Goal: Task Accomplishment & Management: Use online tool/utility

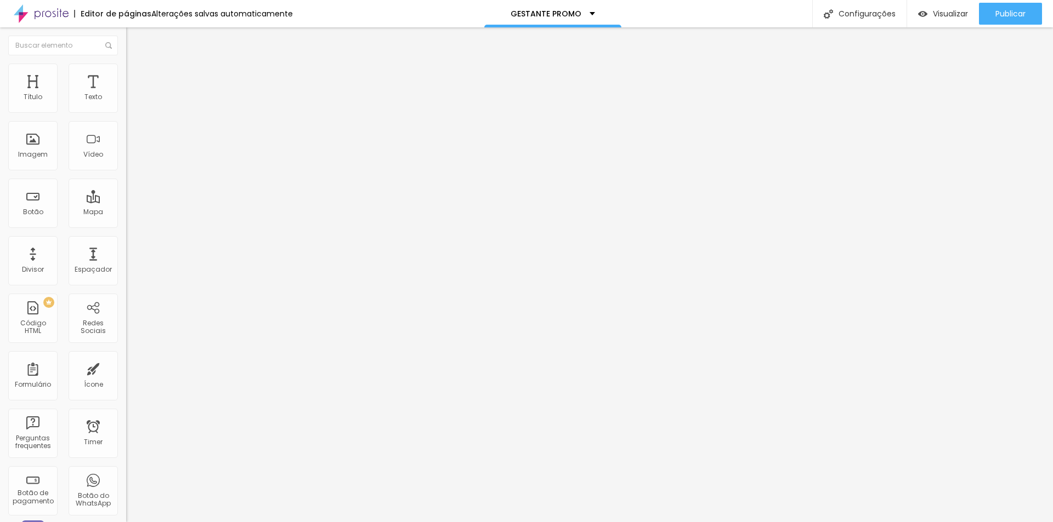
click at [136, 75] on span "Estilo" at bounding box center [144, 70] width 17 height 9
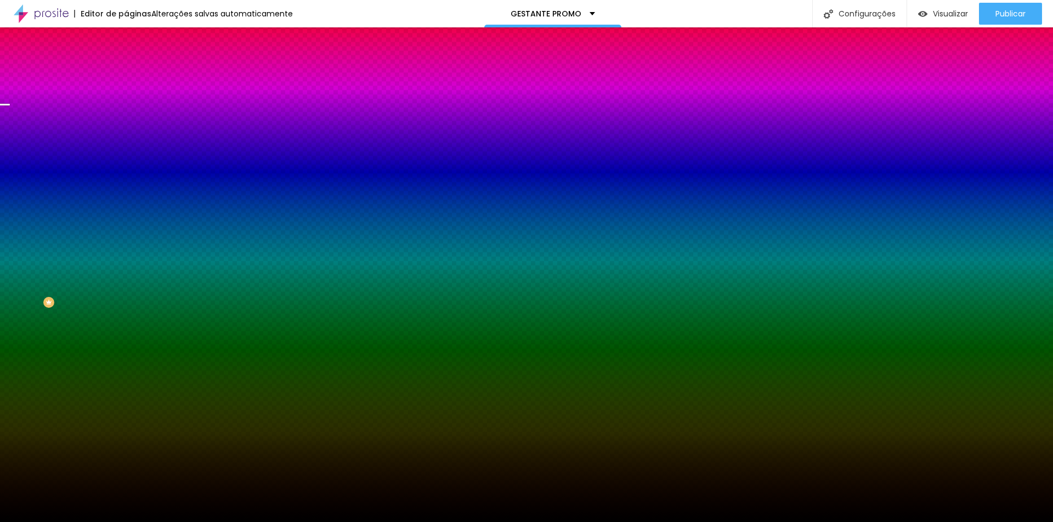
click at [126, 101] on span "Trocar imagem" at bounding box center [156, 96] width 60 height 9
click at [238, 522] on div at bounding box center [526, 529] width 1053 height 0
click at [221, 522] on div "Subindo 1/1 arquivos" at bounding box center [526, 525] width 1053 height 7
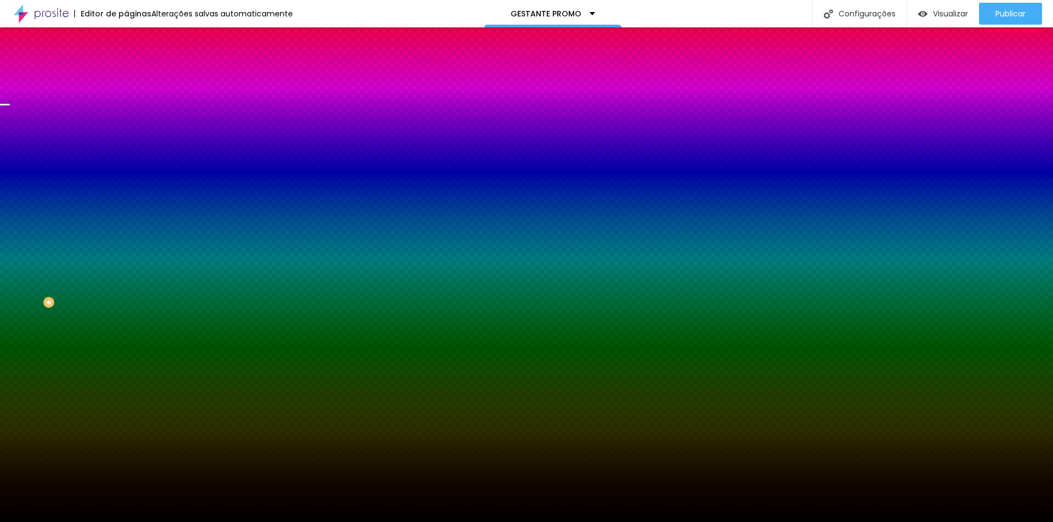
drag, startPoint x: 128, startPoint y: 169, endPoint x: 588, endPoint y: 291, distance: 475.9
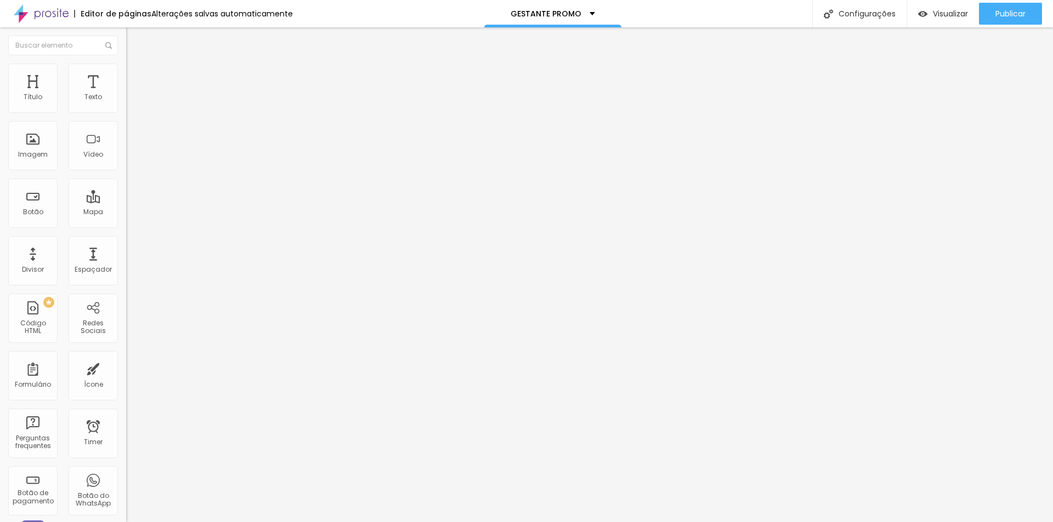
type input "42"
type input "40"
type input "39"
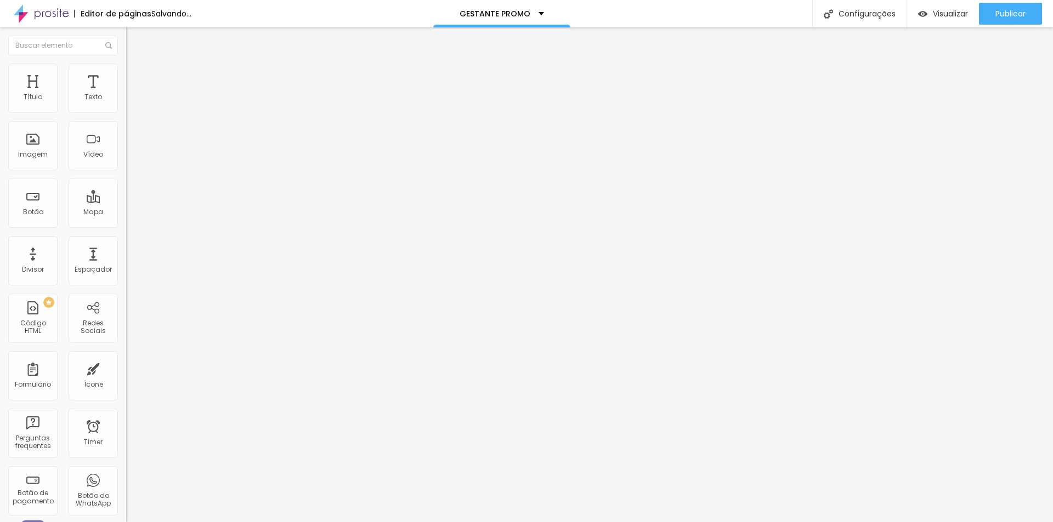
type input "39"
type input "38"
type input "37"
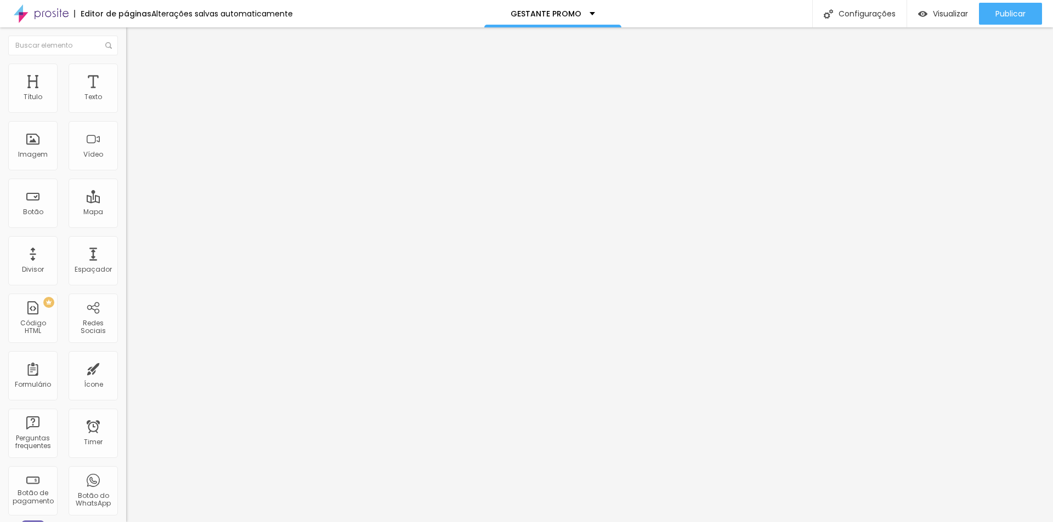
type input "35"
drag, startPoint x: 48, startPoint y: 230, endPoint x: 42, endPoint y: 231, distance: 5.5
type input "35"
click at [126, 259] on input "range" at bounding box center [161, 263] width 71 height 9
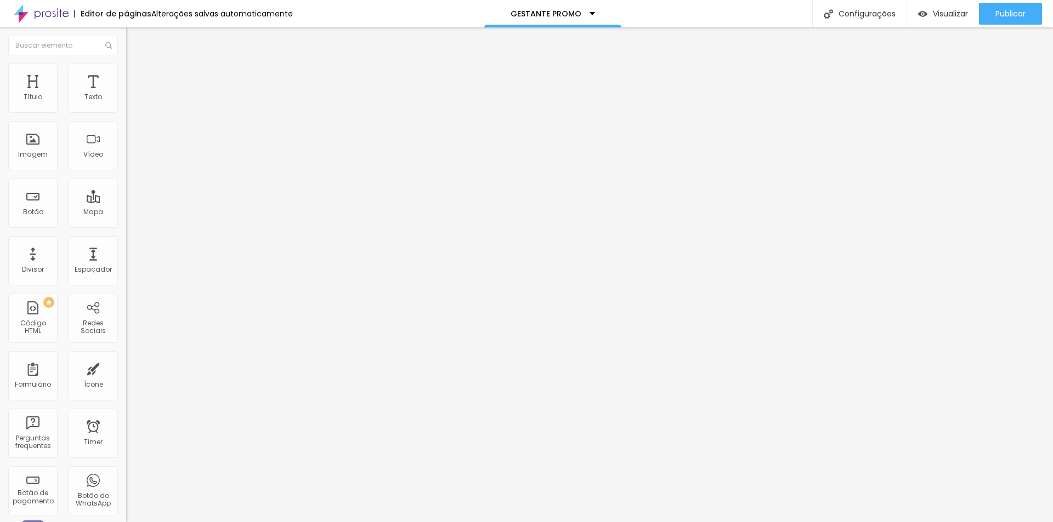
click at [126, 75] on img at bounding box center [131, 80] width 10 height 10
click at [126, 64] on li "Conteúdo" at bounding box center [189, 58] width 126 height 11
click at [126, 71] on li "Estilo" at bounding box center [189, 69] width 126 height 11
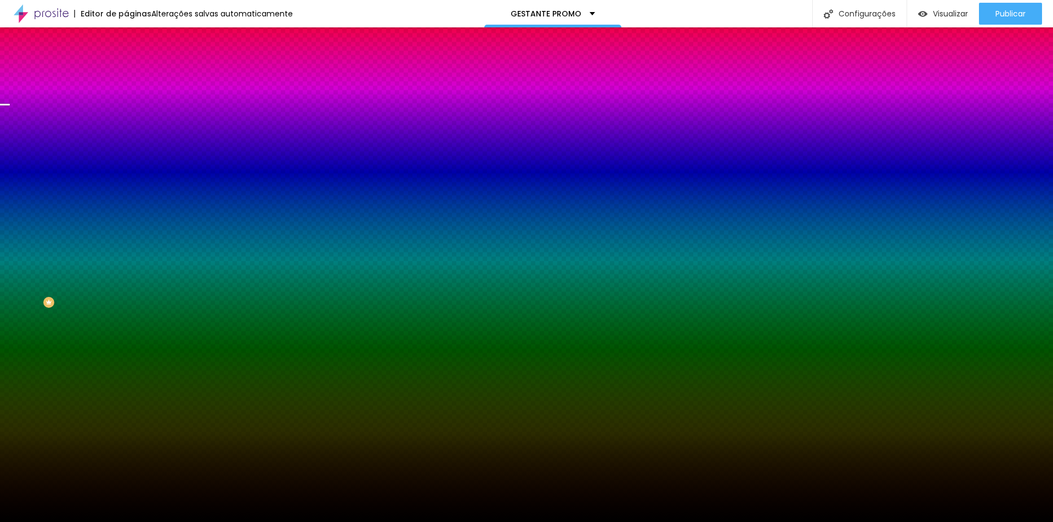
click at [126, 342] on div "Editar Seção Conteúdo Estilo Avançado Imagem de fundo Trocar imagem Efeito da I…" at bounding box center [189, 274] width 126 height 495
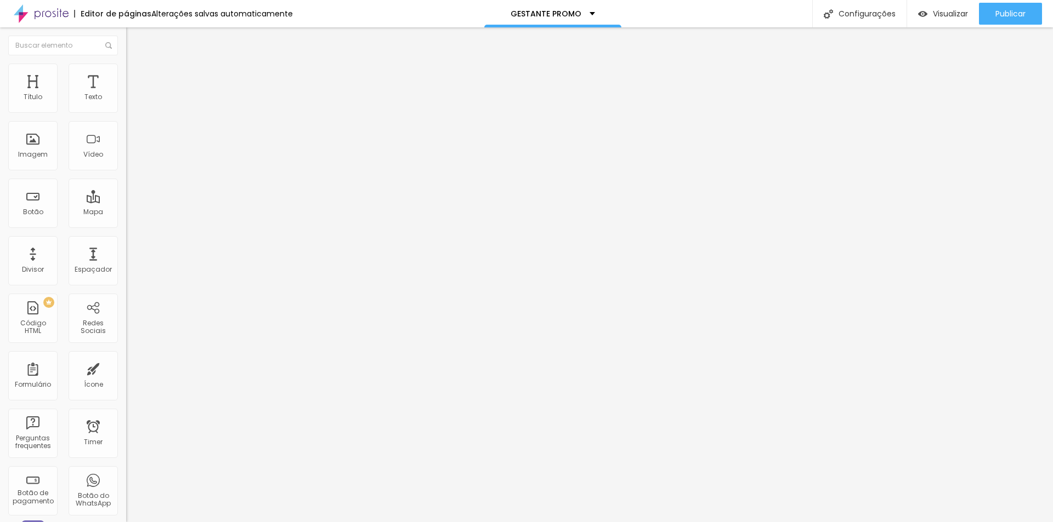
click at [136, 76] on span "Estilo" at bounding box center [144, 70] width 17 height 9
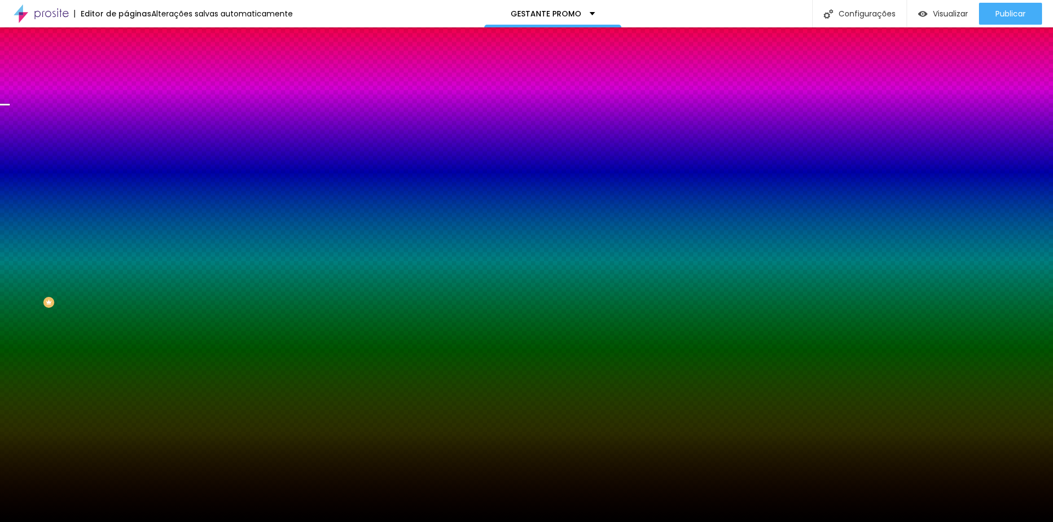
click at [136, 65] on span "Conteúdo" at bounding box center [153, 59] width 34 height 9
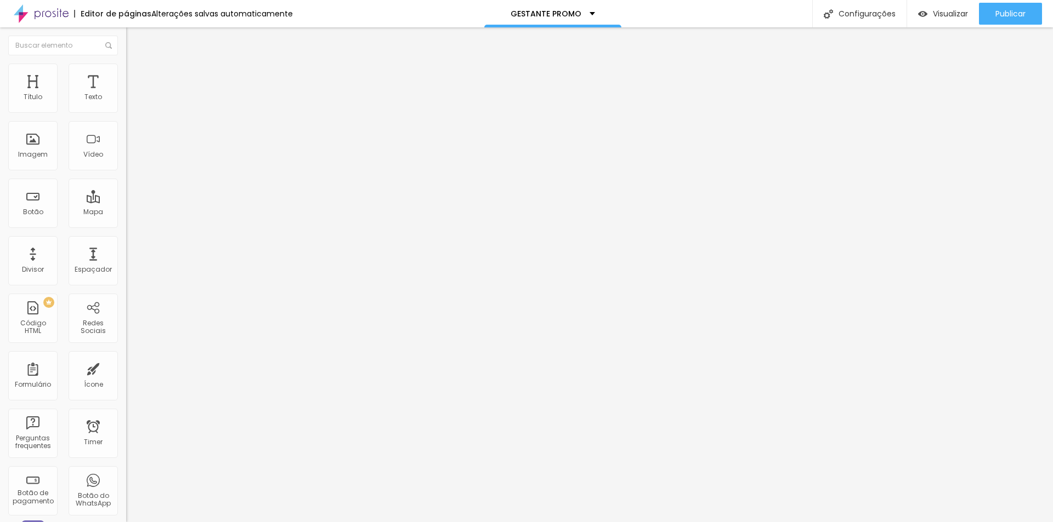
click at [136, 77] on span "Avançado" at bounding box center [154, 81] width 36 height 9
click at [126, 62] on img at bounding box center [131, 58] width 10 height 10
click at [136, 73] on span "Estilo" at bounding box center [144, 70] width 17 height 9
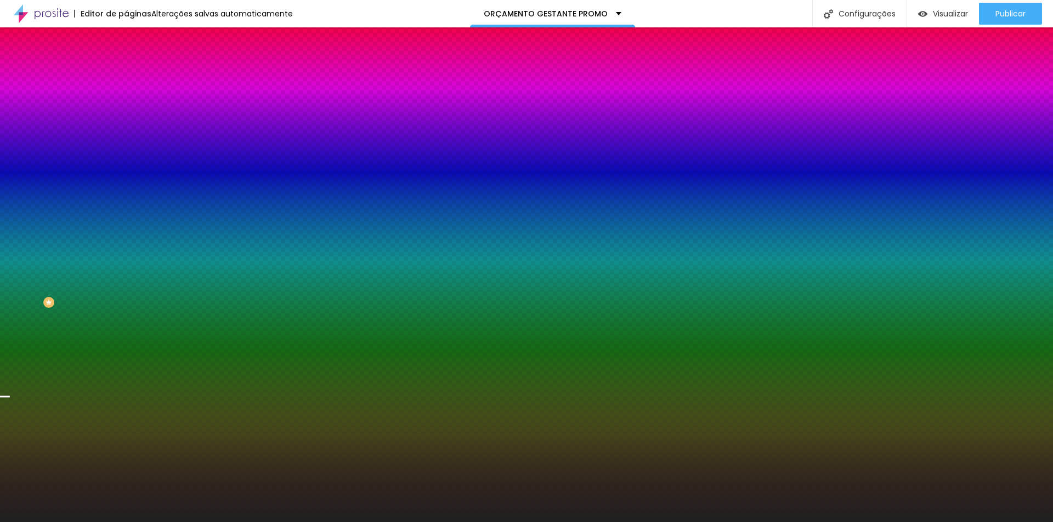
click at [126, 101] on span "Trocar imagem" at bounding box center [156, 96] width 60 height 9
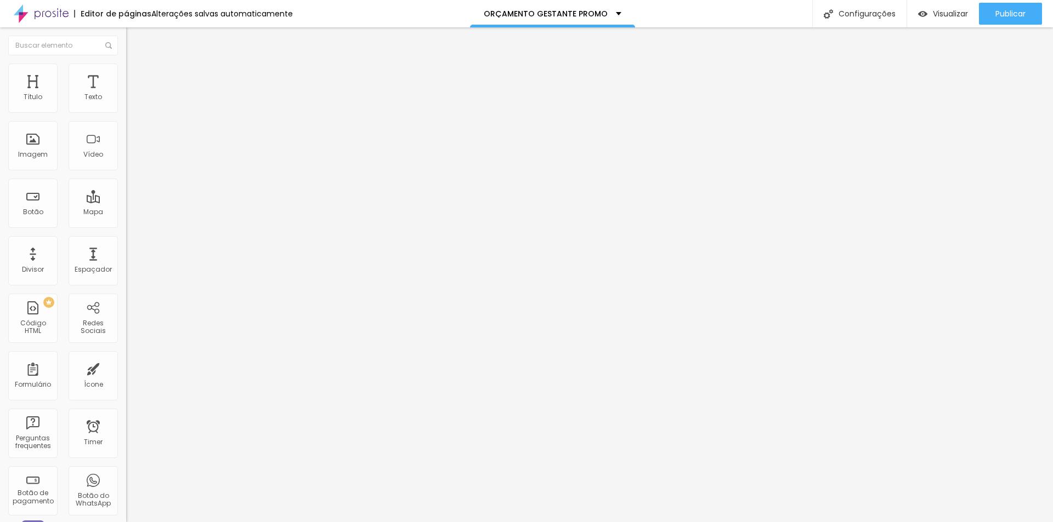
click at [136, 76] on span "Avançado" at bounding box center [154, 70] width 36 height 9
click at [126, 75] on li "Avançado" at bounding box center [189, 69] width 126 height 11
click at [136, 76] on span "Avançado" at bounding box center [154, 70] width 36 height 9
click at [136, 65] on span "Estilo" at bounding box center [144, 59] width 17 height 9
click at [135, 93] on span "Titulo 1" at bounding box center [153, 87] width 36 height 9
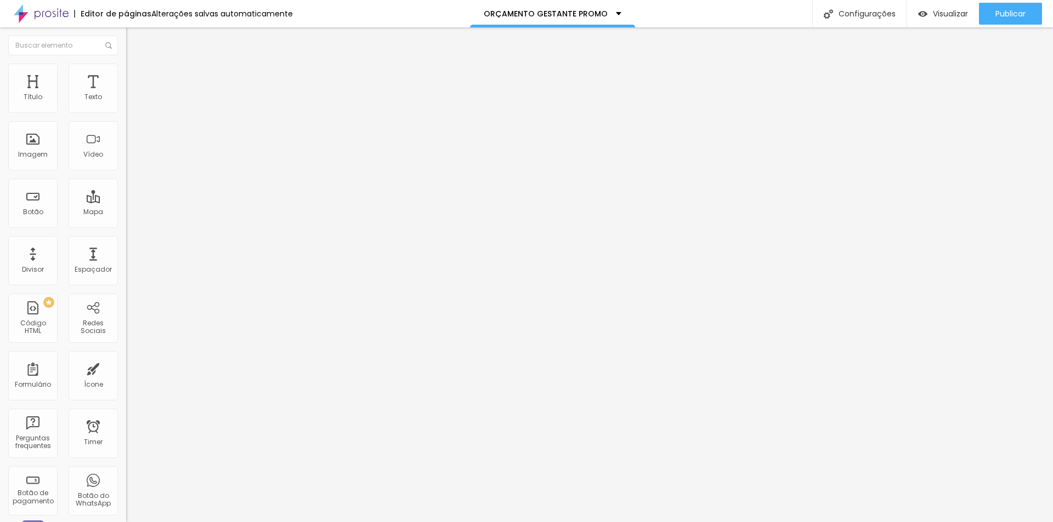
click at [132, 158] on icon "button" at bounding box center [134, 156] width 4 height 4
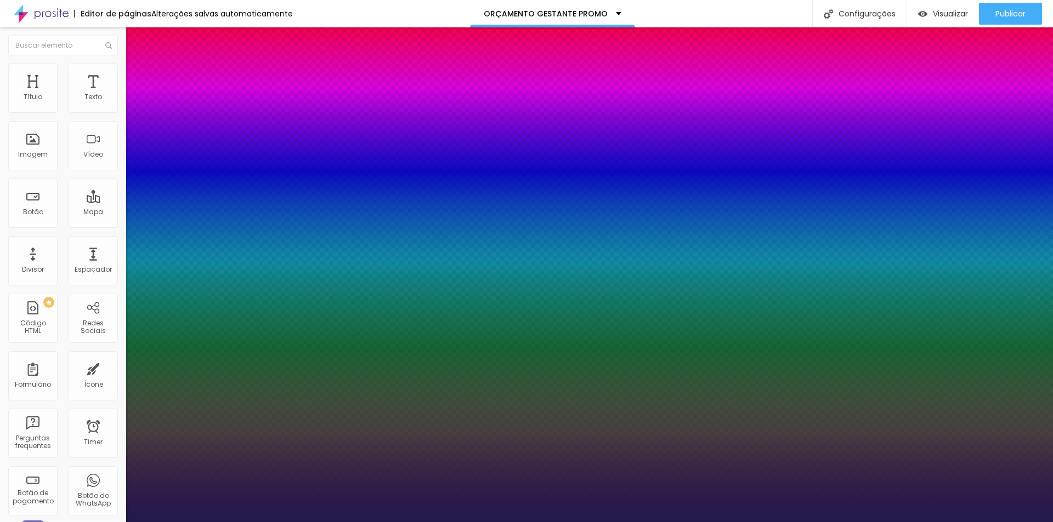
type input "1"
type input "37"
type input "1"
type input "49"
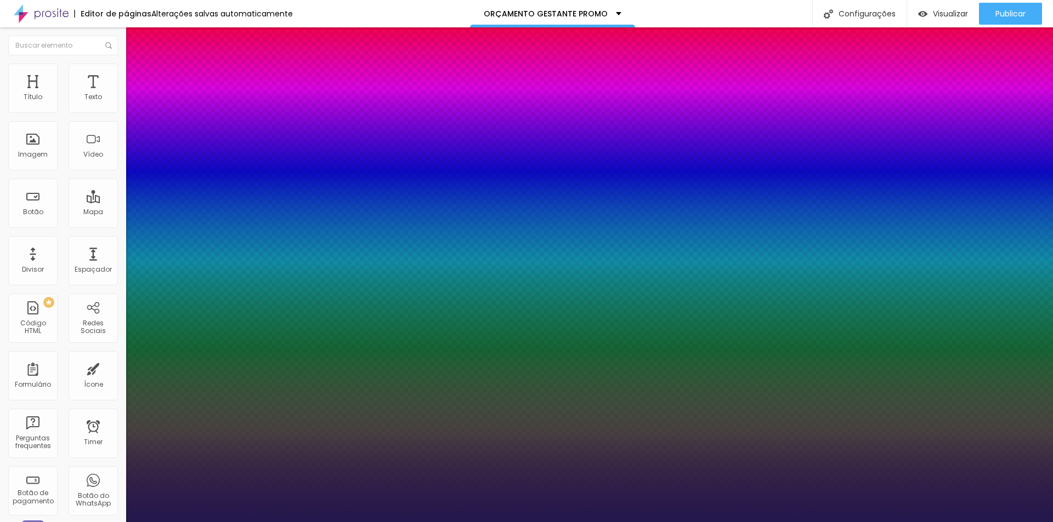
type input "49"
type input "1"
type input "42"
type input "1"
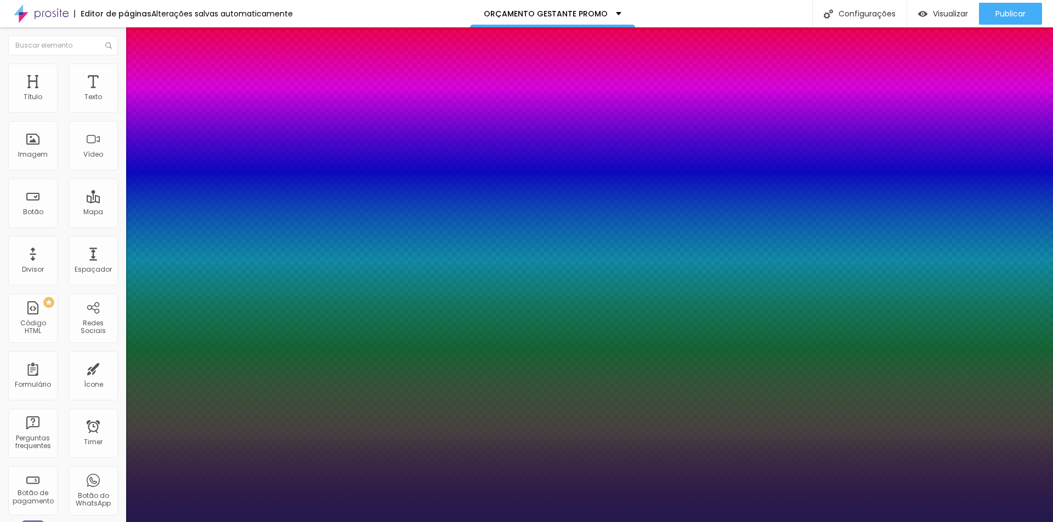
type input "37"
type input "1"
type input "38"
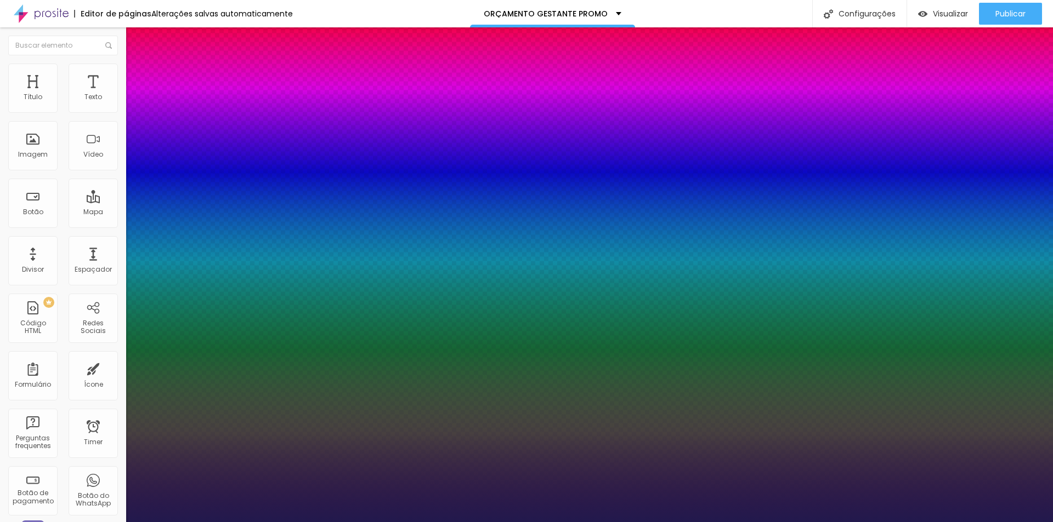
type input "1"
drag, startPoint x: 175, startPoint y: 309, endPoint x: 167, endPoint y: 308, distance: 8.4
type input "38"
type input "1"
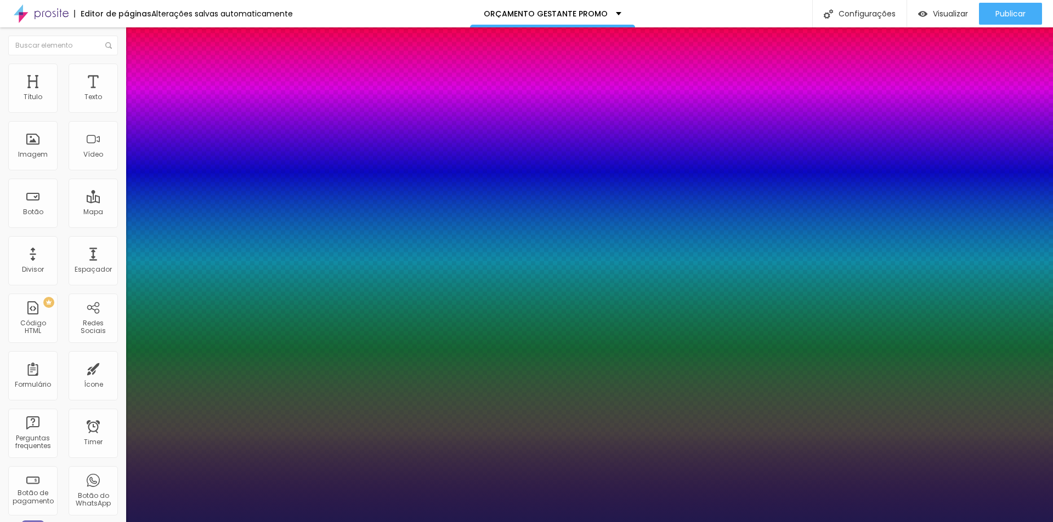
click at [250, 522] on div at bounding box center [526, 522] width 1053 height 0
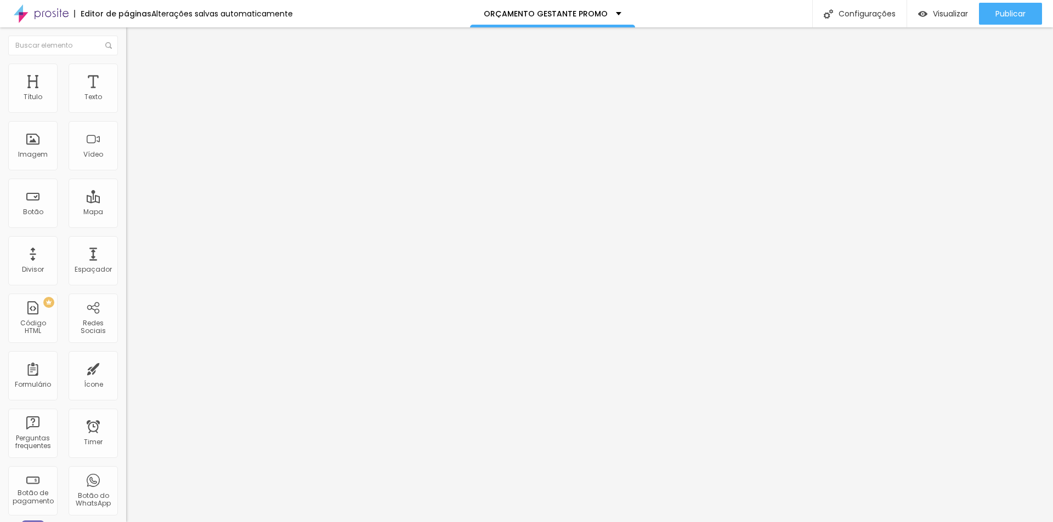
click at [126, 68] on li "Estilo" at bounding box center [189, 69] width 126 height 11
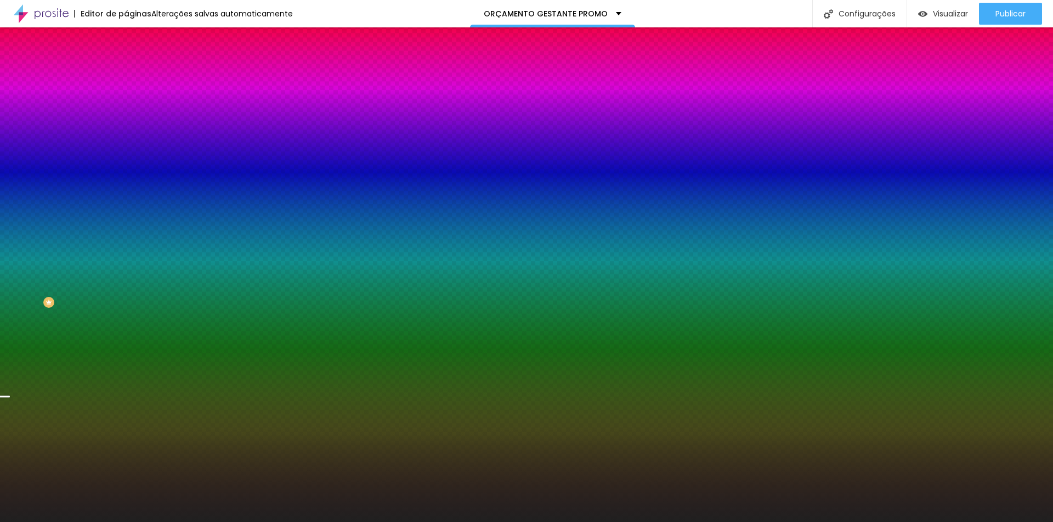
click at [126, 149] on div at bounding box center [189, 149] width 126 height 0
drag, startPoint x: 112, startPoint y: 275, endPoint x: 110, endPoint y: 253, distance: 22.0
click at [10, 255] on div at bounding box center [4, 256] width 11 height 2
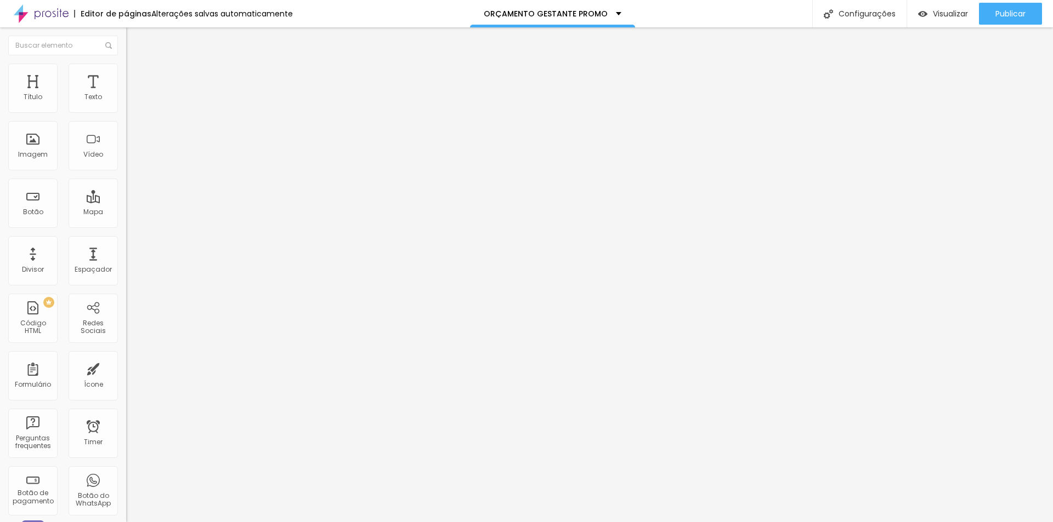
click at [136, 76] on span "Estilo" at bounding box center [144, 70] width 17 height 9
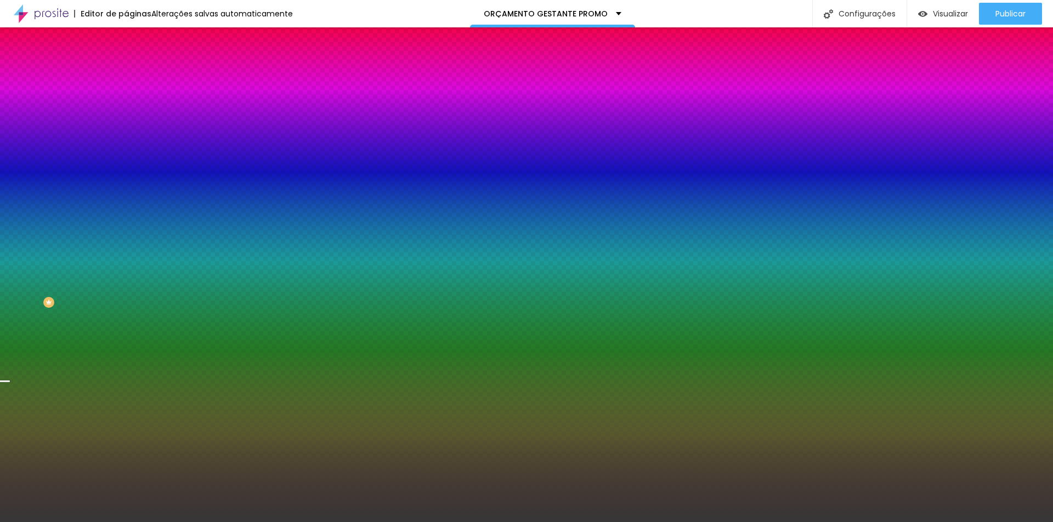
click at [126, 101] on span "Trocar imagem" at bounding box center [156, 96] width 60 height 9
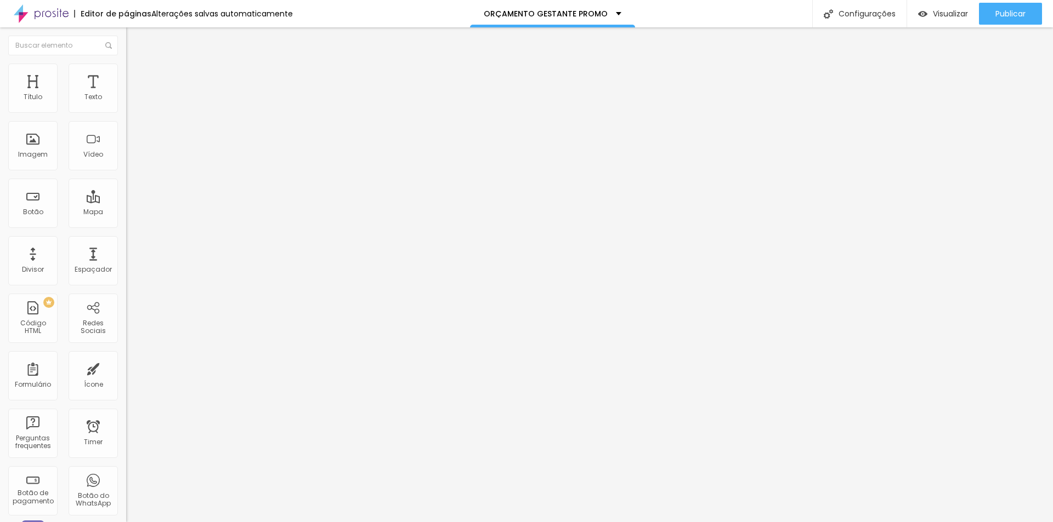
click at [126, 75] on li "Estilo" at bounding box center [189, 69] width 126 height 11
drag, startPoint x: 68, startPoint y: 67, endPoint x: 73, endPoint y: 79, distance: 13.0
click at [126, 67] on li "Estilo" at bounding box center [189, 69] width 126 height 11
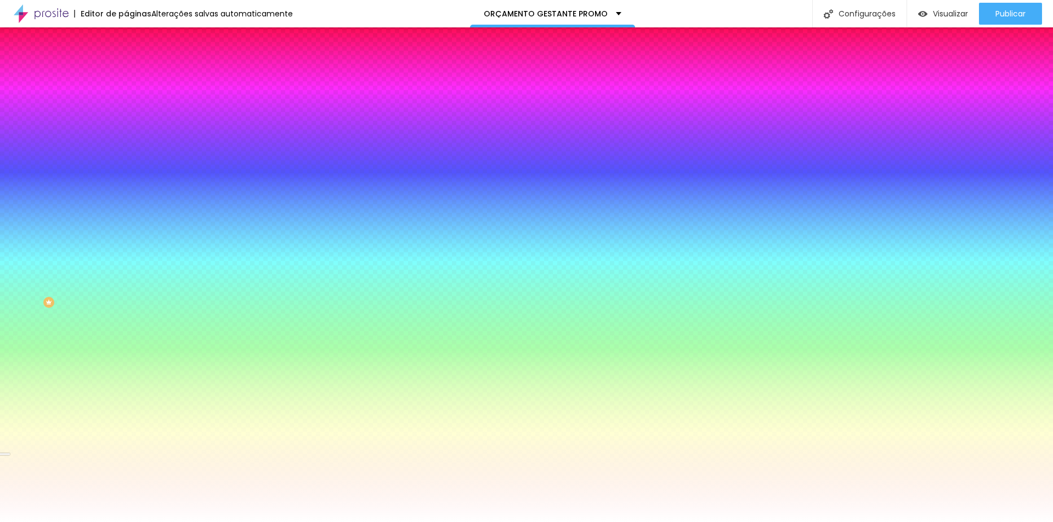
click at [126, 160] on input "#FFFFFF" at bounding box center [192, 154] width 132 height 11
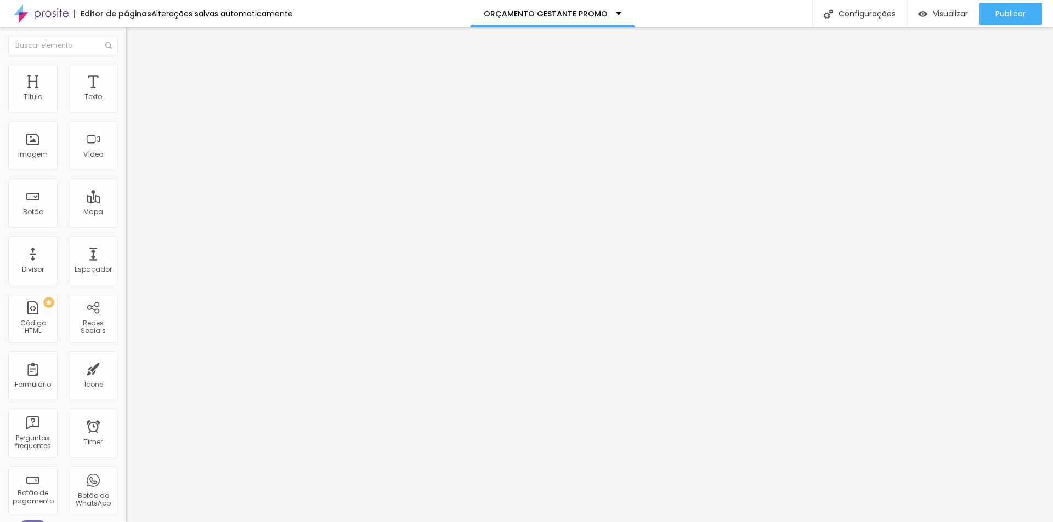
click at [136, 76] on span "Estilo" at bounding box center [144, 70] width 17 height 9
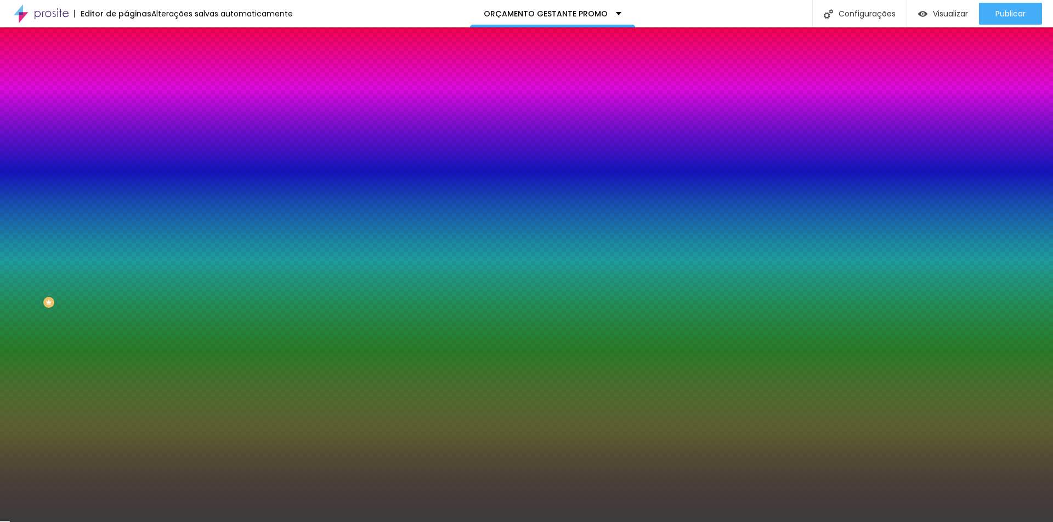
click at [126, 160] on input "#3C3C3C" at bounding box center [192, 154] width 132 height 11
paste input "FFFFFF"
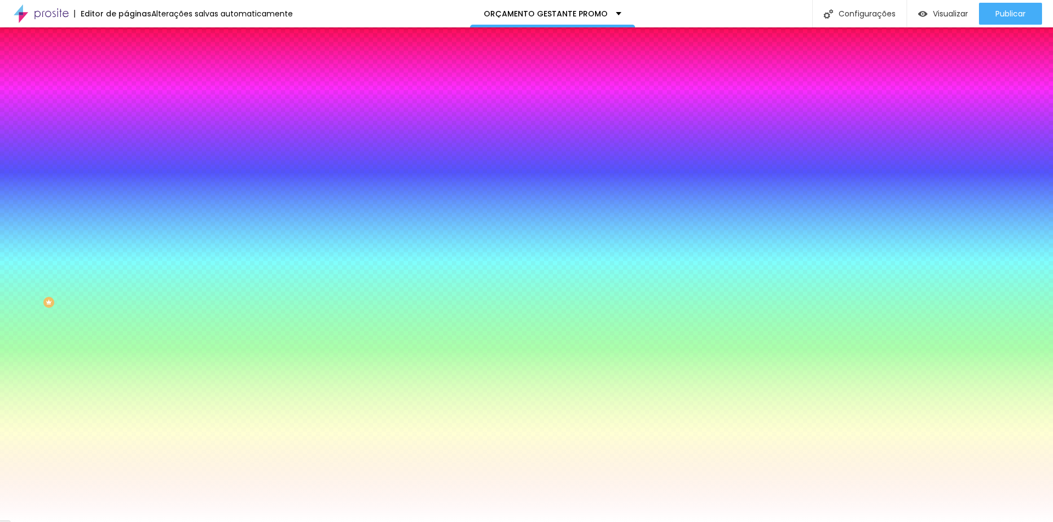
type input "#3C3C3C"
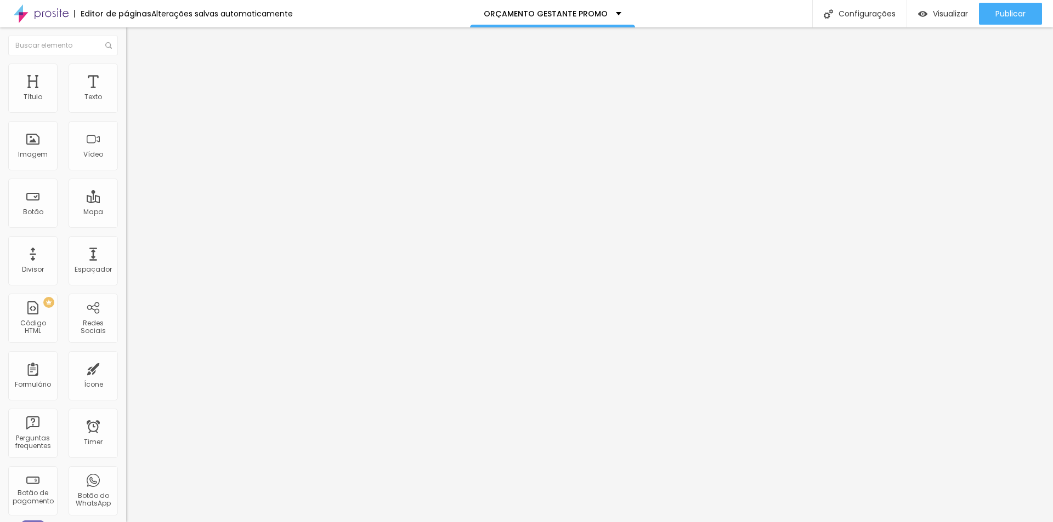
click at [126, 75] on li "Estilo" at bounding box center [189, 69] width 126 height 11
click at [126, 70] on img at bounding box center [131, 69] width 10 height 10
click at [126, 67] on li "Estilo" at bounding box center [189, 69] width 126 height 11
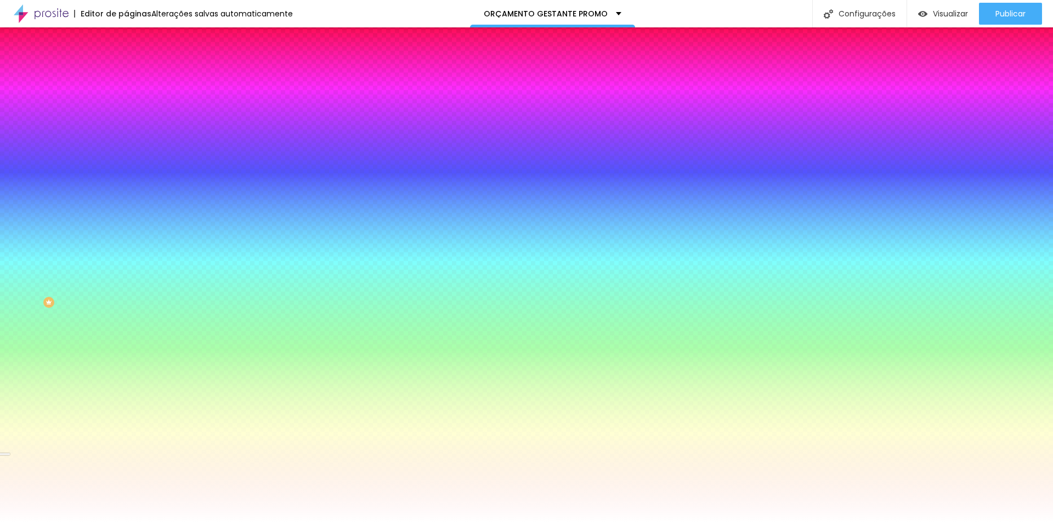
click at [126, 149] on div at bounding box center [189, 149] width 126 height 0
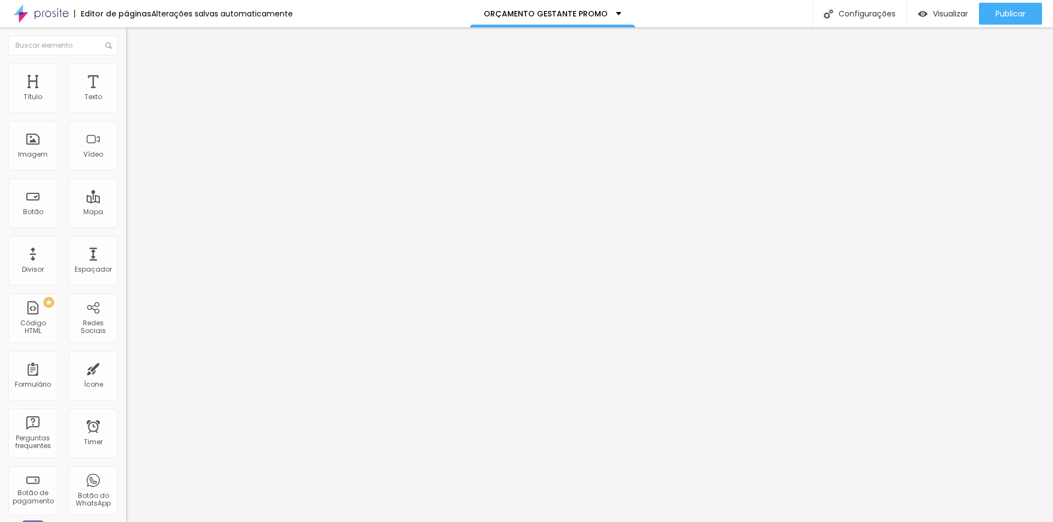
click at [126, 75] on img at bounding box center [131, 80] width 10 height 10
click at [136, 65] on span "Conteúdo" at bounding box center [153, 59] width 34 height 9
click at [136, 76] on span "Estilo" at bounding box center [144, 70] width 17 height 9
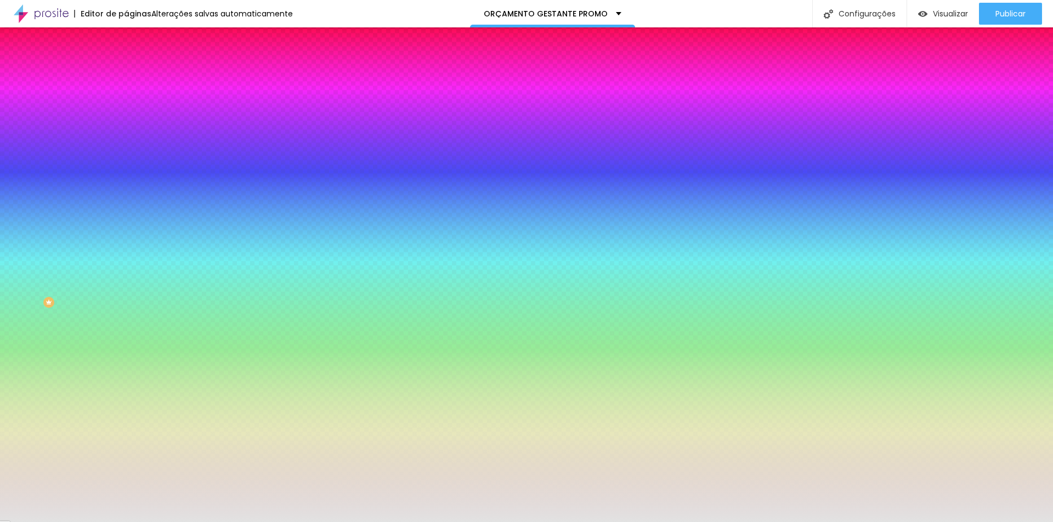
click at [126, 75] on img at bounding box center [131, 80] width 10 height 10
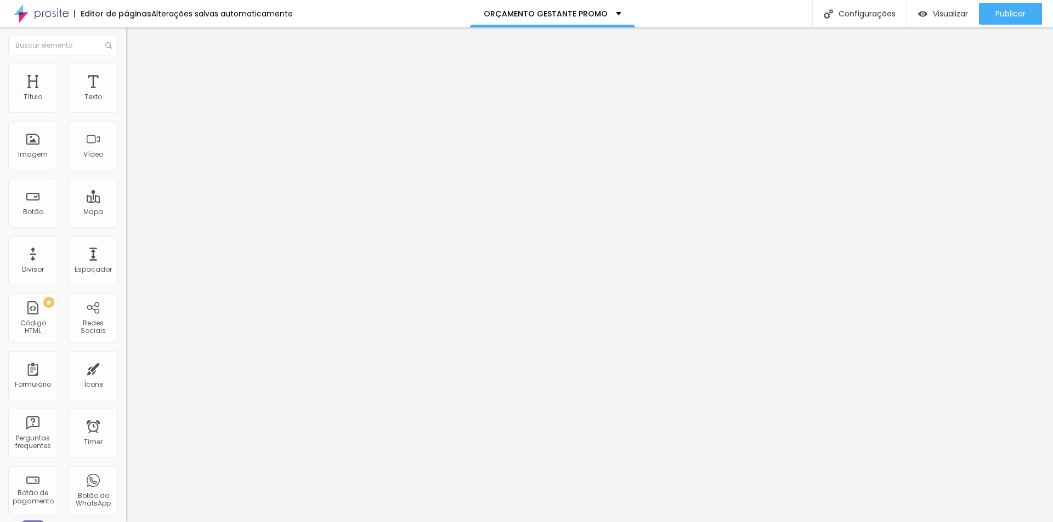
click at [126, 75] on li "Avançado" at bounding box center [189, 80] width 126 height 11
click at [126, 62] on img at bounding box center [131, 58] width 10 height 10
click at [134, 42] on img "button" at bounding box center [138, 40] width 9 height 9
click at [126, 75] on li "Avançado" at bounding box center [189, 80] width 126 height 11
click at [134, 38] on img "button" at bounding box center [138, 40] width 9 height 9
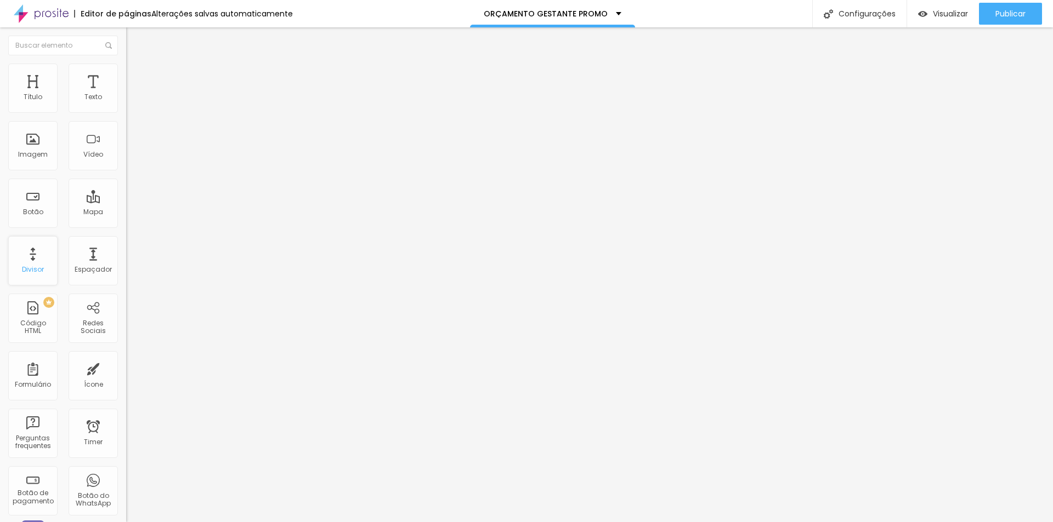
click at [35, 272] on div "Divisor" at bounding box center [33, 270] width 22 height 8
click at [136, 76] on span "Estilo" at bounding box center [144, 70] width 17 height 9
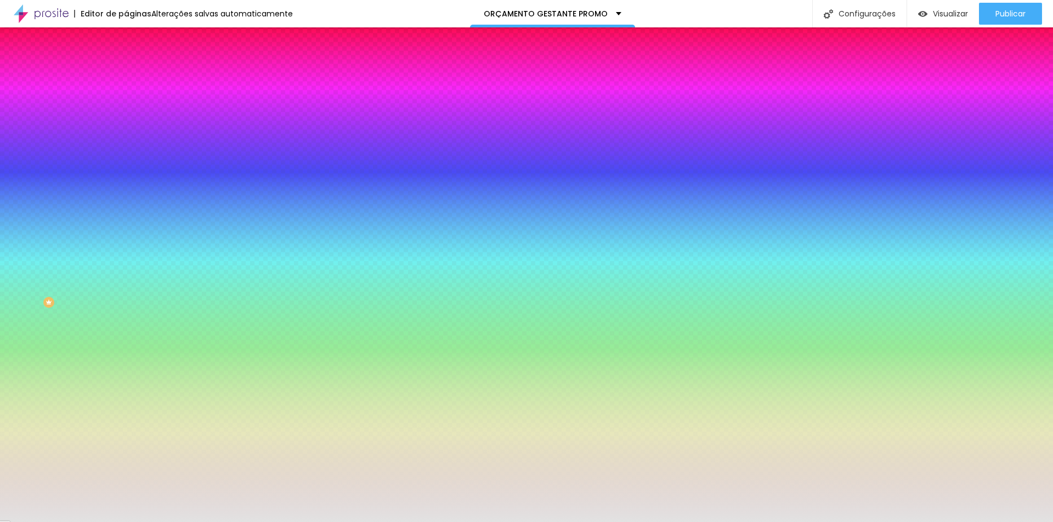
click at [136, 77] on span "Avançado" at bounding box center [154, 81] width 36 height 9
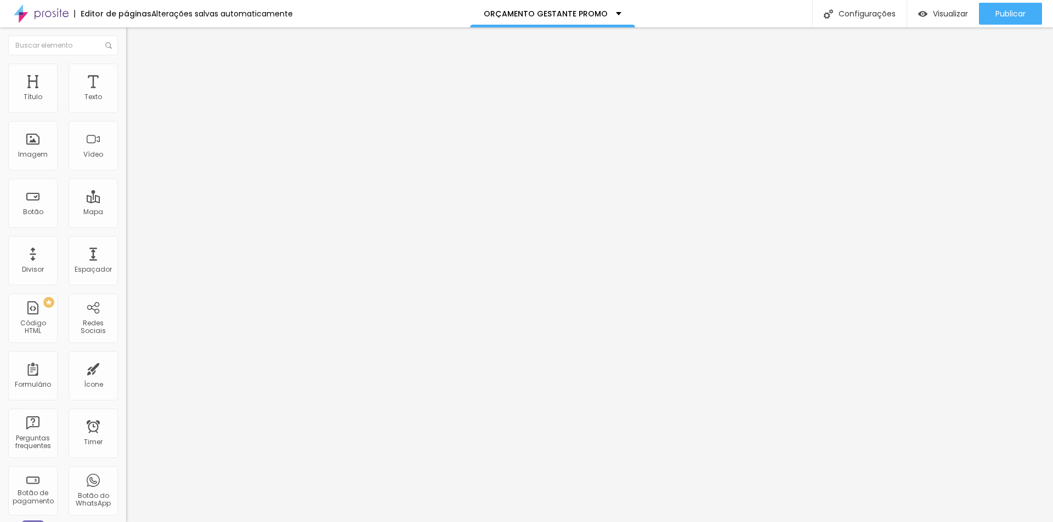
click at [136, 77] on span "Avançado" at bounding box center [154, 81] width 36 height 9
click at [136, 65] on span "Conteúdo" at bounding box center [153, 59] width 34 height 9
click at [126, 92] on div "Modo" at bounding box center [189, 89] width 126 height 7
click at [126, 106] on span "Encaixotado" at bounding box center [147, 101] width 43 height 9
click at [126, 109] on div "Encaixotado" at bounding box center [189, 104] width 126 height 10
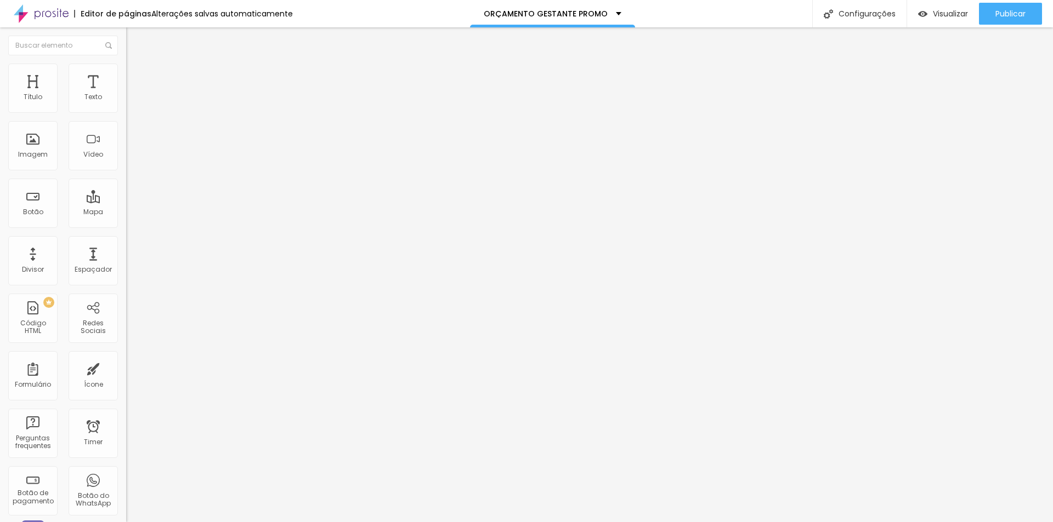
click at [126, 116] on div "Completo" at bounding box center [189, 112] width 126 height 7
click at [136, 75] on span "Estilo" at bounding box center [144, 70] width 17 height 9
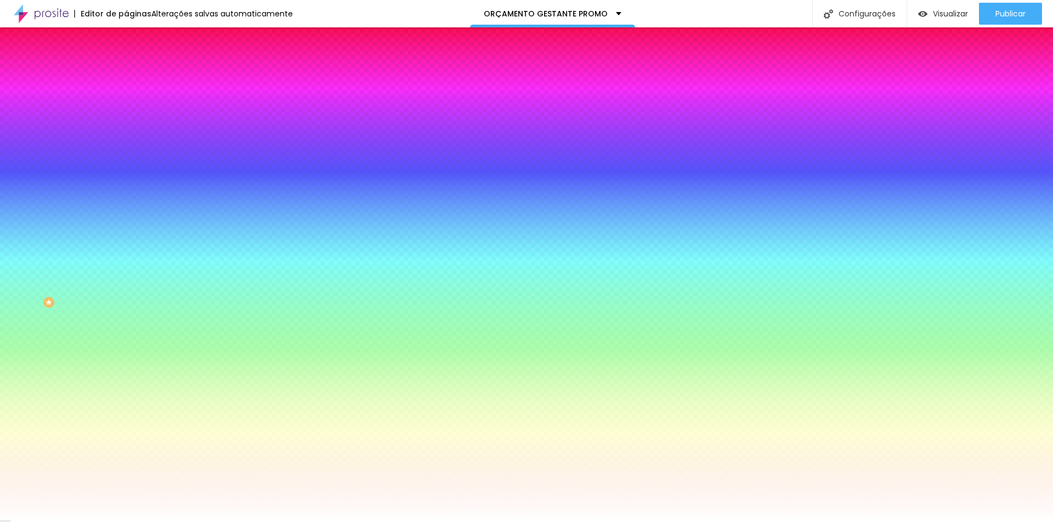
click at [136, 77] on span "Avançado" at bounding box center [154, 81] width 36 height 9
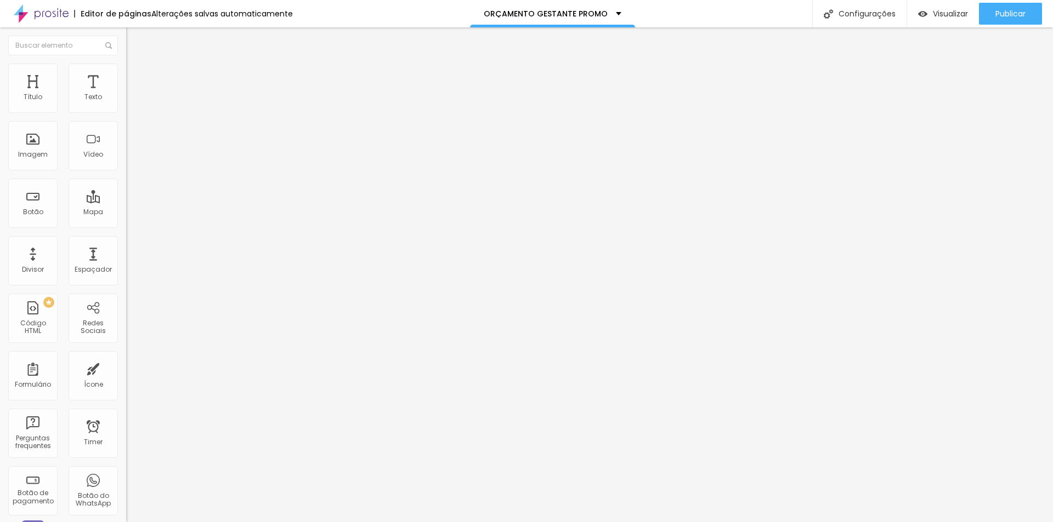
click at [136, 65] on span "Conteúdo" at bounding box center [153, 59] width 34 height 9
click at [136, 76] on span "Estilo" at bounding box center [144, 70] width 17 height 9
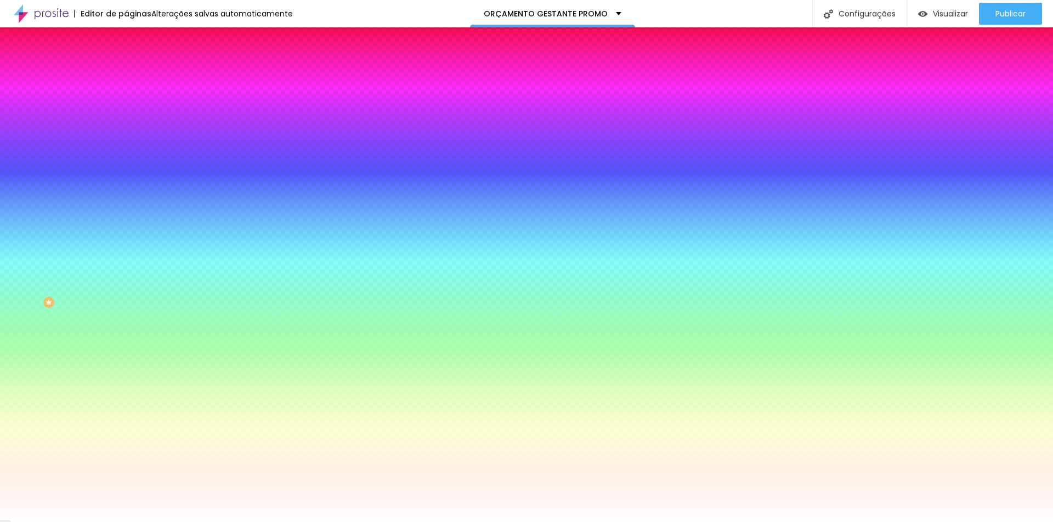
click at [126, 75] on li "Avançado" at bounding box center [189, 80] width 126 height 11
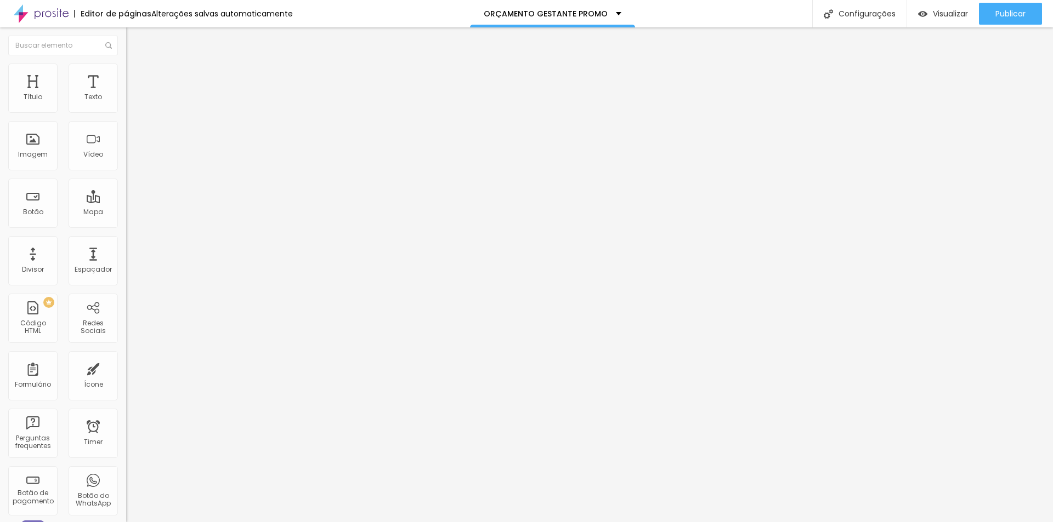
click at [136, 65] on span "Conteúdo" at bounding box center [153, 59] width 34 height 9
click at [134, 43] on img "button" at bounding box center [138, 40] width 9 height 9
click at [126, 94] on span "Adicionar imagem" at bounding box center [161, 89] width 71 height 9
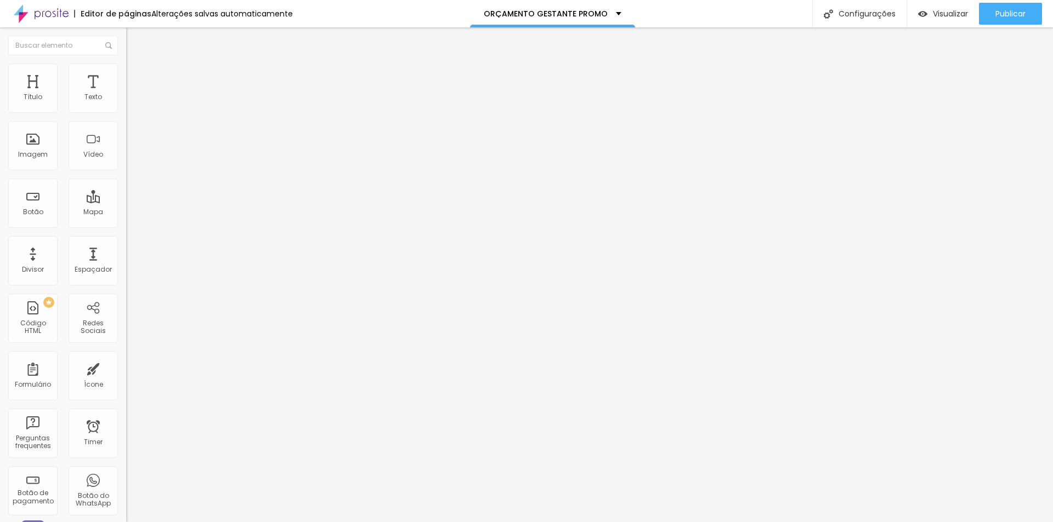
scroll to position [164, 0]
click at [126, 64] on li "Estilo" at bounding box center [189, 69] width 126 height 11
click at [136, 78] on span "Avançado" at bounding box center [154, 81] width 36 height 9
click at [136, 74] on span "Estilo" at bounding box center [144, 70] width 17 height 9
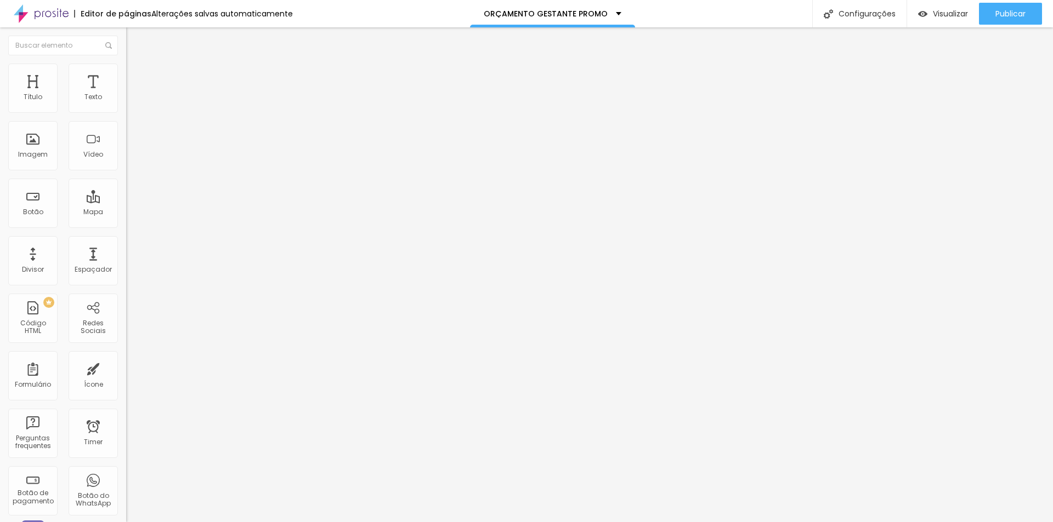
click at [132, 297] on icon "button" at bounding box center [134, 299] width 4 height 4
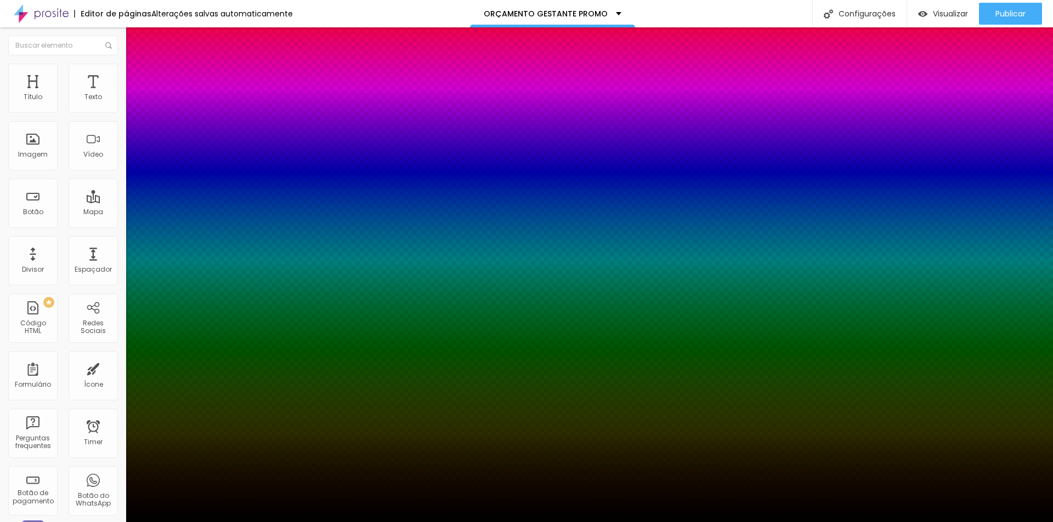
click at [109, 522] on div at bounding box center [526, 522] width 1053 height 0
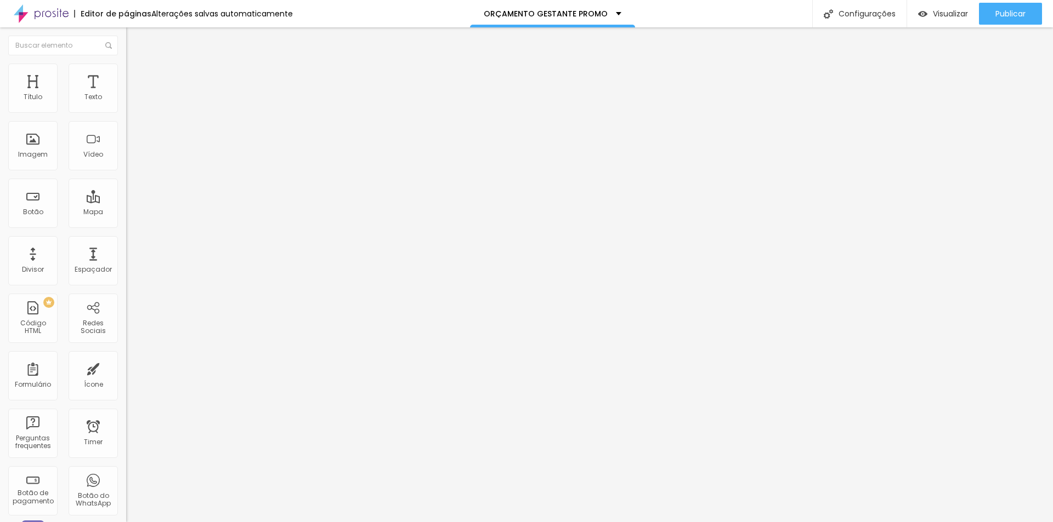
click at [126, 187] on div "Editar Imagem Conteúdo Estilo Avançado Tamanho 100 px % 0 Borda arredondada Som…" at bounding box center [189, 274] width 126 height 495
click at [126, 92] on div "Tamanho" at bounding box center [189, 89] width 126 height 7
click at [126, 62] on li "Conteúdo" at bounding box center [189, 58] width 126 height 11
click at [126, 172] on span "Original" at bounding box center [139, 166] width 26 height 9
click at [126, 185] on span "Padrão" at bounding box center [138, 179] width 25 height 9
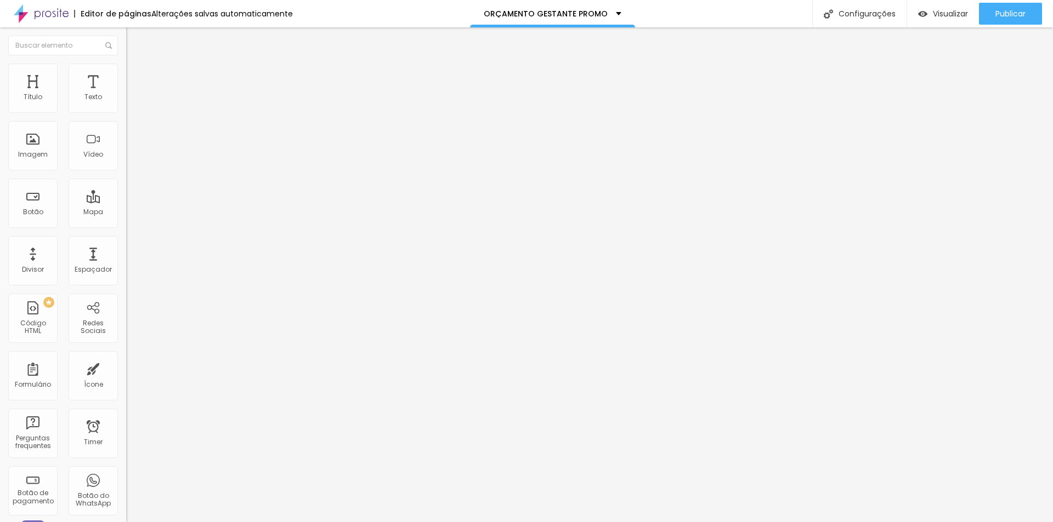
click at [126, 178] on span "Cinema" at bounding box center [139, 173] width 27 height 9
click at [126, 194] on div "Quadrado 1:1" at bounding box center [189, 190] width 126 height 7
click at [126, 202] on span "Original" at bounding box center [139, 196] width 26 height 9
click at [126, 191] on span "Quadrado" at bounding box center [144, 186] width 36 height 9
click at [126, 55] on ul "Conteúdo Estilo Avançado" at bounding box center [189, 69] width 126 height 33
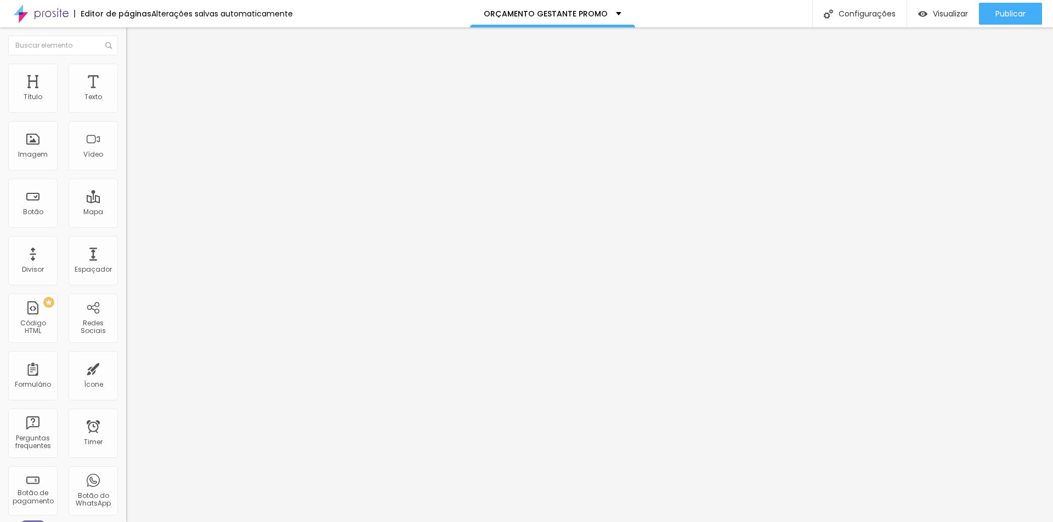
click at [126, 75] on li "Estilo" at bounding box center [189, 69] width 126 height 11
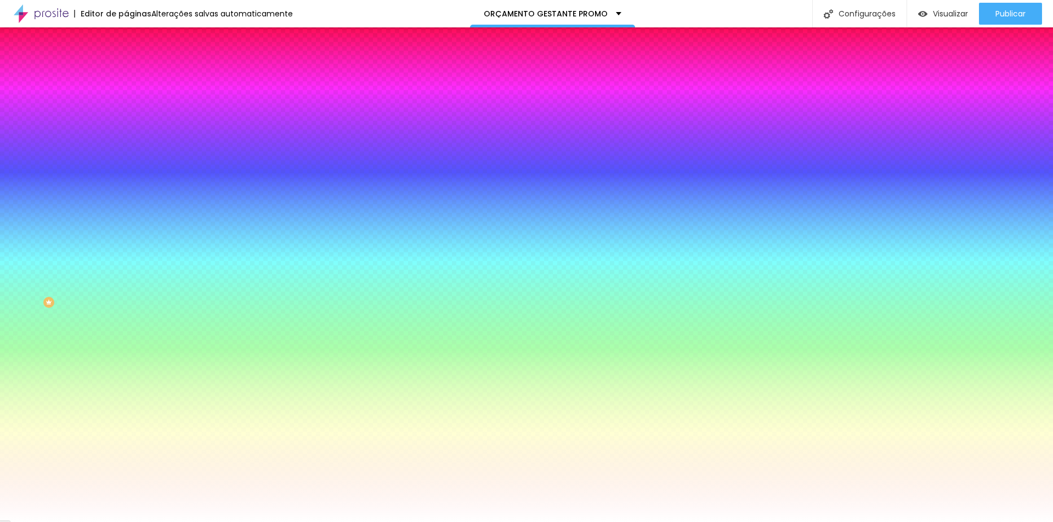
click at [136, 81] on span "Avançado" at bounding box center [154, 81] width 36 height 9
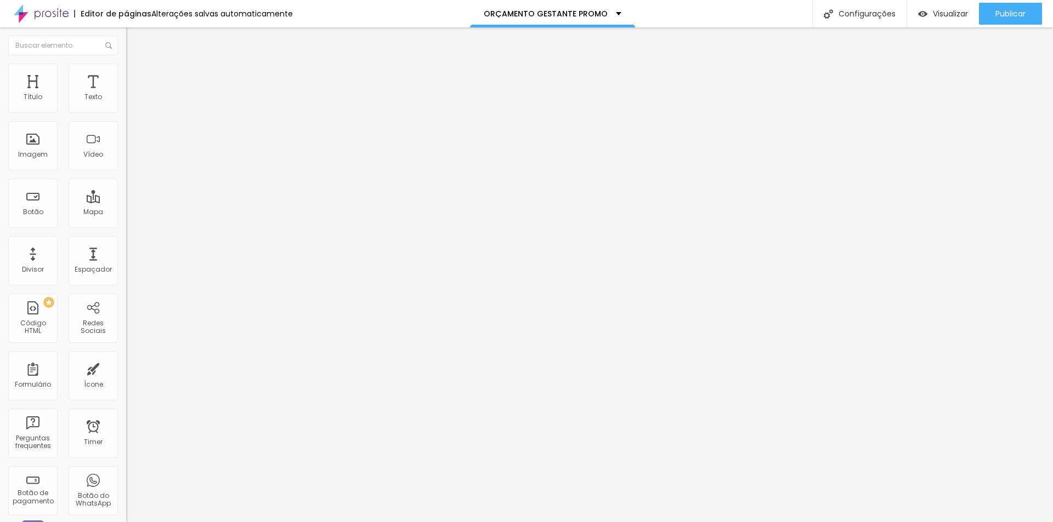
click at [126, 64] on li "Conteúdo" at bounding box center [189, 58] width 126 height 11
click at [136, 76] on span "Estilo" at bounding box center [144, 70] width 17 height 9
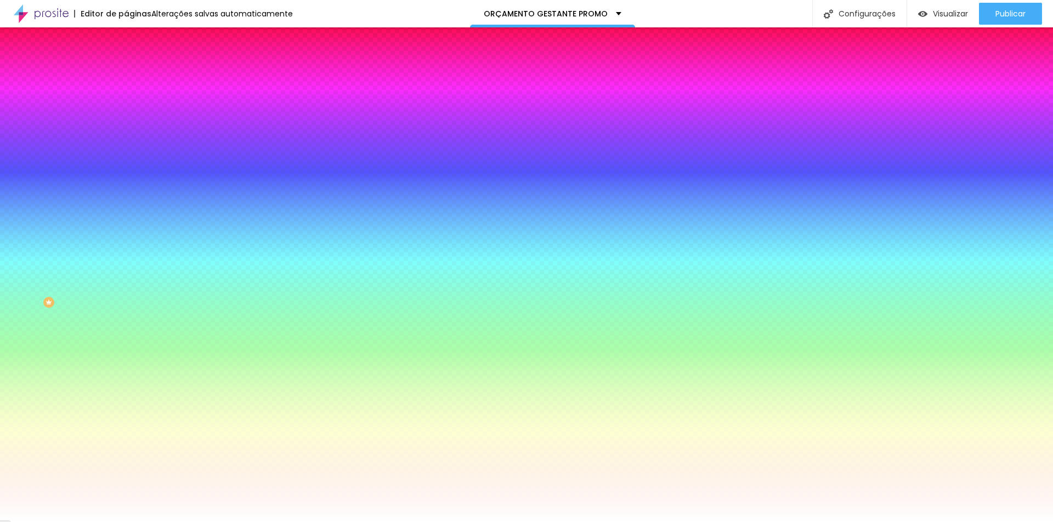
click at [126, 75] on li "Avançado" at bounding box center [189, 80] width 126 height 11
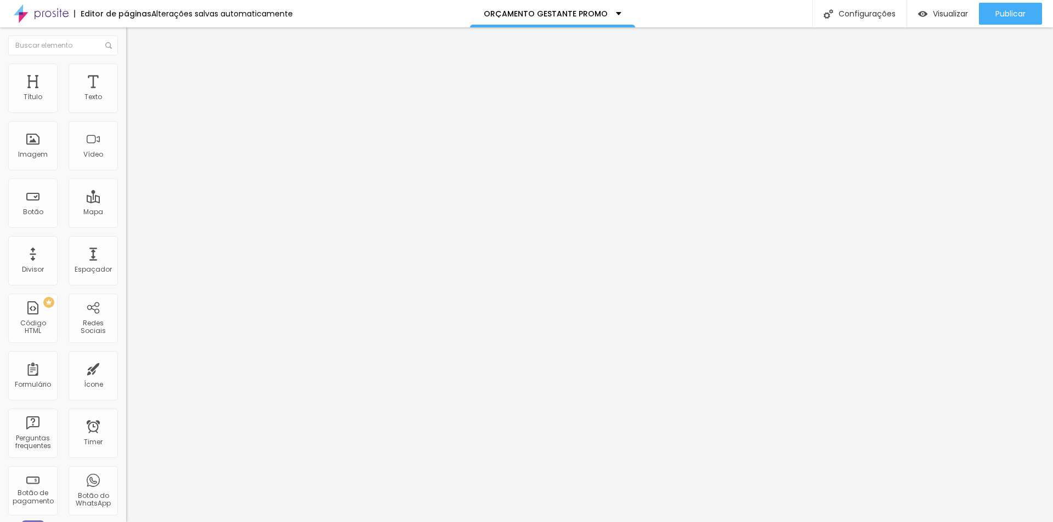
drag, startPoint x: 14, startPoint y: 45, endPoint x: 13, endPoint y: 50, distance: 5.5
click at [126, 45] on button "Editar Coluna" at bounding box center [189, 39] width 126 height 25
click at [126, 172] on span "Original" at bounding box center [139, 166] width 26 height 9
click at [135, 202] on span "Original" at bounding box center [148, 196] width 26 height 9
click at [126, 251] on div "Abrir em uma nova aba" at bounding box center [189, 247] width 126 height 5
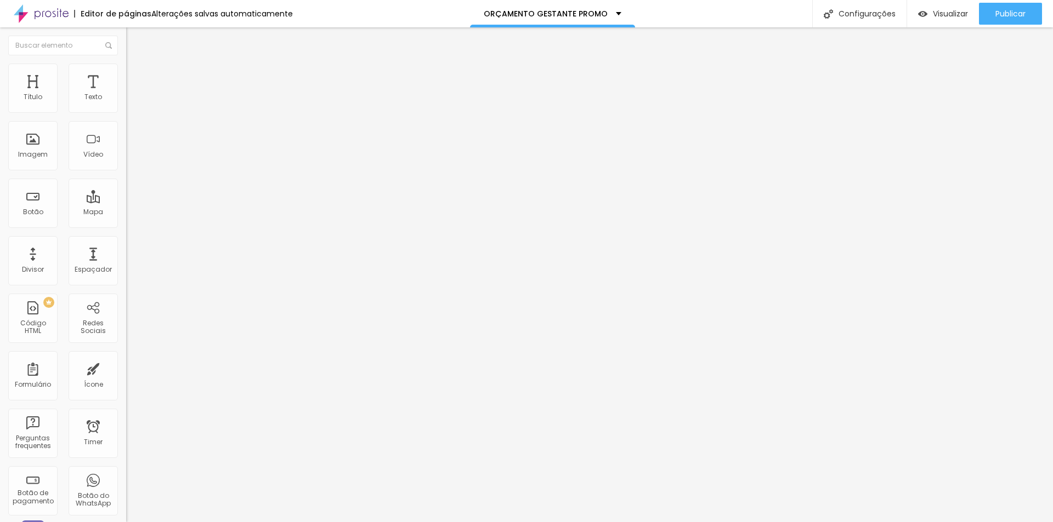
click at [126, 94] on span "Adicionar imagem" at bounding box center [161, 89] width 71 height 9
click at [126, 73] on li "Estilo" at bounding box center [189, 69] width 126 height 11
type input "5"
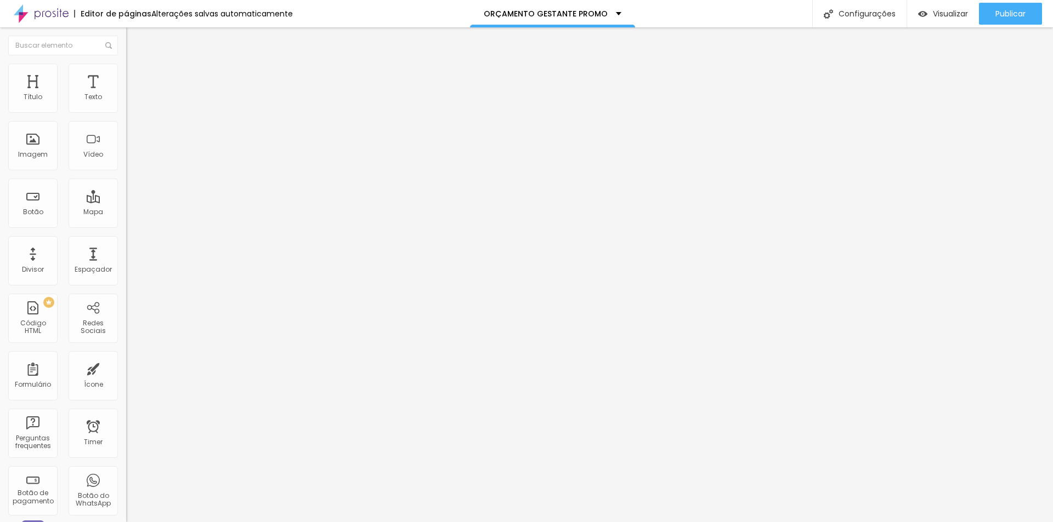
type input "5"
type input "120"
type input "200"
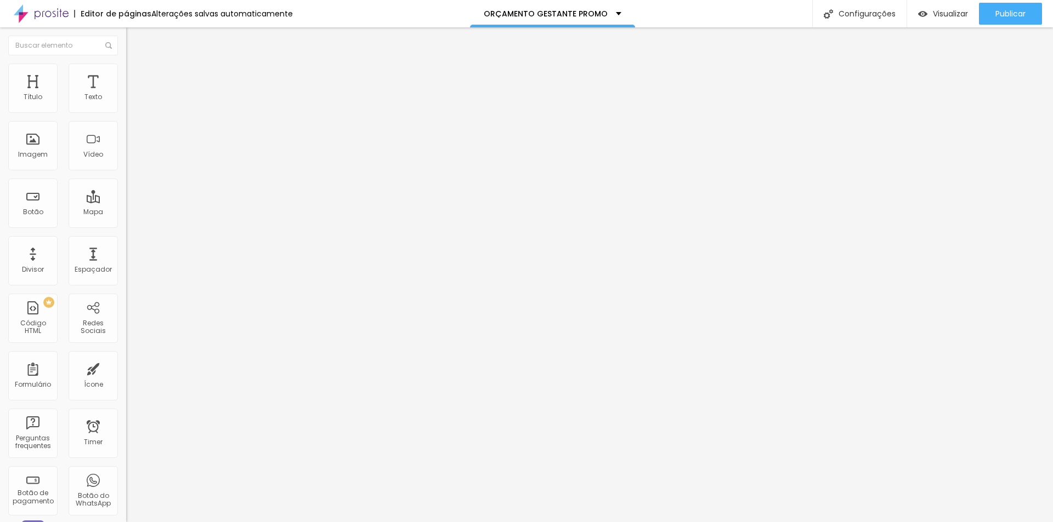
type input "170"
type input "0"
drag, startPoint x: 128, startPoint y: 144, endPoint x: 0, endPoint y: 151, distance: 127.9
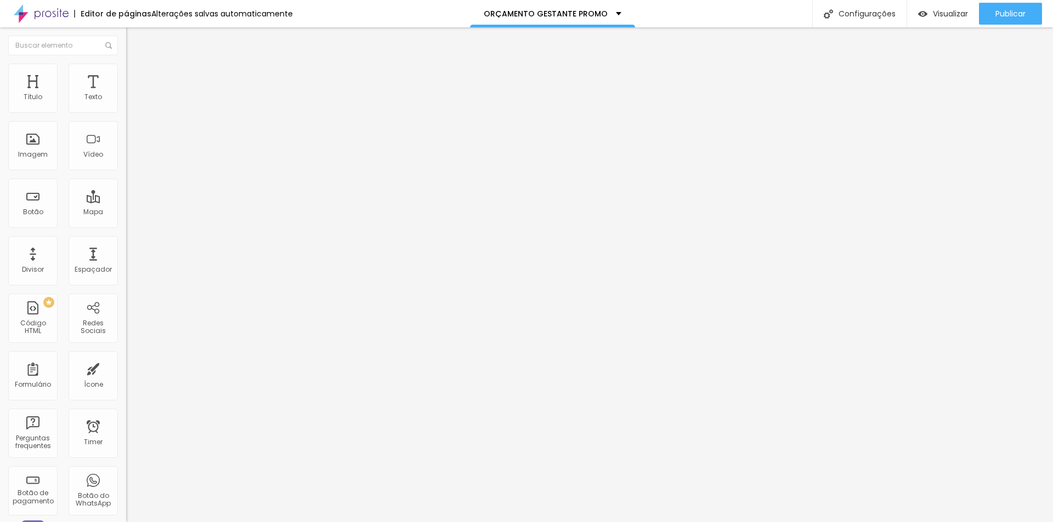
click at [126, 241] on input "range" at bounding box center [161, 245] width 71 height 9
click at [135, 296] on icon "button" at bounding box center [136, 297] width 2 height 2
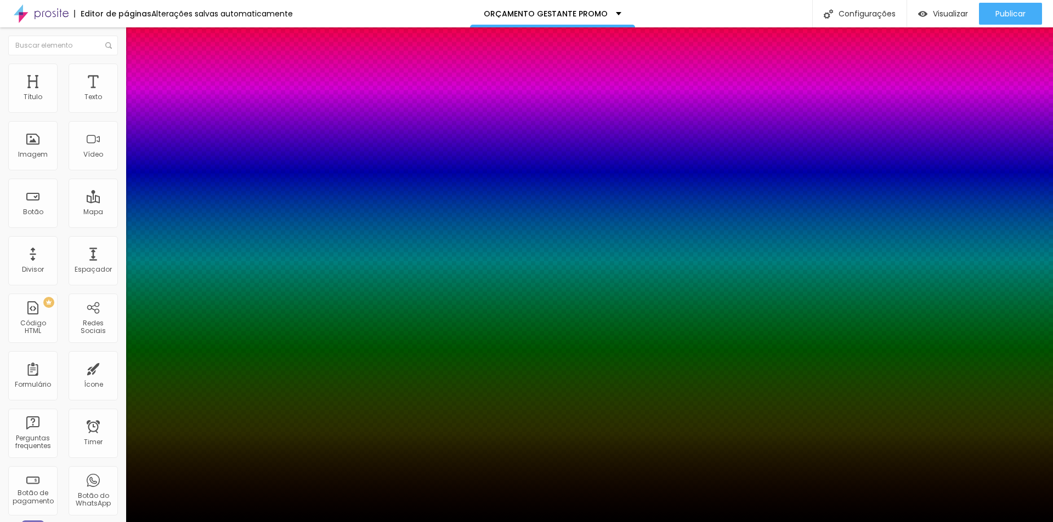
click at [113, 522] on div at bounding box center [526, 522] width 1053 height 0
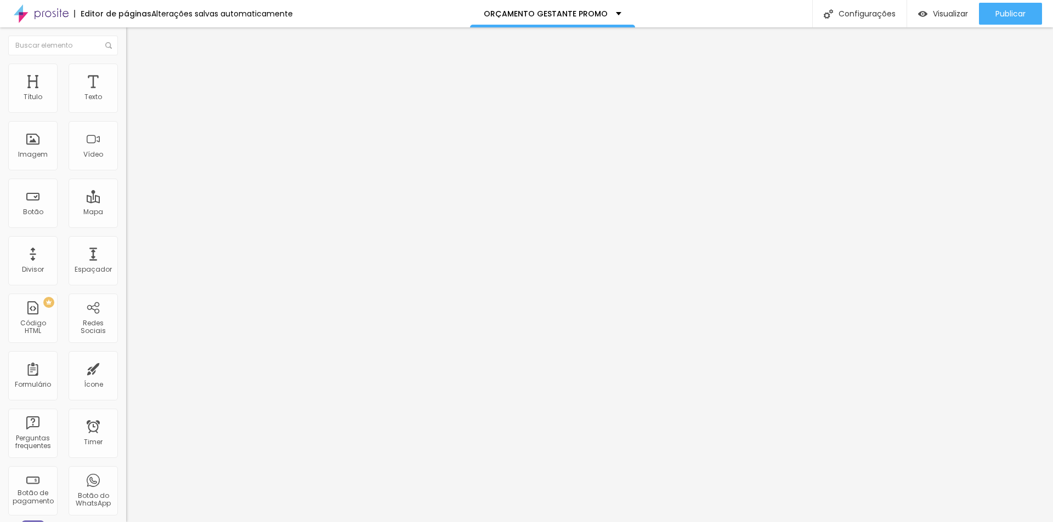
click at [136, 81] on span "Avançado" at bounding box center [154, 81] width 36 height 9
type input "100"
type input "0"
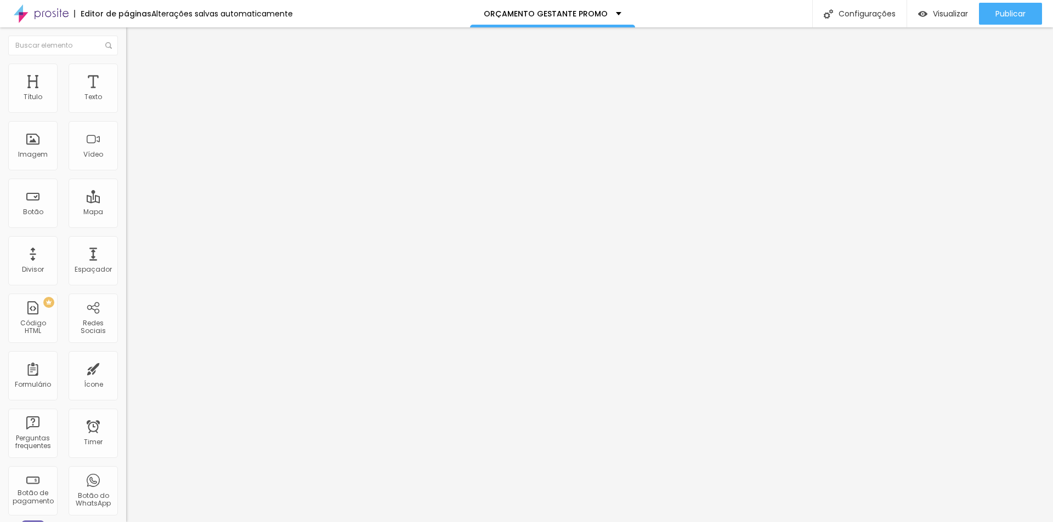
drag, startPoint x: 32, startPoint y: 126, endPoint x: 0, endPoint y: 133, distance: 32.6
type input "0"
click at [126, 368] on input "range" at bounding box center [161, 372] width 71 height 9
drag, startPoint x: 61, startPoint y: 111, endPoint x: 9, endPoint y: 116, distance: 52.8
click at [126, 116] on div "10 Espaço de cima" at bounding box center [189, 163] width 126 height 155
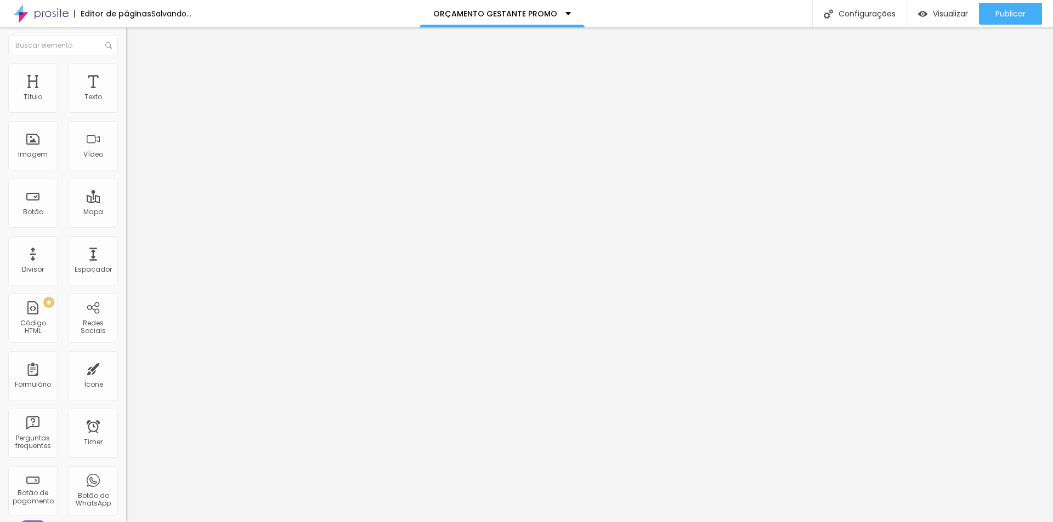
type input "7"
type input "72"
type input "35"
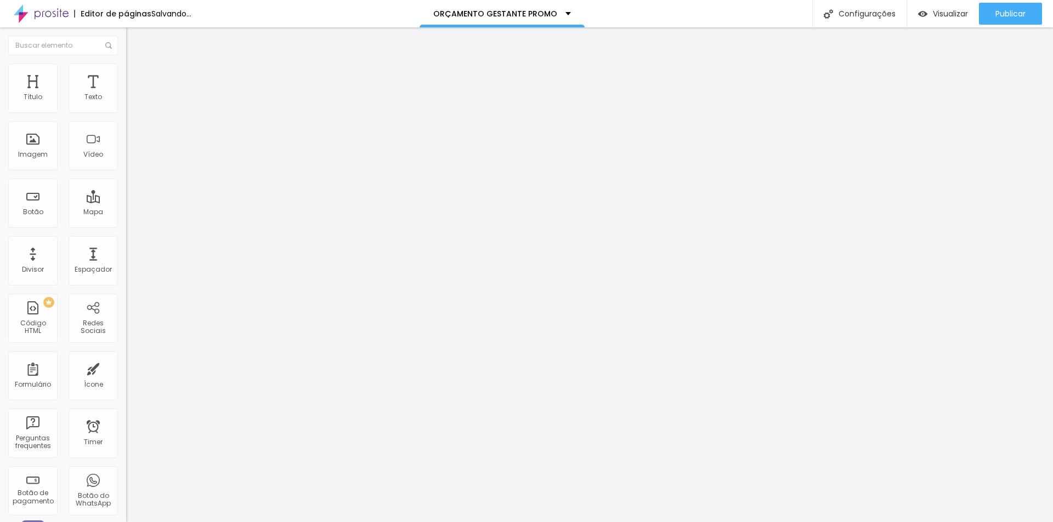
type input "35"
type input "0"
drag, startPoint x: 30, startPoint y: 109, endPoint x: 0, endPoint y: 124, distance: 33.8
type input "0"
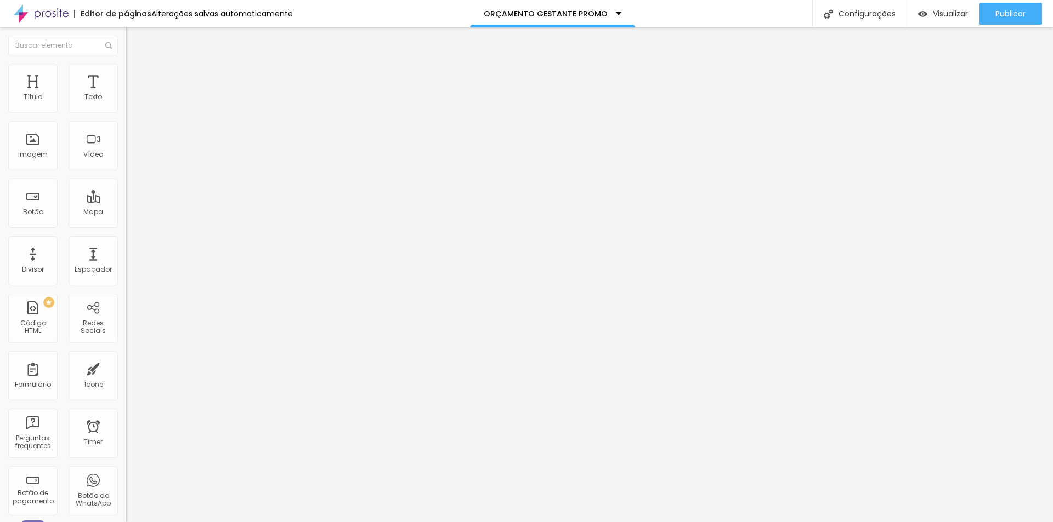
click at [126, 213] on input "range" at bounding box center [161, 217] width 71 height 9
click at [126, 396] on div "ID Html" at bounding box center [189, 399] width 126 height 7
click at [126, 64] on li "Conteúdo" at bounding box center [189, 58] width 126 height 11
click at [136, 76] on span "Estilo" at bounding box center [144, 70] width 17 height 9
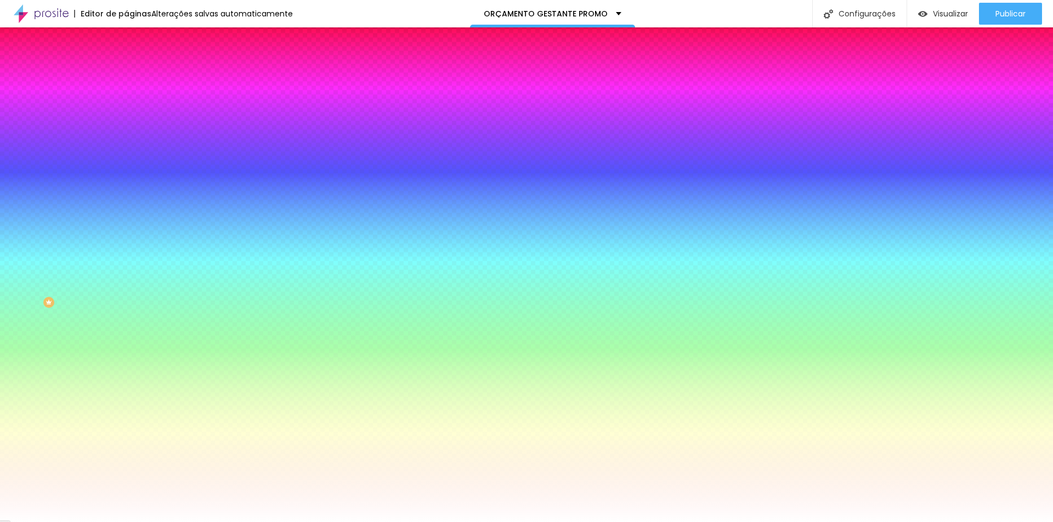
click at [136, 77] on span "Avançado" at bounding box center [154, 81] width 36 height 9
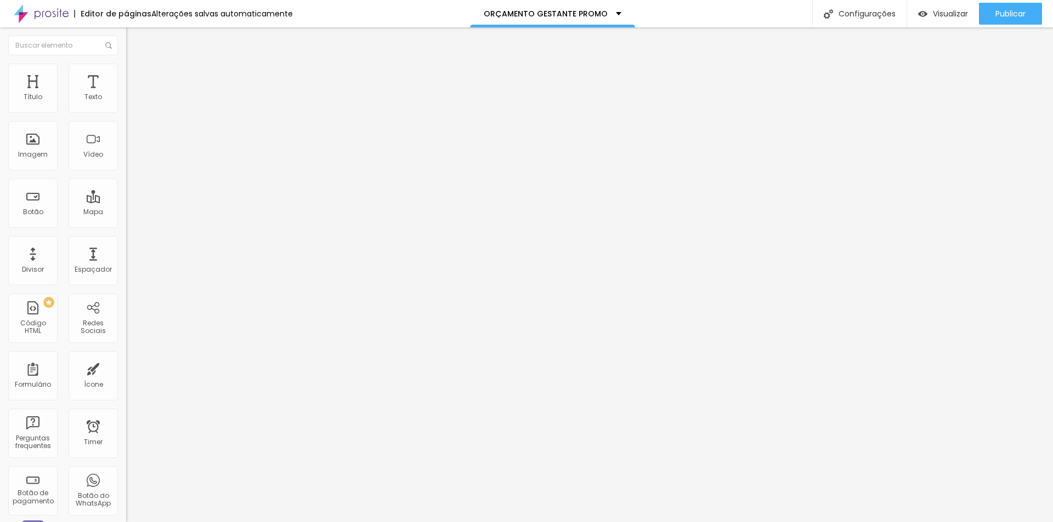
click at [136, 65] on span "Conteúdo" at bounding box center [153, 59] width 34 height 9
click at [134, 42] on img "button" at bounding box center [138, 40] width 9 height 9
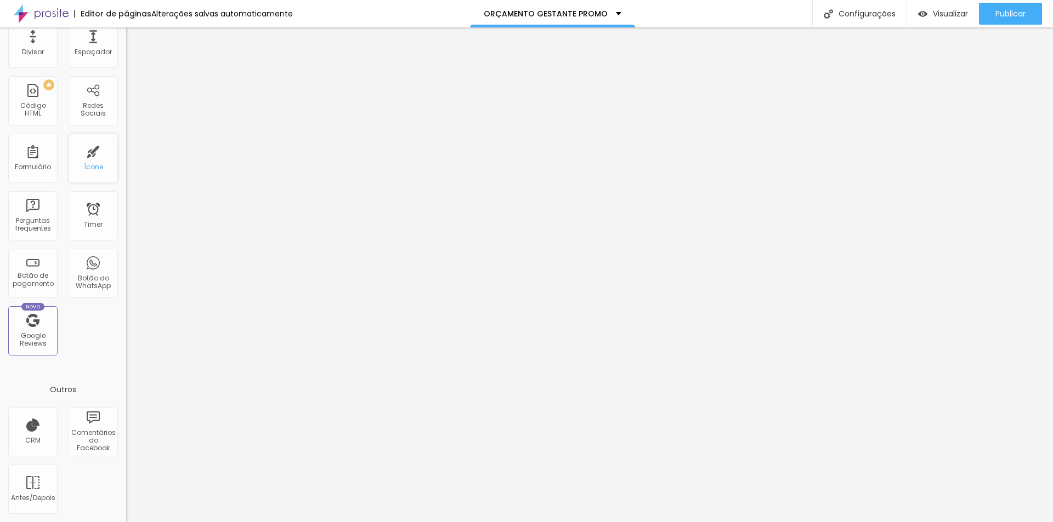
scroll to position [0, 0]
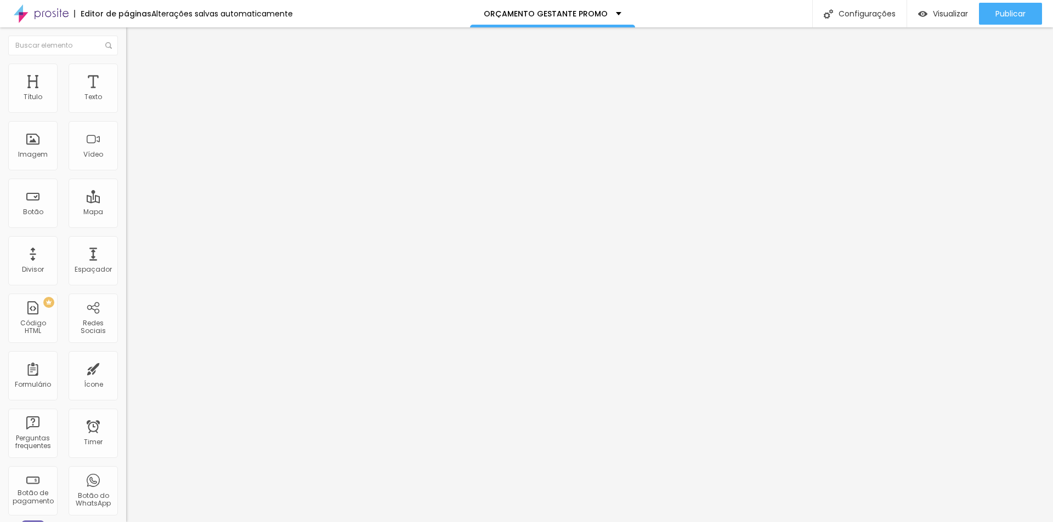
click at [136, 73] on span "Estilo" at bounding box center [144, 70] width 17 height 9
type input "30"
type input "10"
drag, startPoint x: 116, startPoint y: 115, endPoint x: 1, endPoint y: 117, distance: 114.6
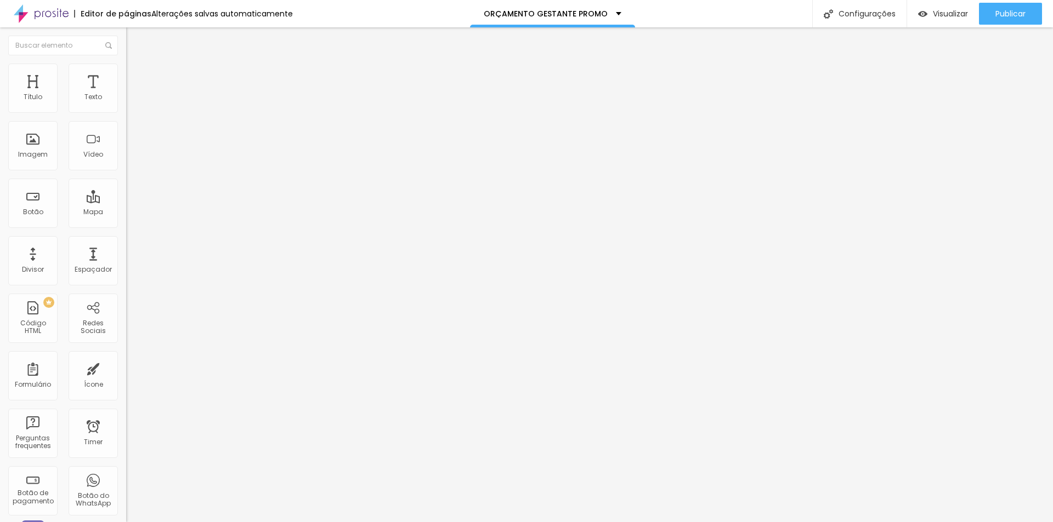
type input "10"
click at [126, 112] on input "range" at bounding box center [161, 108] width 71 height 9
type input "100"
drag, startPoint x: 14, startPoint y: 117, endPoint x: 185, endPoint y: 124, distance: 170.6
type input "100"
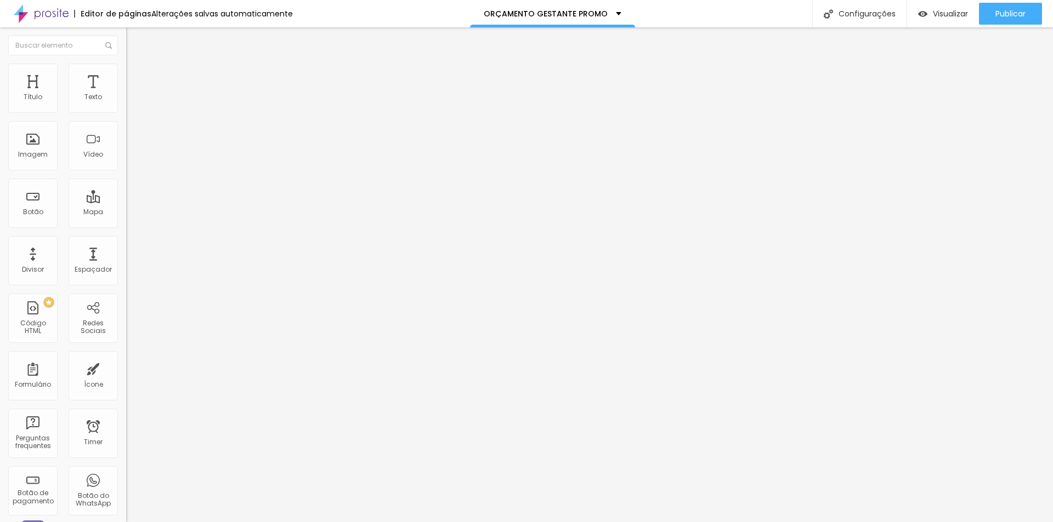
click at [185, 112] on input "range" at bounding box center [161, 108] width 71 height 9
click at [136, 77] on span "Avançado" at bounding box center [154, 81] width 36 height 9
drag, startPoint x: 30, startPoint y: 134, endPoint x: 10, endPoint y: 133, distance: 19.7
click at [126, 241] on div "10 Espaço de baixo" at bounding box center [189, 318] width 126 height 155
type input "3"
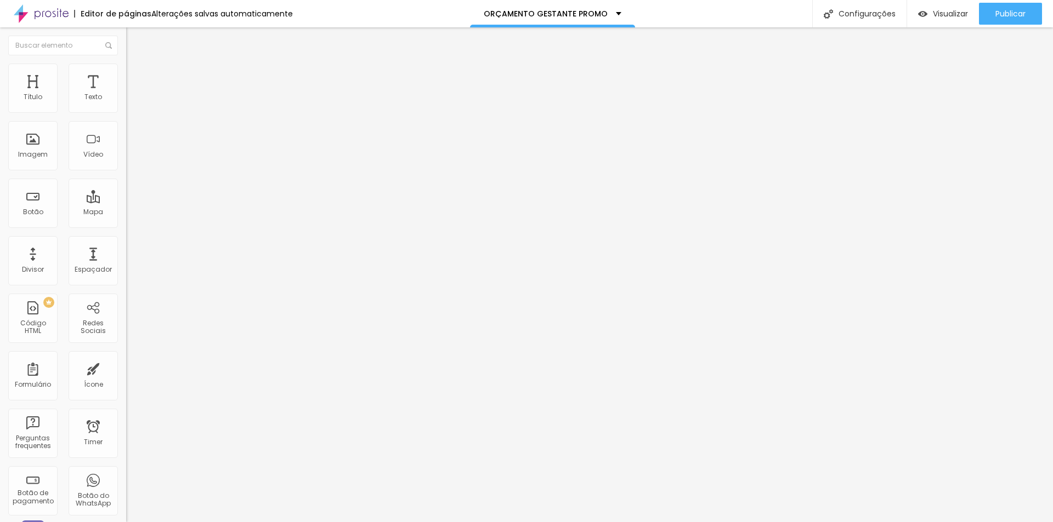
type input "3"
type input "0"
drag, startPoint x: 30, startPoint y: 129, endPoint x: 24, endPoint y: 124, distance: 7.8
type input "0"
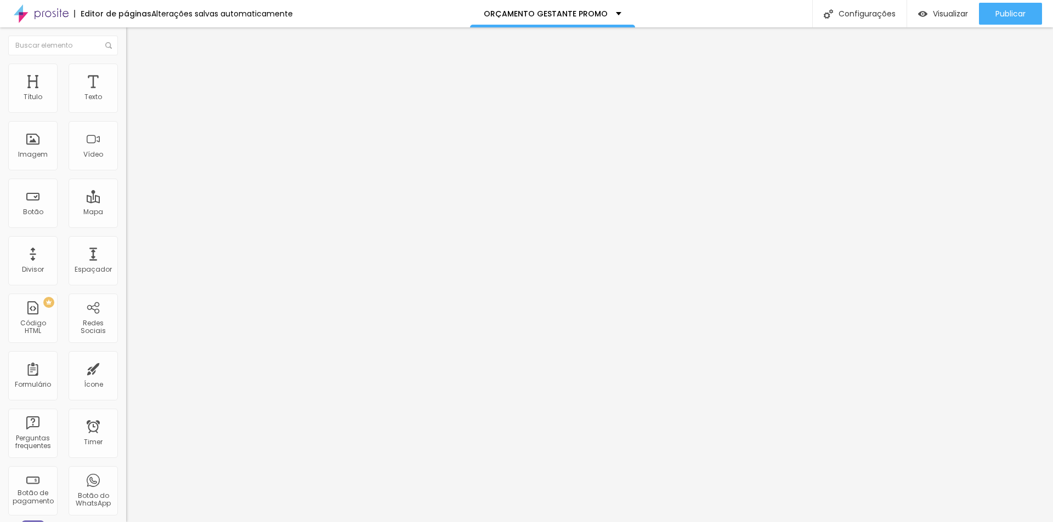
click at [126, 368] on input "range" at bounding box center [161, 372] width 71 height 9
type input "0"
click at [126, 213] on input "range" at bounding box center [161, 217] width 71 height 9
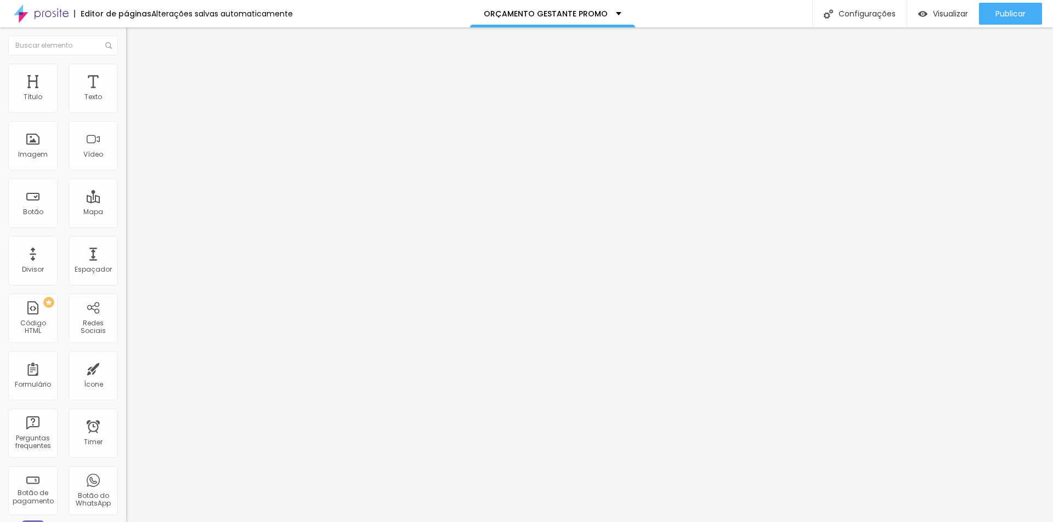
click at [136, 65] on span "Conteúdo" at bounding box center [153, 59] width 34 height 9
click at [126, 94] on span "Adicionar imagem" at bounding box center [161, 89] width 71 height 9
click at [126, 172] on span "Original" at bounding box center [139, 166] width 26 height 9
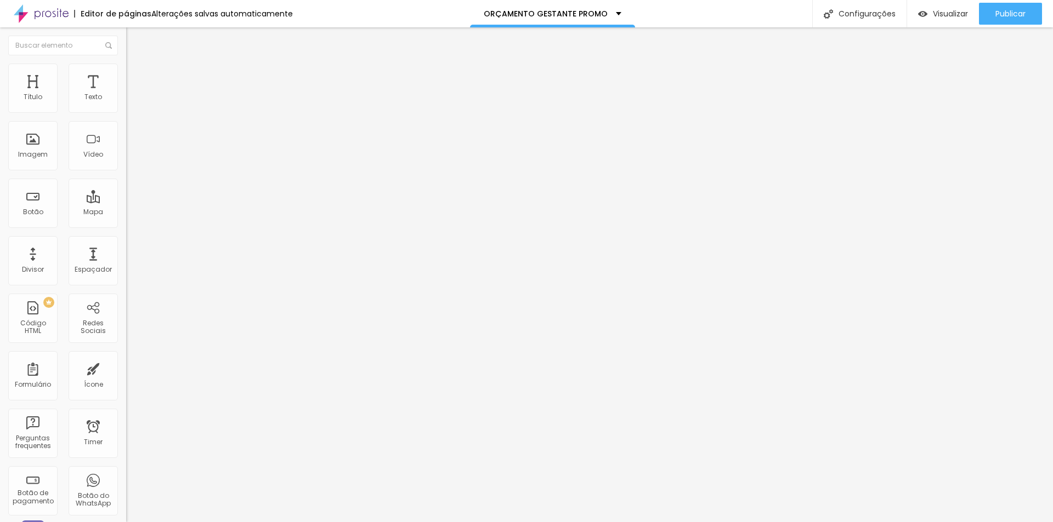
click at [126, 185] on span "Padrão" at bounding box center [138, 179] width 25 height 9
click at [126, 172] on span "4:3 Padrão" at bounding box center [144, 166] width 36 height 9
click at [126, 201] on div "Proporção 4:3 Padrão Cinema 16:9 Padrão 4:3 Quadrado 1:1 Original" at bounding box center [189, 178] width 126 height 43
click at [126, 172] on span "4:3 Padrão" at bounding box center [144, 166] width 36 height 9
click at [126, 178] on span "Cinema" at bounding box center [139, 173] width 27 height 9
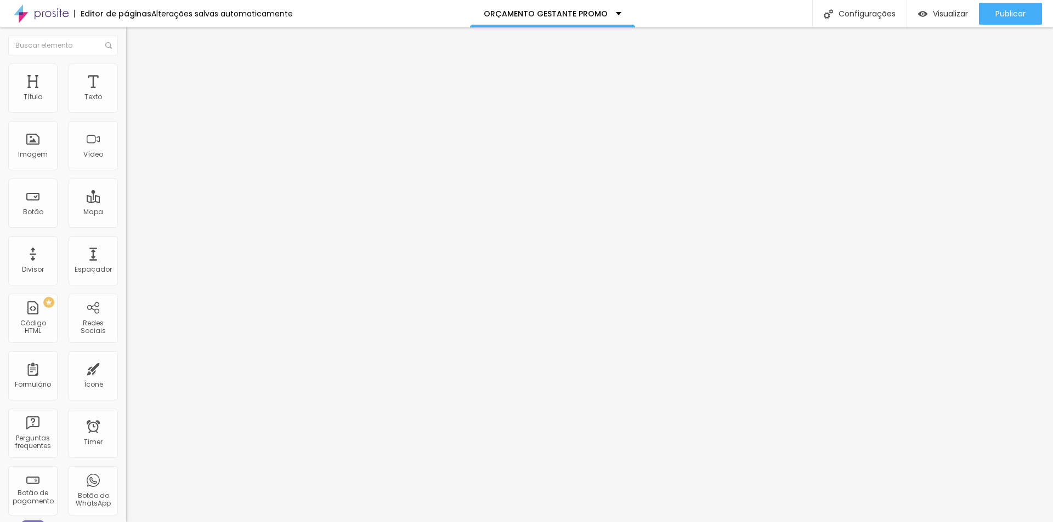
click at [126, 172] on span "16:9 Cinema" at bounding box center [147, 166] width 42 height 9
click at [126, 201] on div "Proporção 16:9 Cinema Cinema 16:9 Padrão 4:3 Quadrado 1:1 Original" at bounding box center [189, 178] width 126 height 43
click at [126, 172] on span "16:9 Cinema" at bounding box center [147, 166] width 42 height 9
click at [126, 202] on span "Original" at bounding box center [139, 196] width 26 height 9
click at [126, 244] on img at bounding box center [128, 240] width 5 height 5
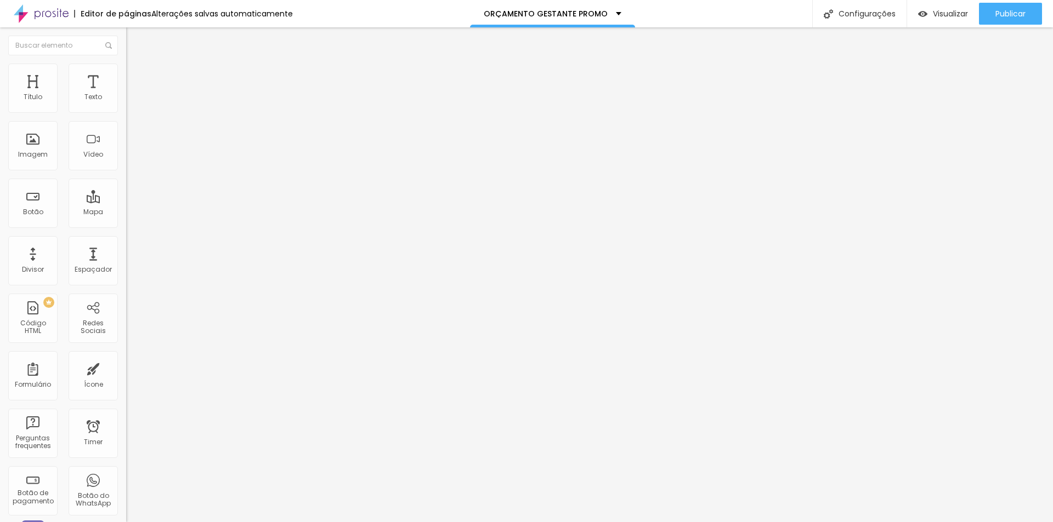
click at [126, 64] on li "Estilo" at bounding box center [189, 69] width 126 height 11
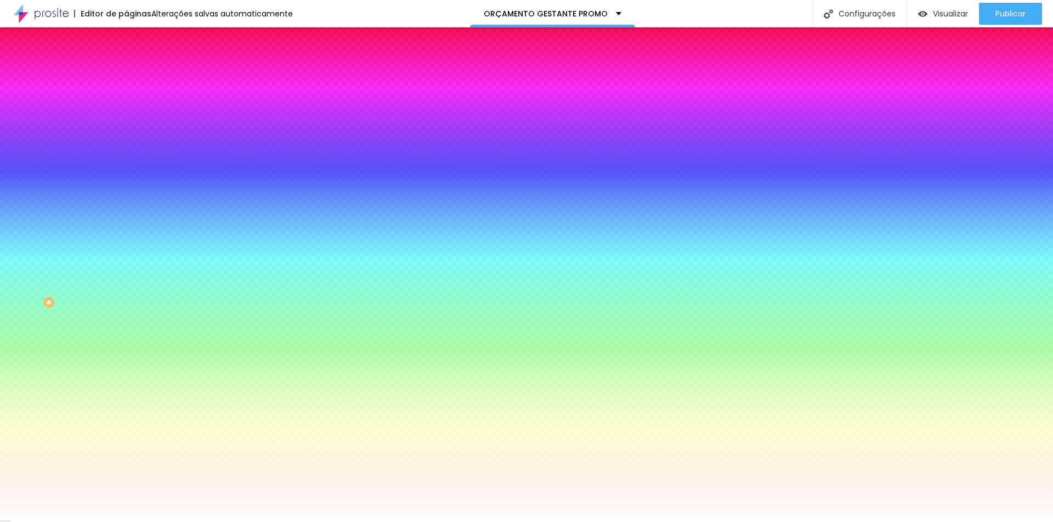
click at [126, 75] on li "Avançado" at bounding box center [189, 80] width 126 height 11
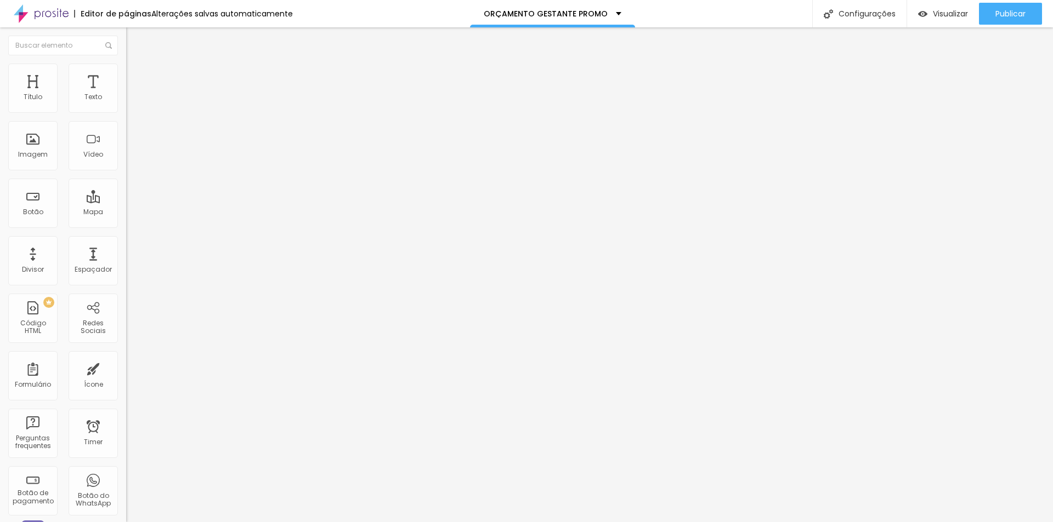
click at [136, 76] on span "Estilo" at bounding box center [144, 70] width 17 height 9
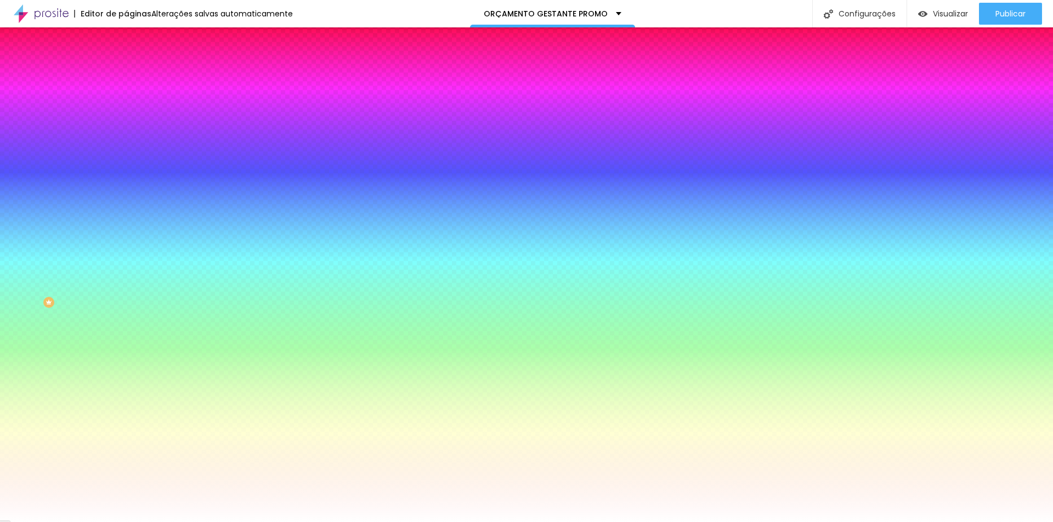
click at [132, 174] on icon "button" at bounding box center [134, 176] width 4 height 4
click at [103, 522] on div at bounding box center [526, 522] width 1053 height 0
click at [126, 75] on li "Avançado" at bounding box center [189, 80] width 126 height 11
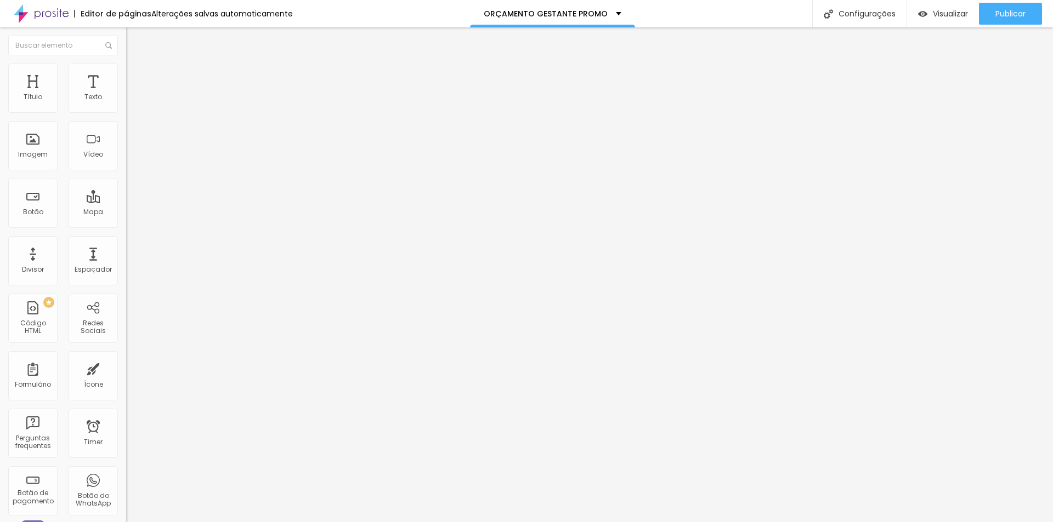
type input "15"
type input "0"
drag, startPoint x: 39, startPoint y: 110, endPoint x: 0, endPoint y: 115, distance: 39.8
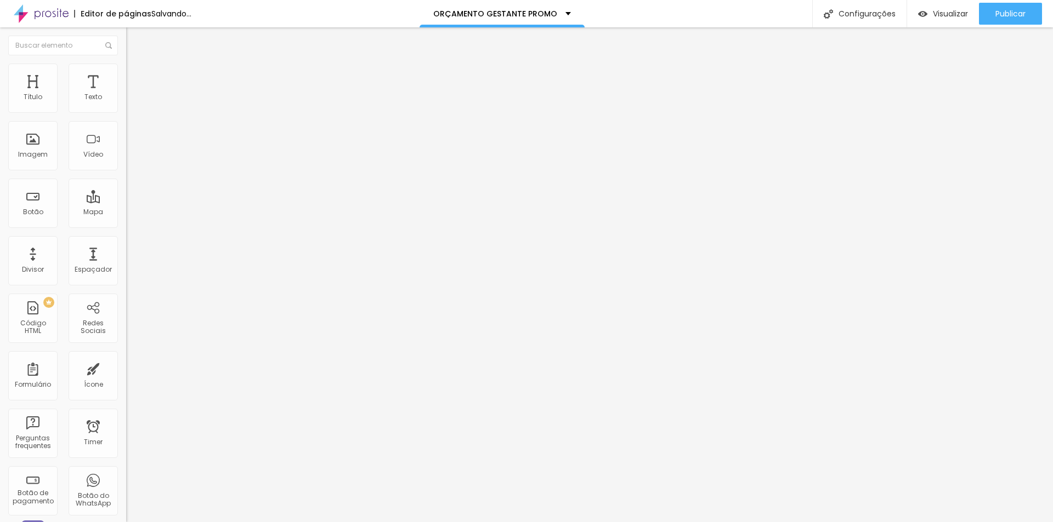
type input "0"
click at [126, 213] on input "range" at bounding box center [161, 217] width 71 height 9
click at [126, 69] on img at bounding box center [131, 69] width 10 height 10
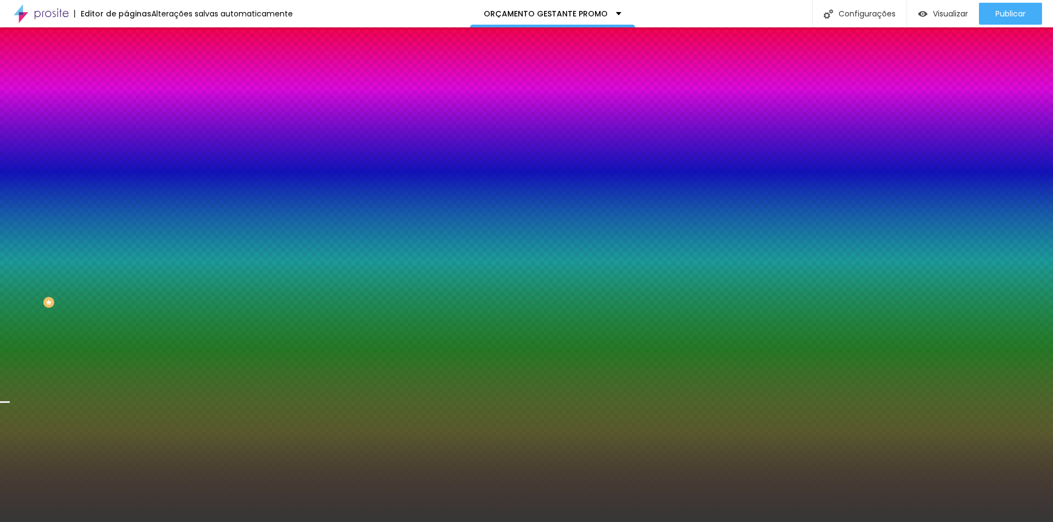
click at [126, 101] on span "Trocar imagem" at bounding box center [156, 96] width 60 height 9
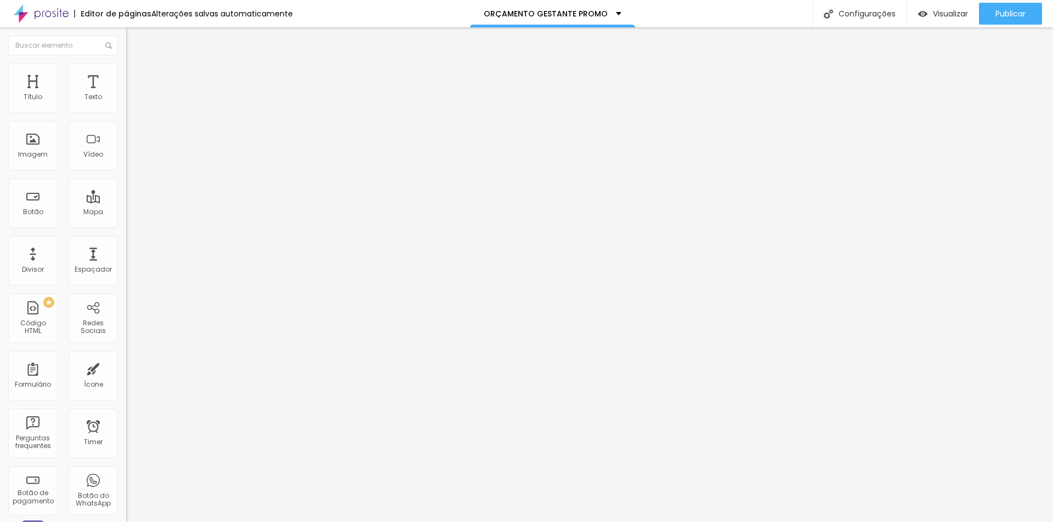
click at [126, 75] on li "Estilo" at bounding box center [189, 69] width 126 height 11
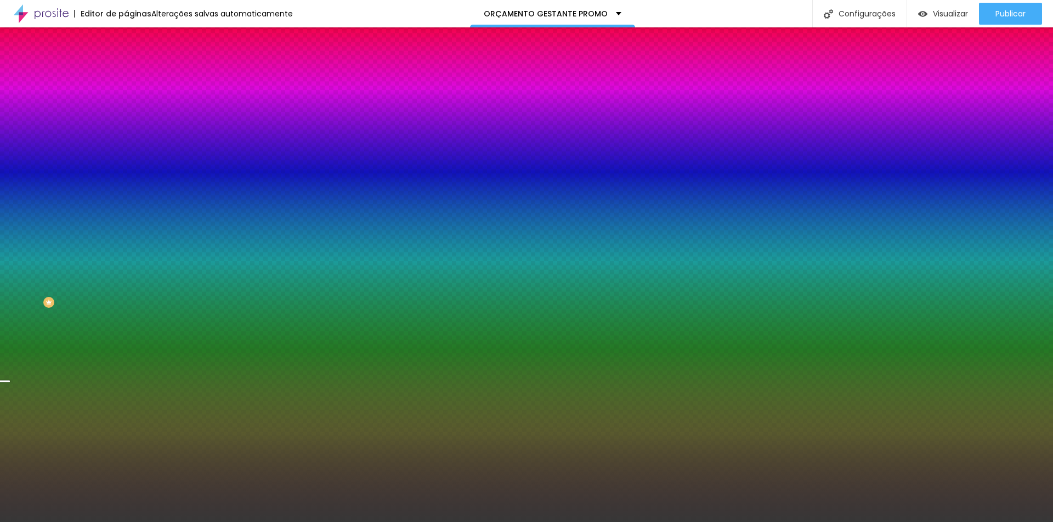
click at [126, 101] on span "Trocar imagem" at bounding box center [156, 96] width 60 height 9
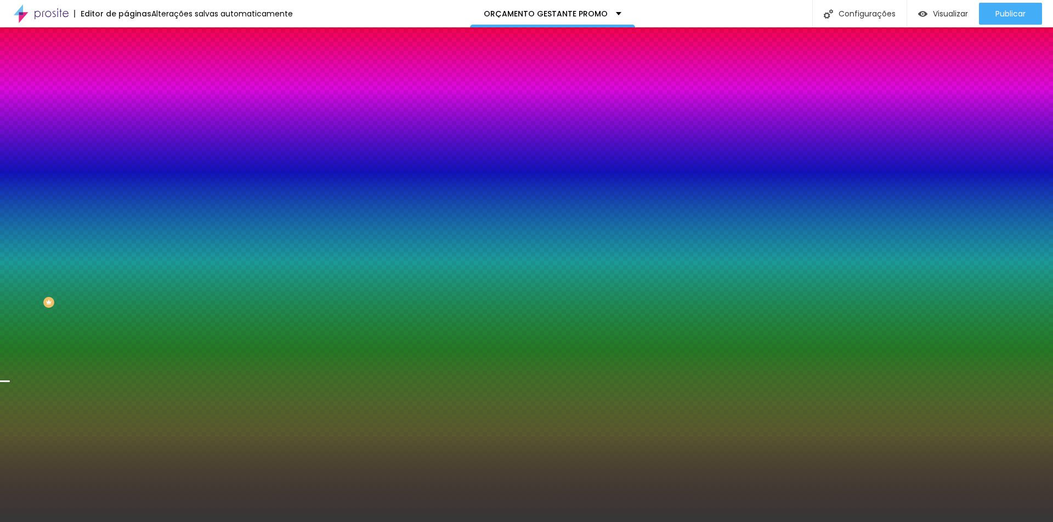
drag, startPoint x: 700, startPoint y: 345, endPoint x: 832, endPoint y: 412, distance: 148.1
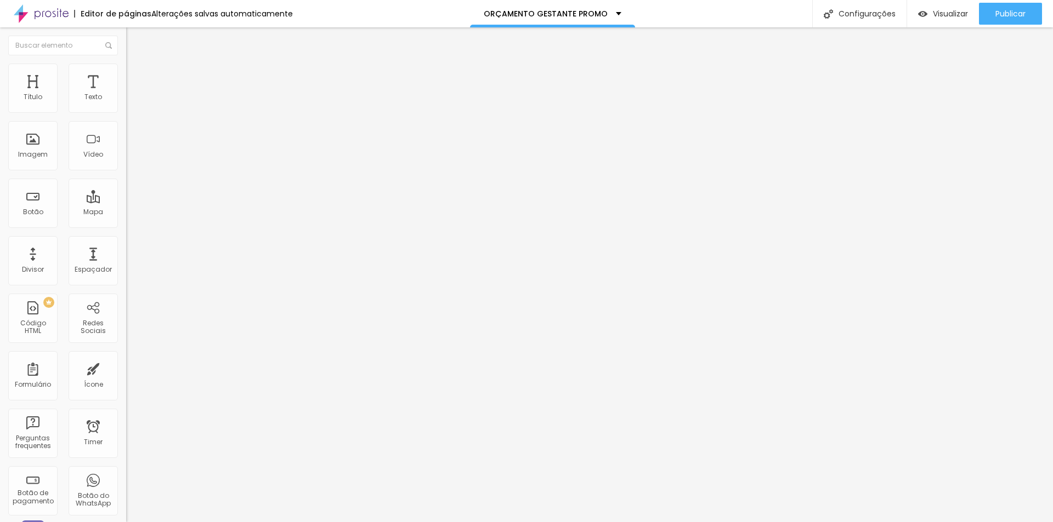
click at [126, 93] on div "Trocar imagem" at bounding box center [189, 90] width 126 height 8
click at [136, 74] on span "Estilo" at bounding box center [144, 70] width 17 height 9
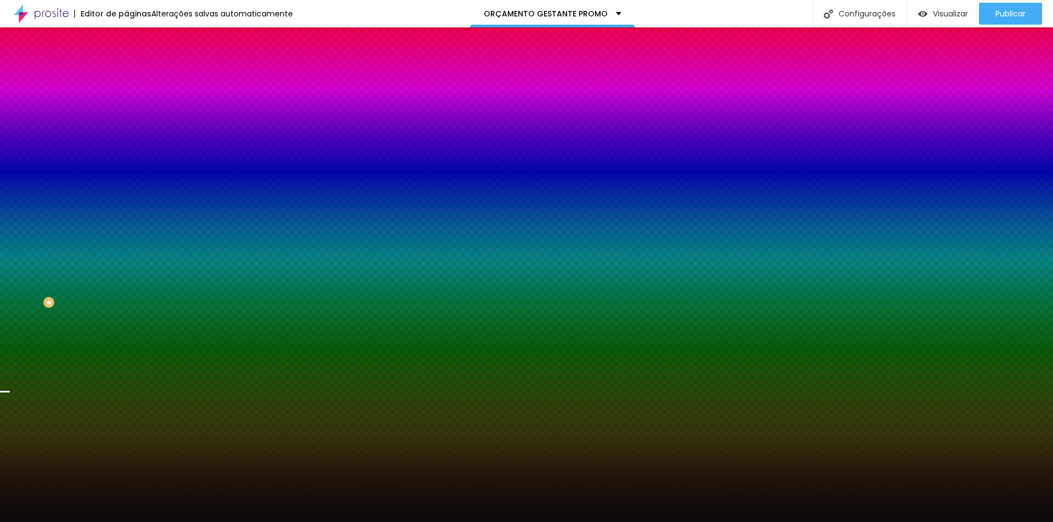
click at [126, 101] on span "Trocar imagem" at bounding box center [156, 96] width 60 height 9
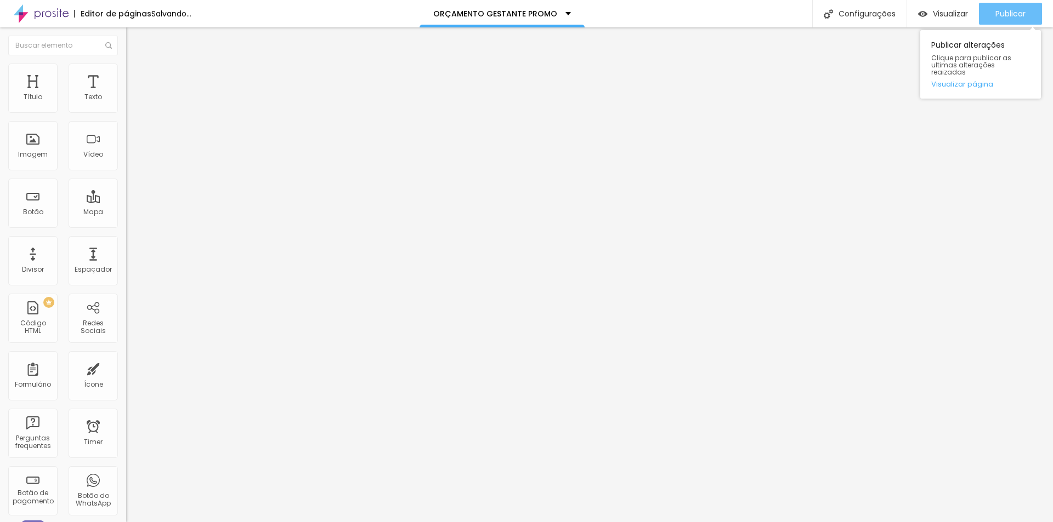
click at [982, 9] on button "Publicar" at bounding box center [1010, 14] width 63 height 22
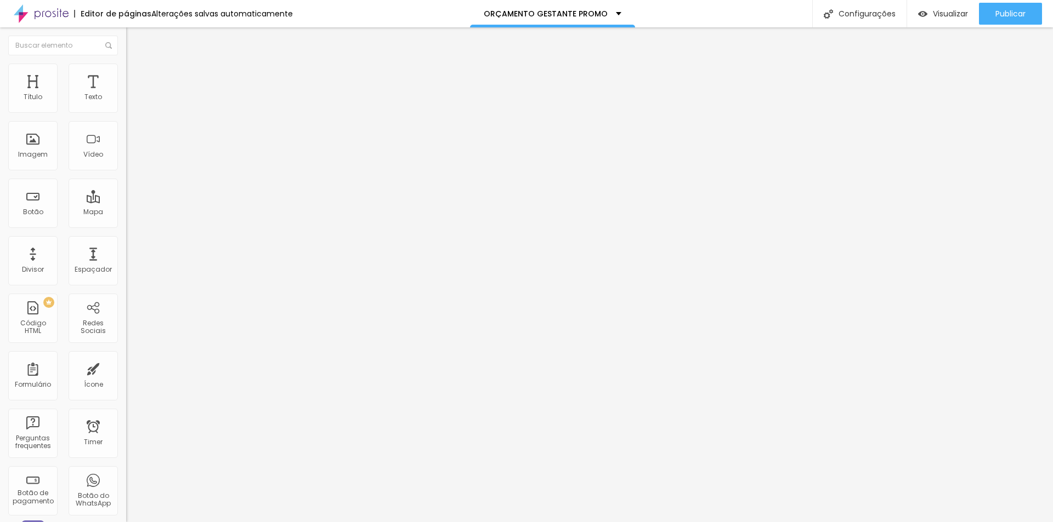
click at [126, 94] on span "Trocar imagem" at bounding box center [156, 89] width 60 height 9
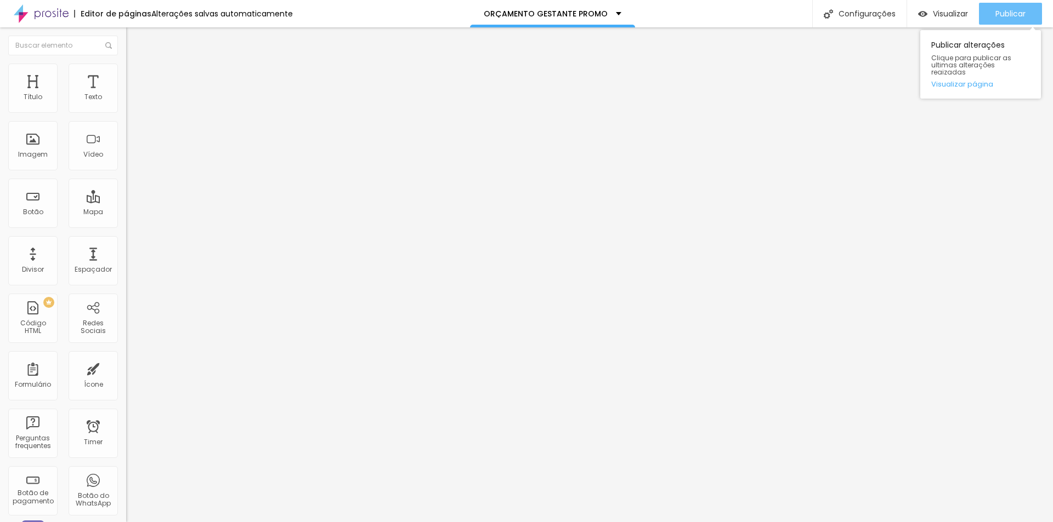
click at [1006, 21] on div "Publicar" at bounding box center [1010, 14] width 30 height 22
click at [1005, 9] on span "Publicar" at bounding box center [1010, 13] width 30 height 9
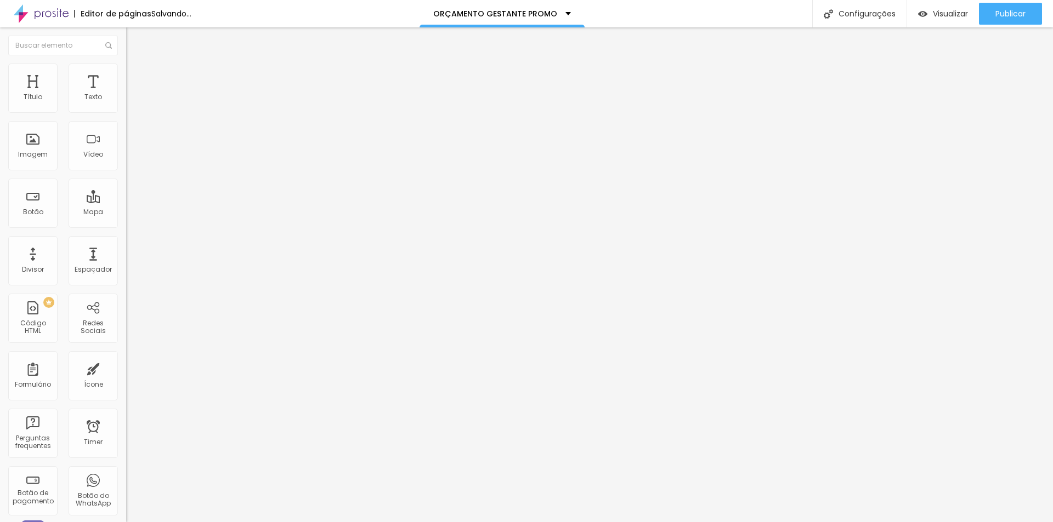
click at [136, 75] on span "Estilo" at bounding box center [144, 70] width 17 height 9
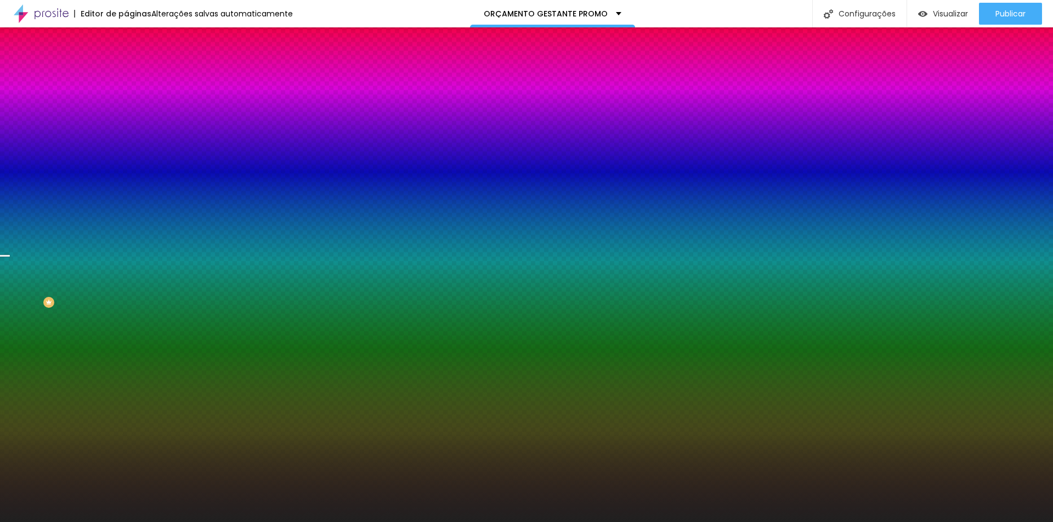
click at [126, 101] on span "Trocar imagem" at bounding box center [156, 96] width 60 height 9
click at [126, 149] on div at bounding box center [189, 149] width 126 height 0
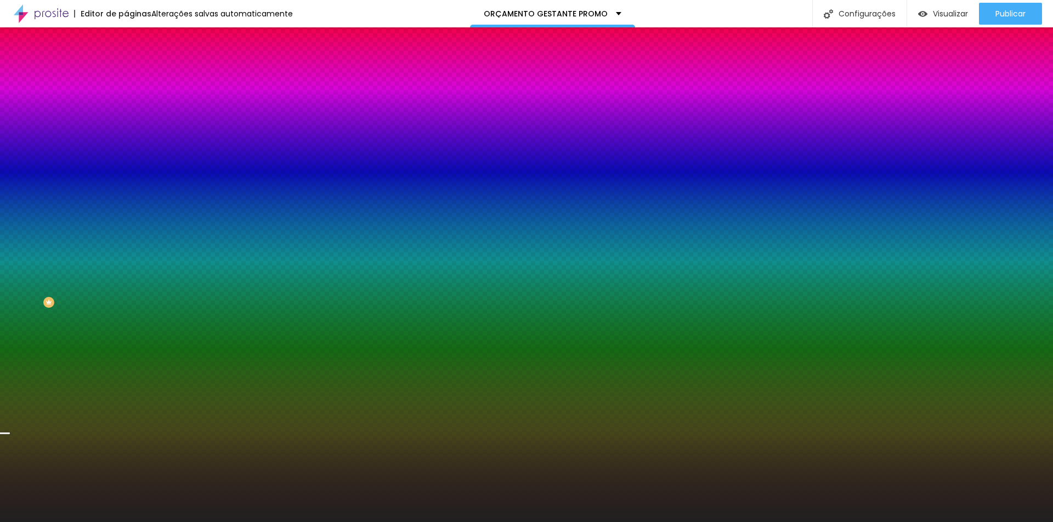
drag, startPoint x: 107, startPoint y: 254, endPoint x: 117, endPoint y: 280, distance: 27.4
click at [126, 160] on div at bounding box center [189, 160] width 126 height 0
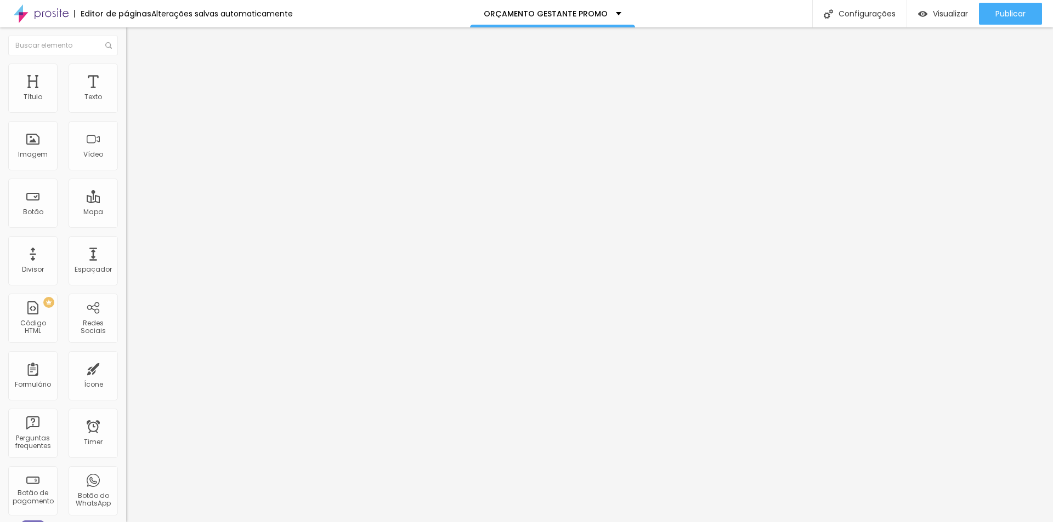
click at [136, 75] on span "Avançado" at bounding box center [154, 70] width 36 height 9
type input "11"
type input "19"
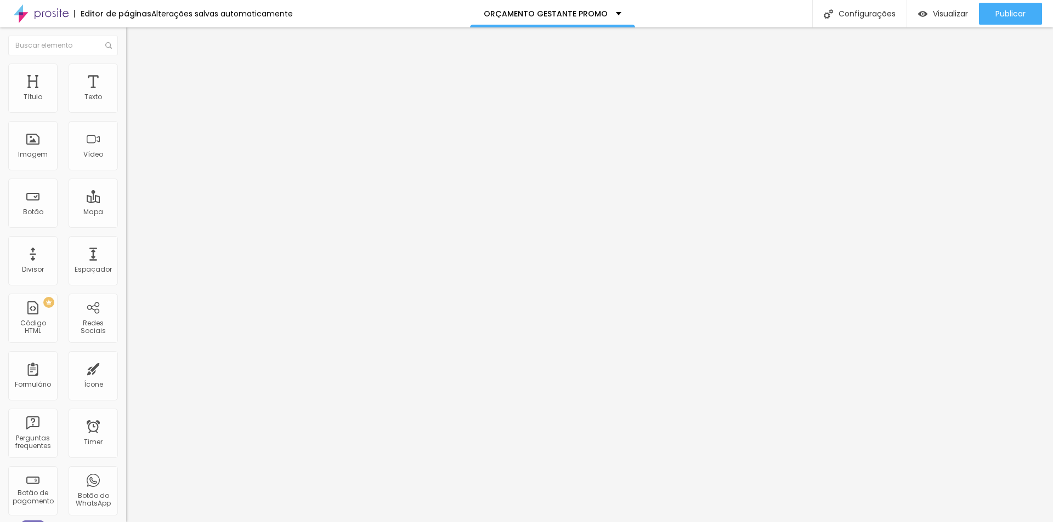
type input "25"
type input "26"
type input "25"
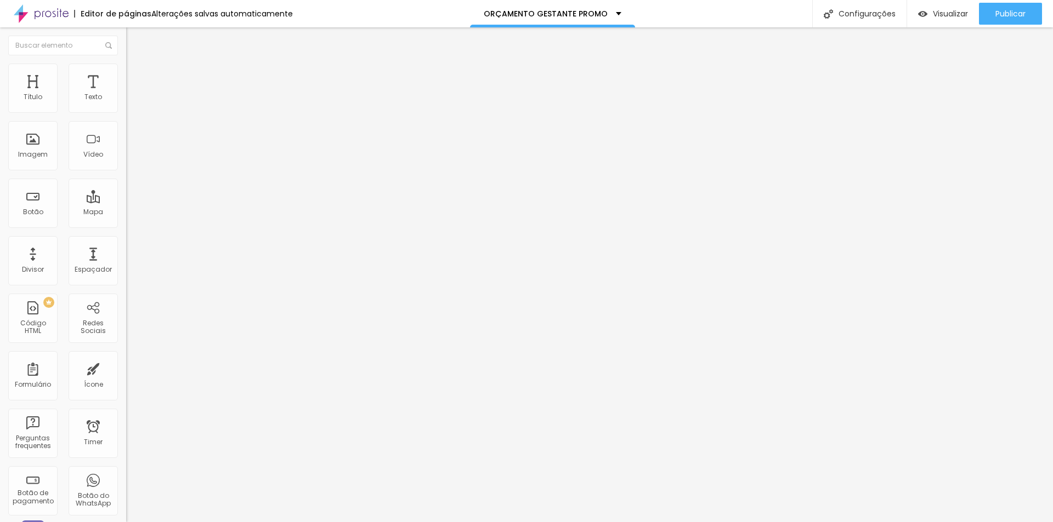
type input "25"
type input "9"
type input "7"
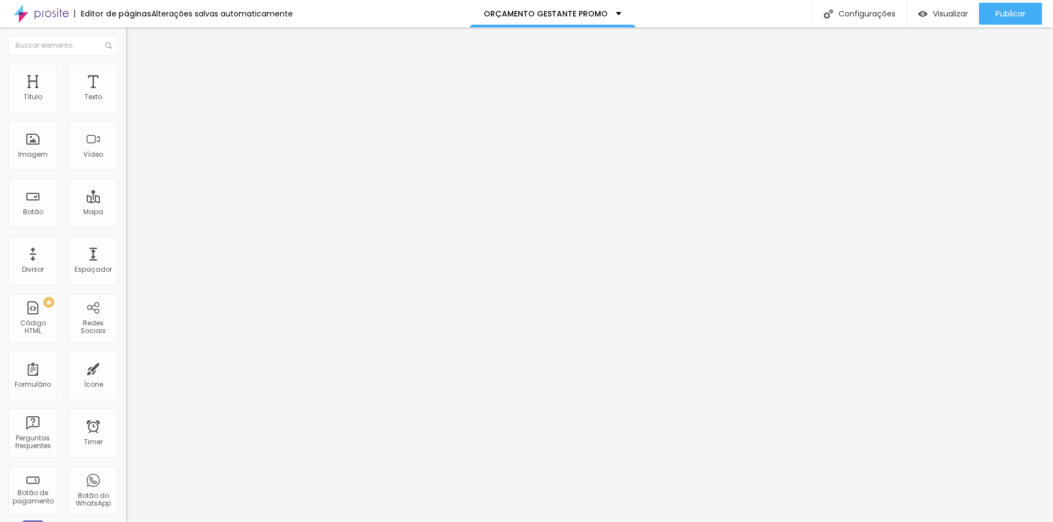
type input "6"
type input "5"
type input "7"
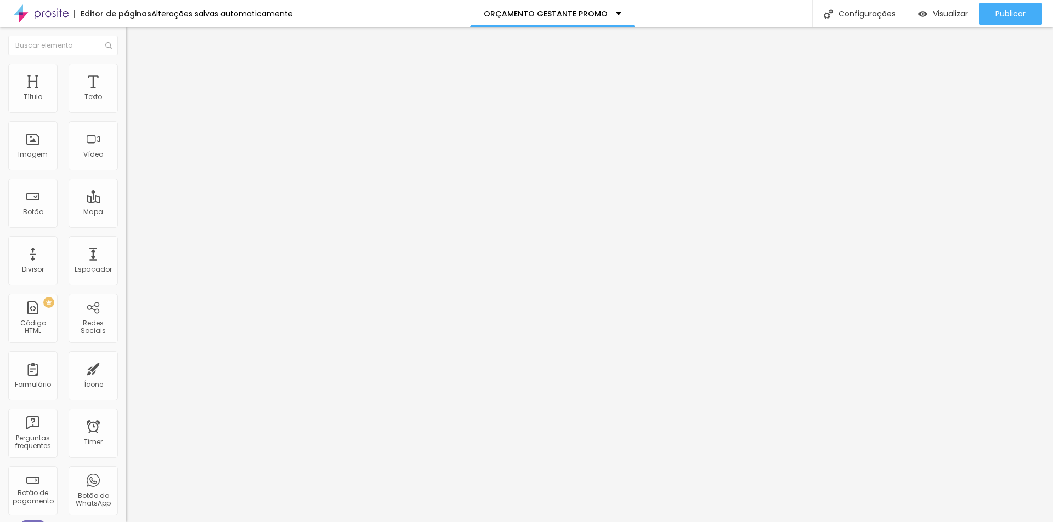
type input "7"
type input "11"
type input "14"
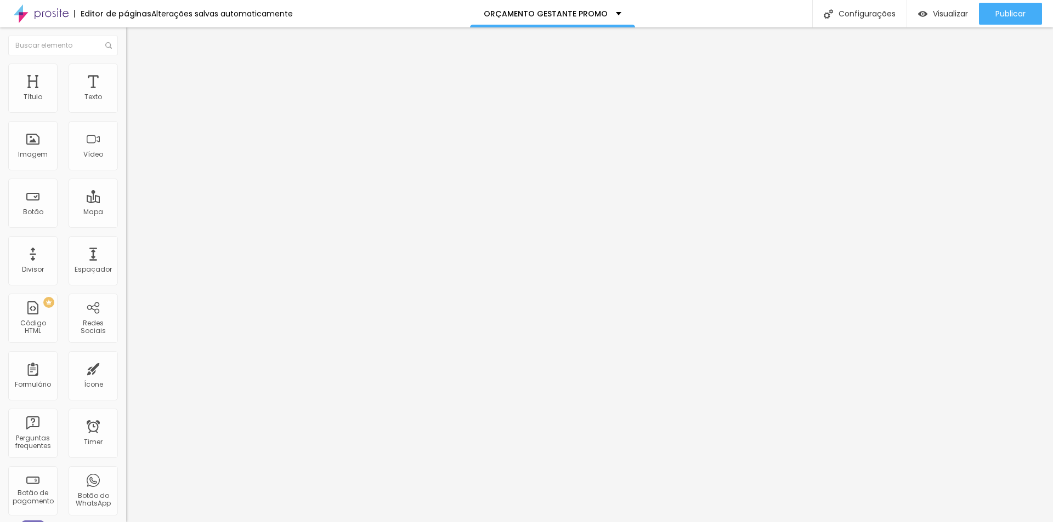
type input "14"
click at [126, 357] on input "range" at bounding box center [161, 361] width 71 height 9
click at [136, 65] on span "Estilo" at bounding box center [144, 59] width 17 height 9
click at [130, 102] on icon "button" at bounding box center [133, 98] width 7 height 7
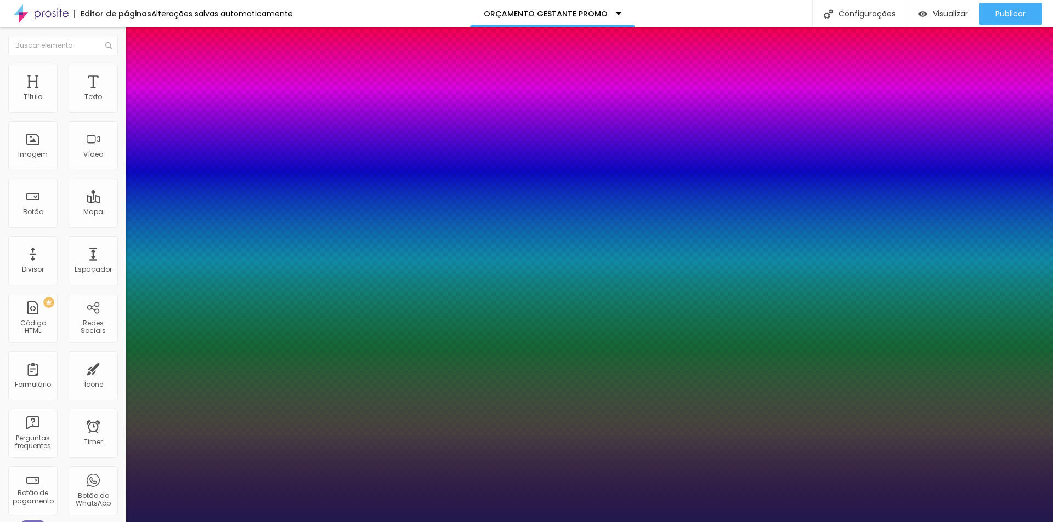
type input "1"
type input "1.4"
type input "1"
type input "1.5"
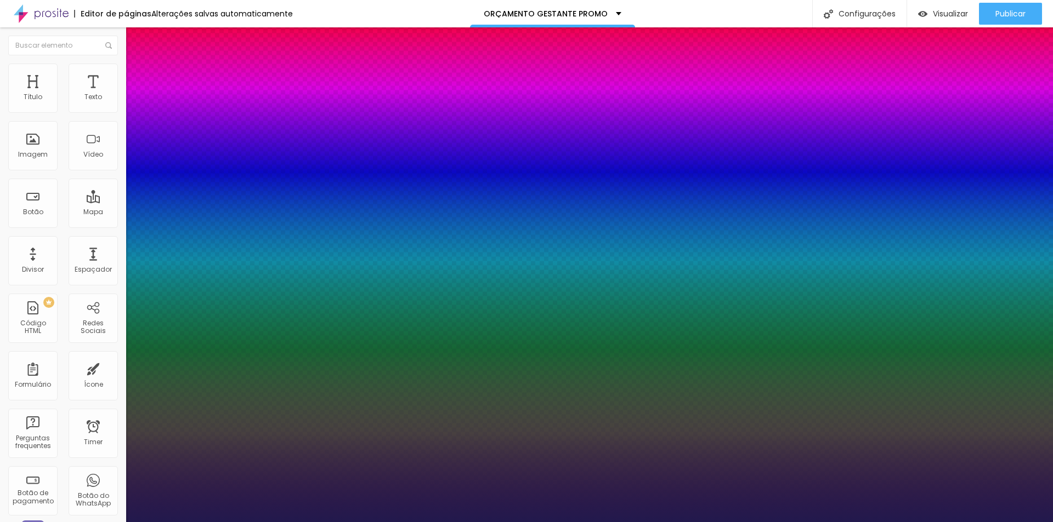
type input "1.5"
type input "1"
type input "1.4"
type input "1"
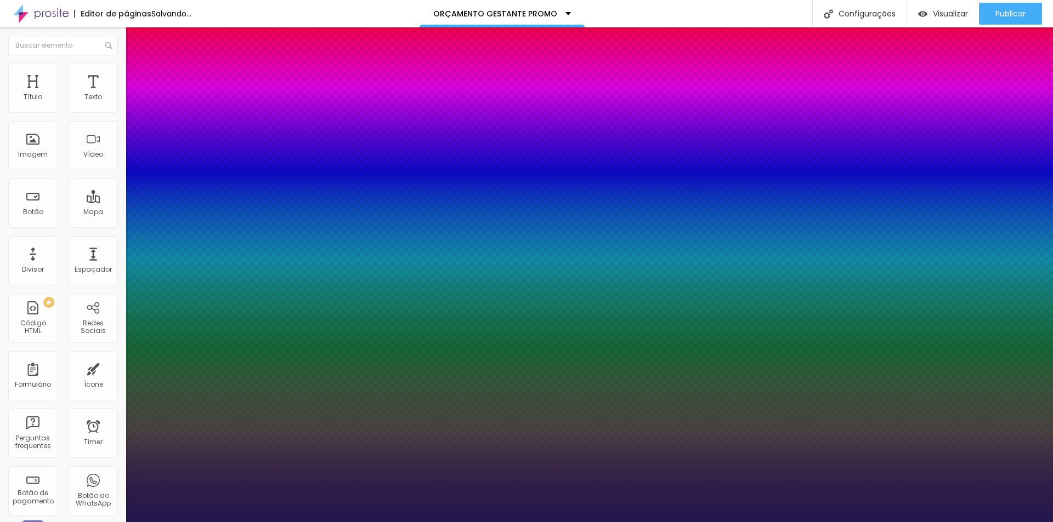
type input "1.3"
type input "1"
type input "1.2"
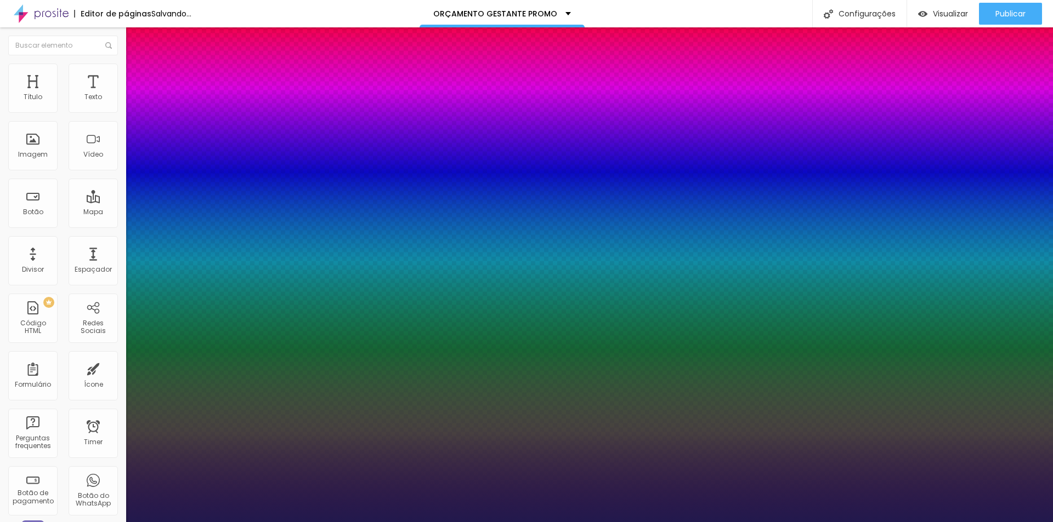
type input "1"
type input "1.3"
type input "1"
type input "1.2"
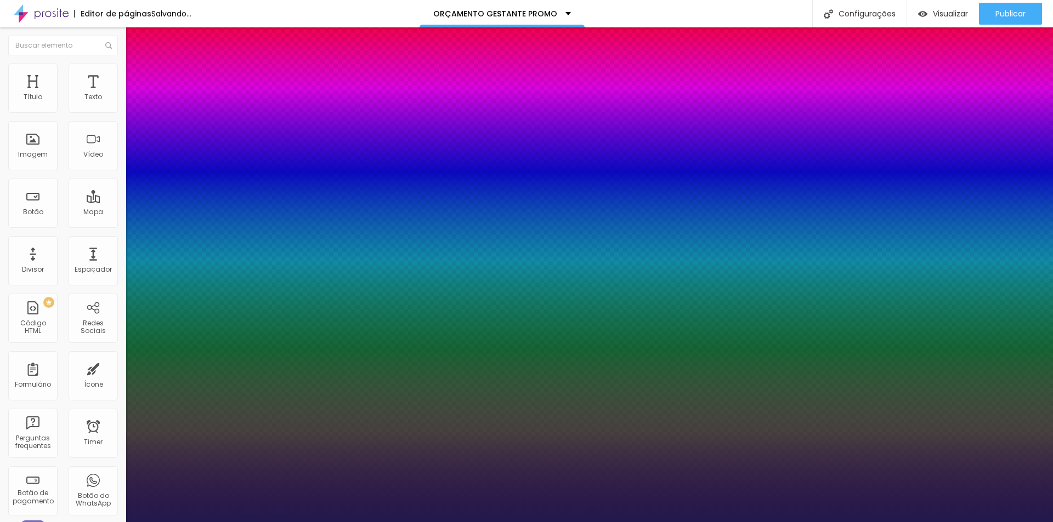
type input "1.2"
type input "1"
type input "1.3"
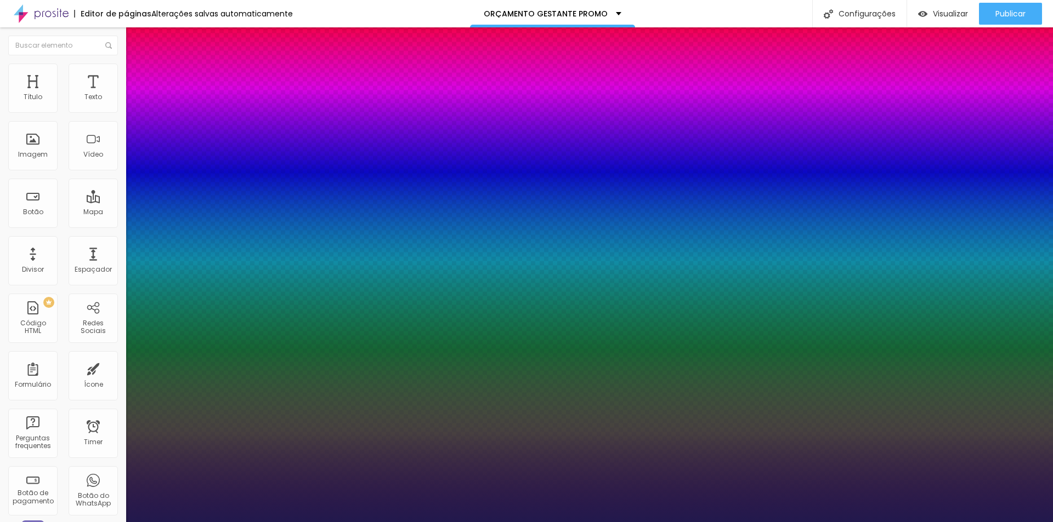
type input "5"
type input "11"
type input "5"
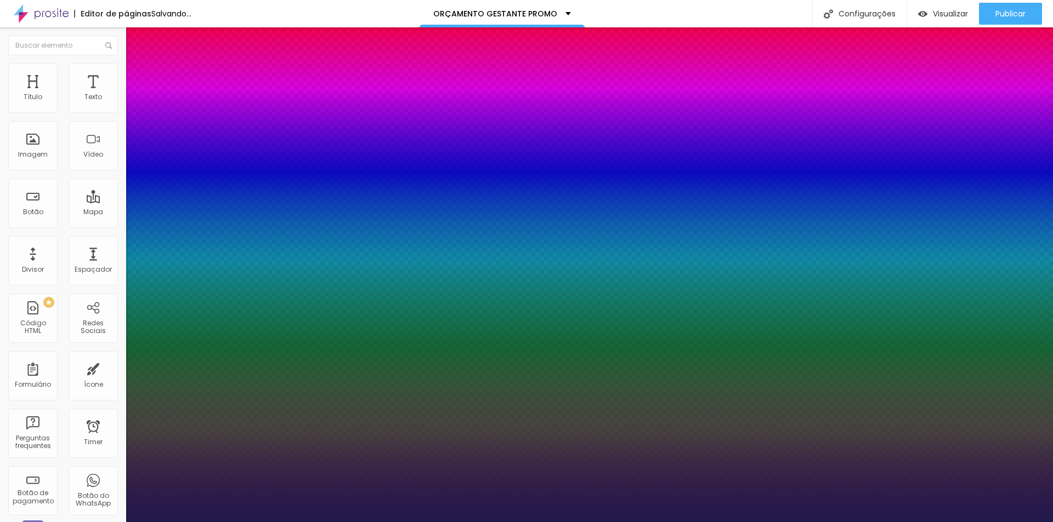
type input "5"
type input "2"
type input "1"
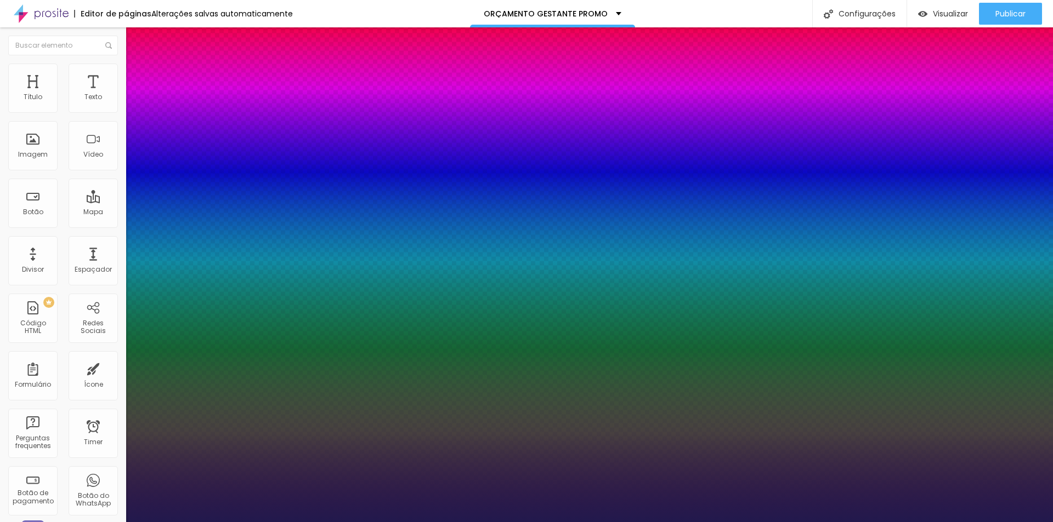
type input "0"
type input "0.5"
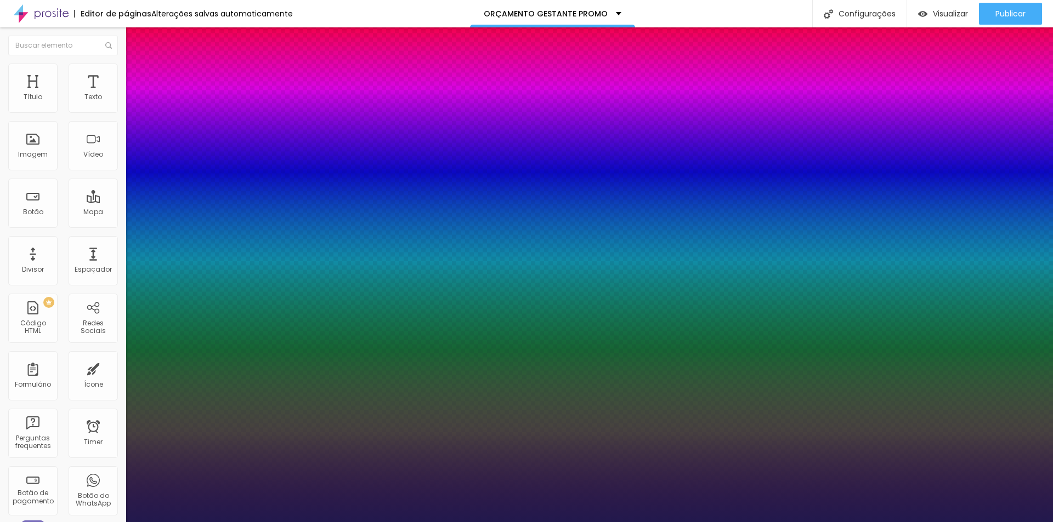
type input "0.5"
type input "1.1"
type input "0.8"
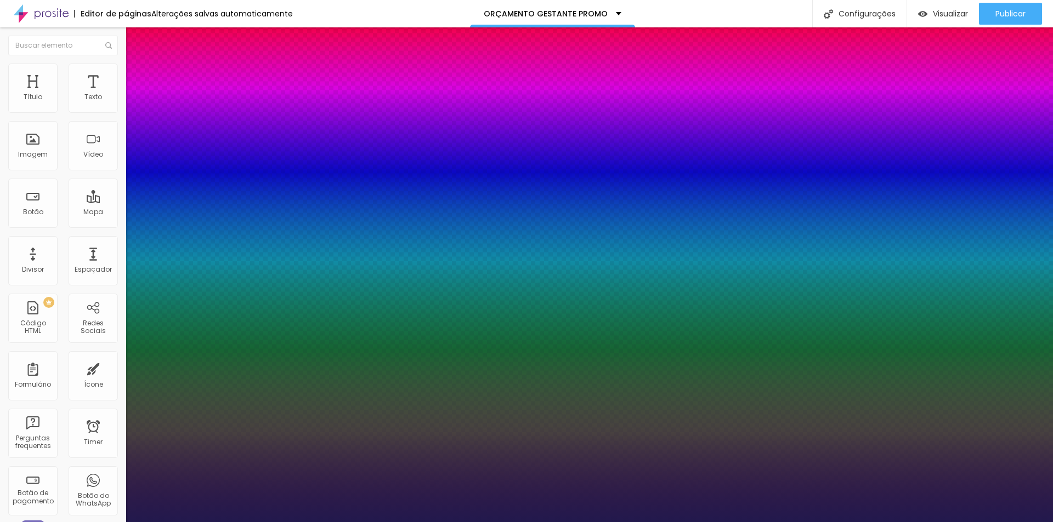
type input "0.5"
type input "0.3"
type input "0"
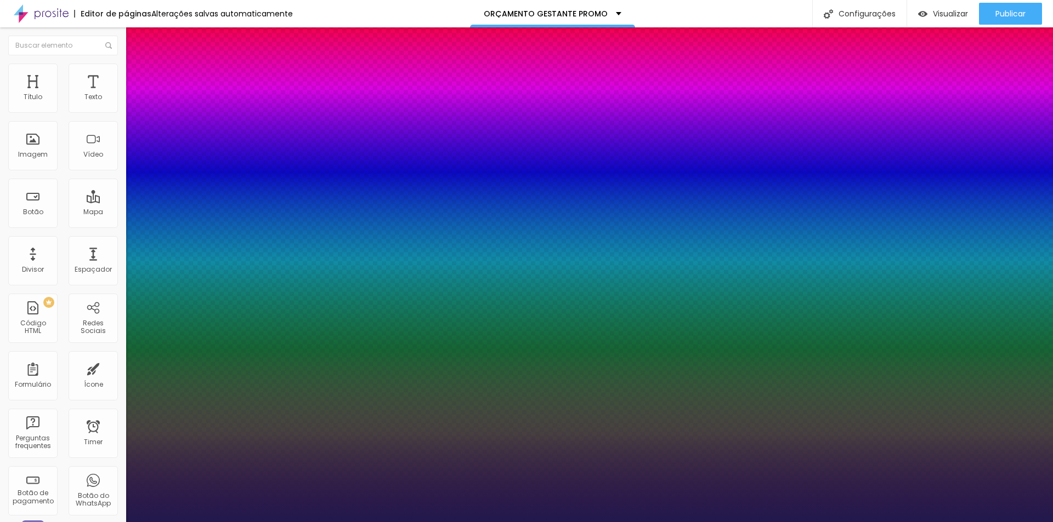
type input "0"
drag, startPoint x: 150, startPoint y: 213, endPoint x: 138, endPoint y: 214, distance: 12.1
type input "17"
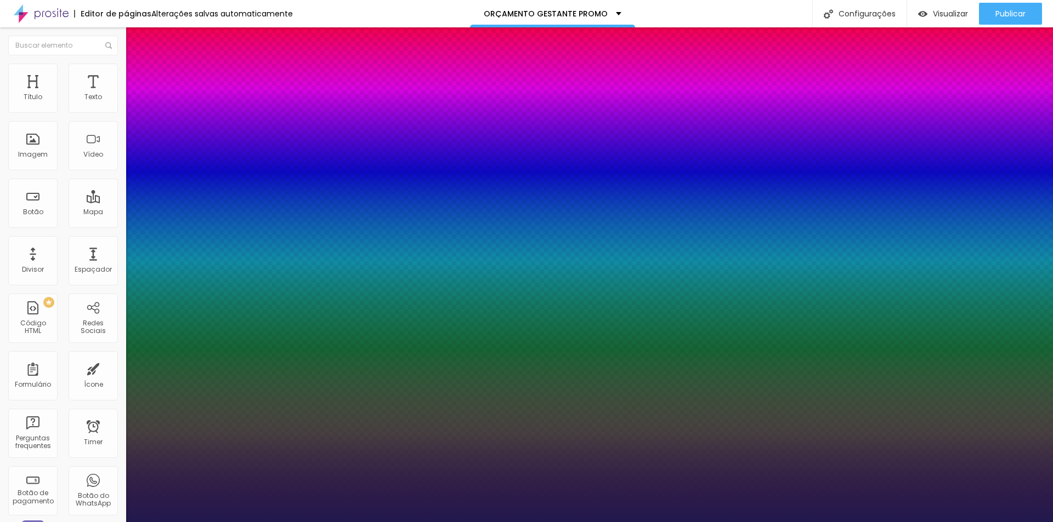
type input "22"
type input "19"
type input "18"
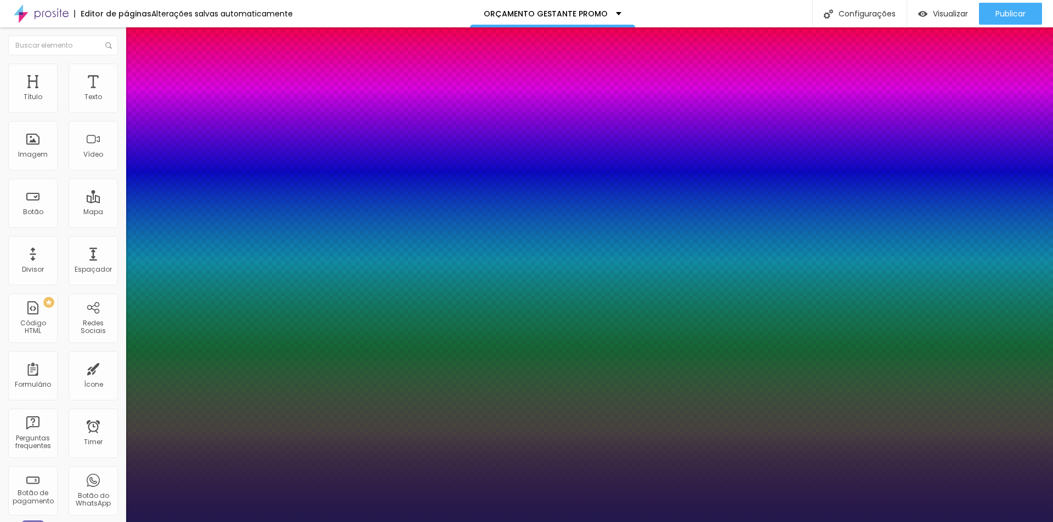
type input "18"
type input "17"
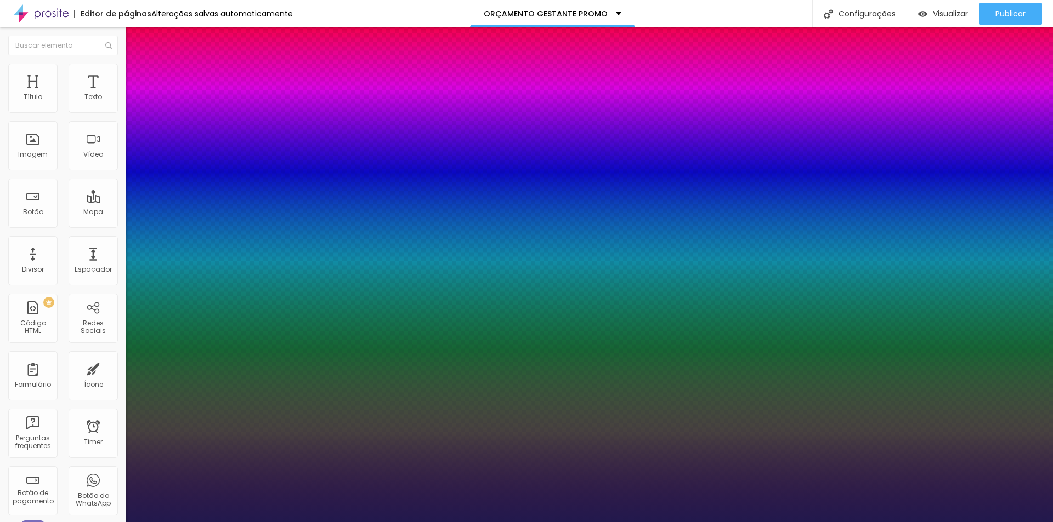
click at [348, 522] on div at bounding box center [526, 522] width 1053 height 0
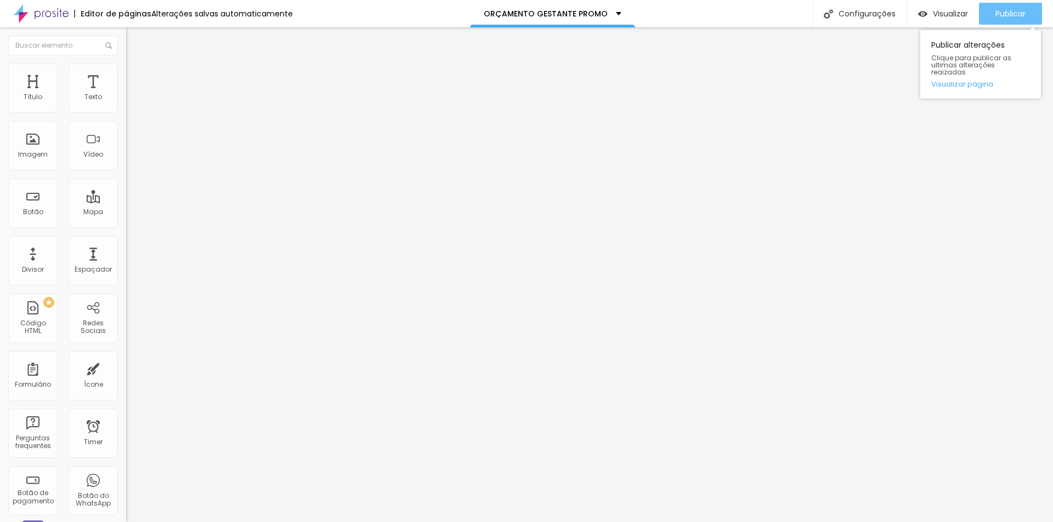
click at [995, 18] on span "Publicar" at bounding box center [1010, 13] width 30 height 9
click at [1013, 17] on span "Publicar" at bounding box center [1010, 13] width 30 height 9
click at [1013, 15] on span "Publicar" at bounding box center [1010, 13] width 30 height 9
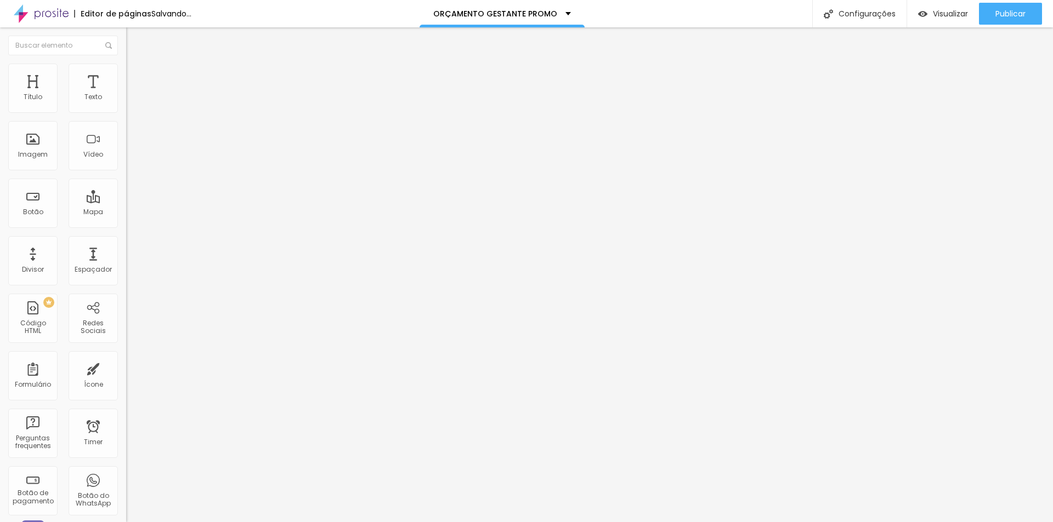
click at [126, 64] on li "Estilo" at bounding box center [189, 69] width 126 height 11
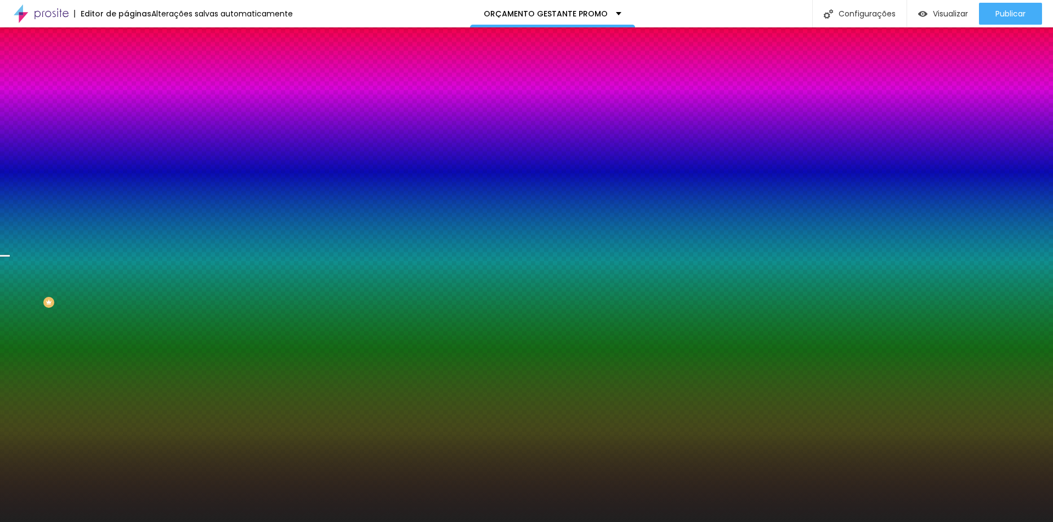
click at [126, 101] on span "Trocar imagem" at bounding box center [156, 96] width 60 height 9
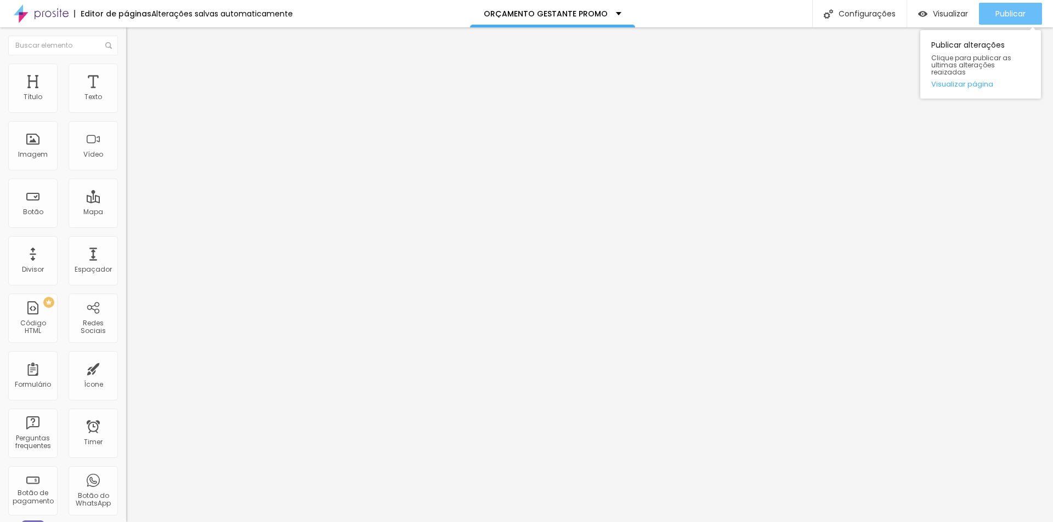
click at [1003, 18] on span "Publicar" at bounding box center [1010, 13] width 30 height 9
click at [126, 67] on img at bounding box center [131, 69] width 10 height 10
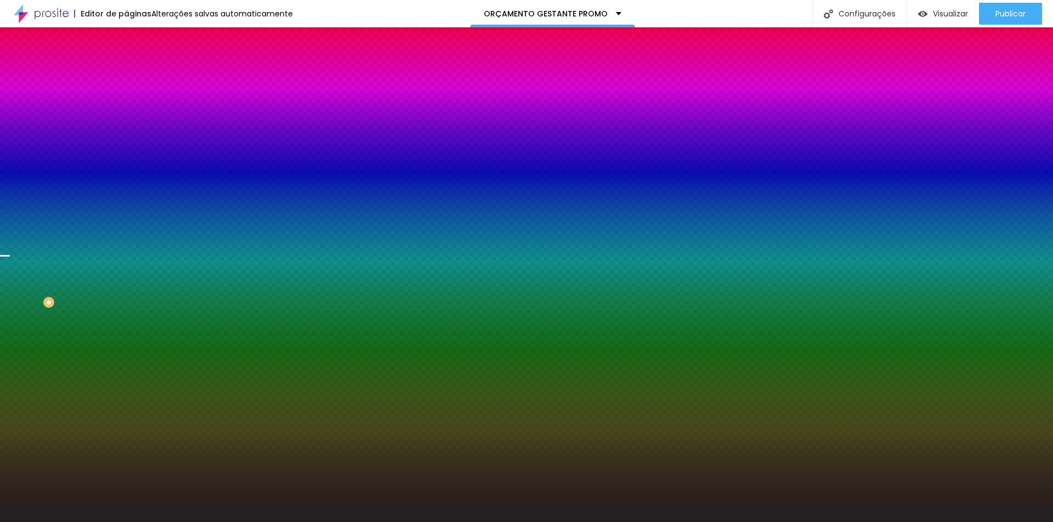
click at [126, 149] on div at bounding box center [189, 149] width 126 height 0
drag, startPoint x: 102, startPoint y: 267, endPoint x: 113, endPoint y: 263, distance: 12.3
click at [126, 160] on div at bounding box center [189, 160] width 126 height 0
click at [10, 90] on div at bounding box center [4, 89] width 11 height 2
drag, startPoint x: 110, startPoint y: 227, endPoint x: 122, endPoint y: 202, distance: 27.5
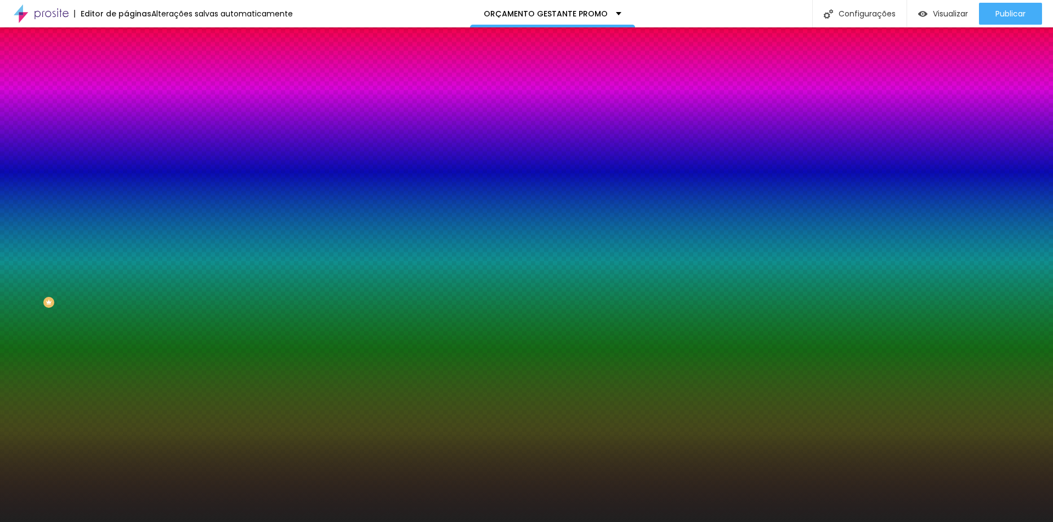
click at [126, 160] on div "Cor de fundo Voltar ao padrão #202020" at bounding box center [189, 145] width 126 height 30
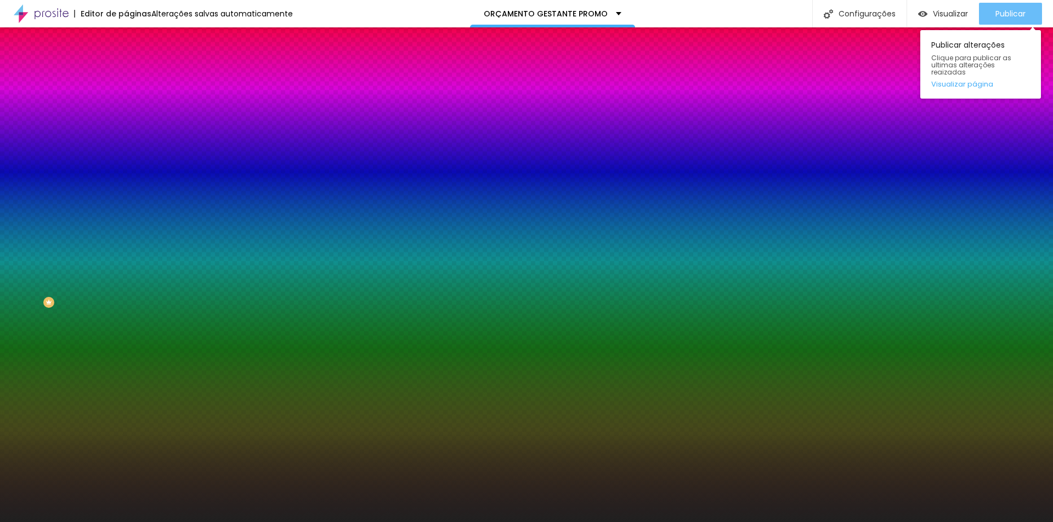
click at [1033, 12] on button "Publicar" at bounding box center [1010, 14] width 63 height 22
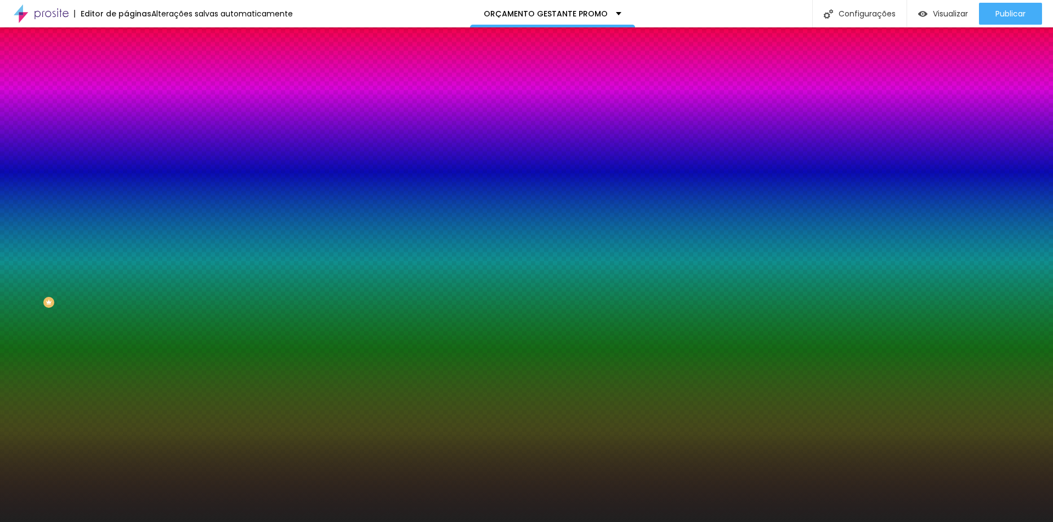
click at [136, 65] on span "Conteúdo" at bounding box center [153, 59] width 34 height 9
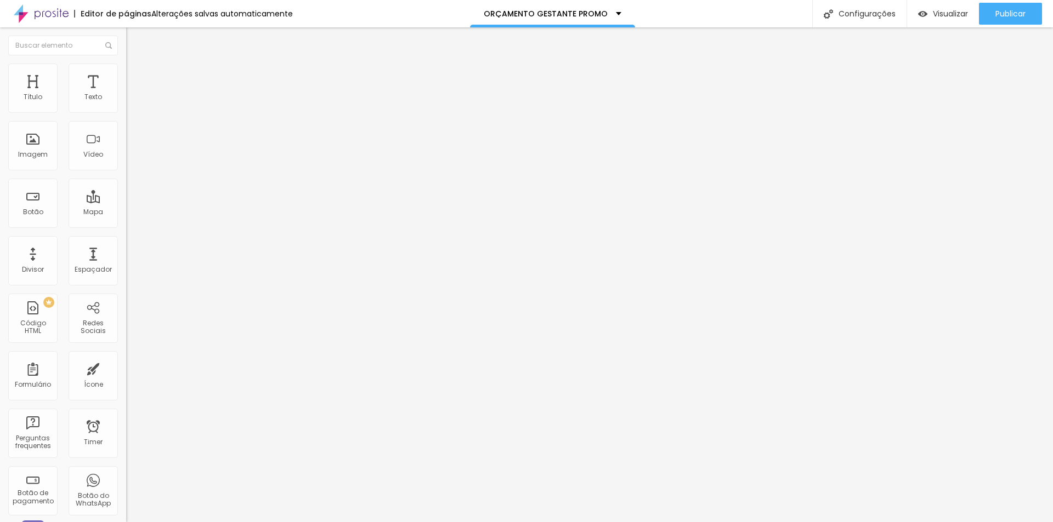
click at [134, 43] on img "button" at bounding box center [138, 40] width 9 height 9
click at [134, 44] on img "button" at bounding box center [138, 40] width 9 height 9
click at [35, 264] on div "Divisor" at bounding box center [32, 260] width 49 height 49
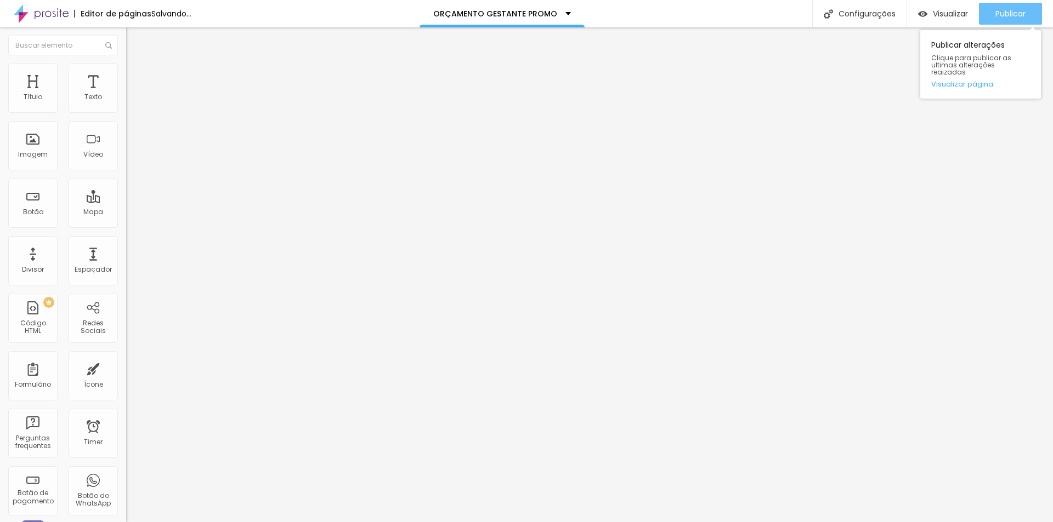
click at [1012, 14] on span "Publicar" at bounding box center [1010, 13] width 30 height 9
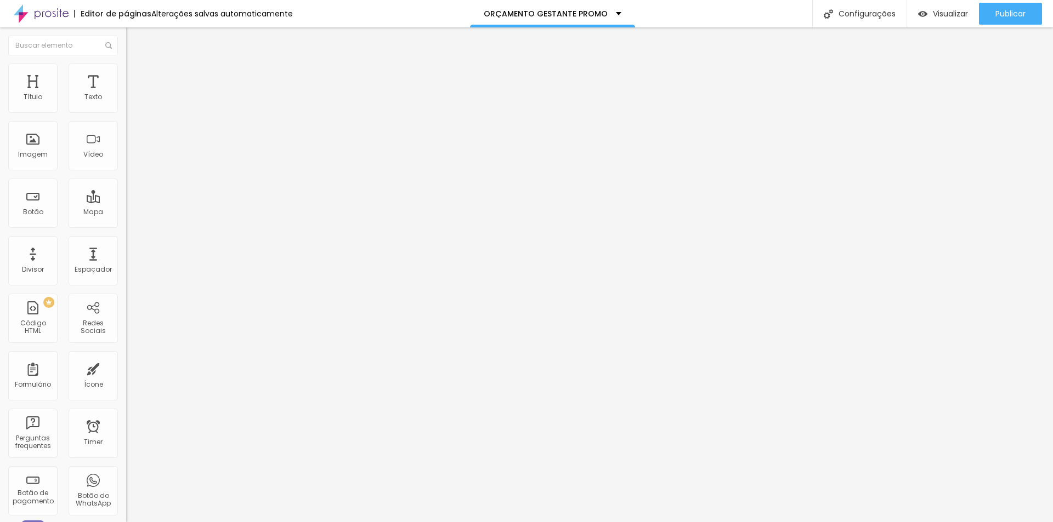
click at [134, 44] on img "button" at bounding box center [138, 40] width 9 height 9
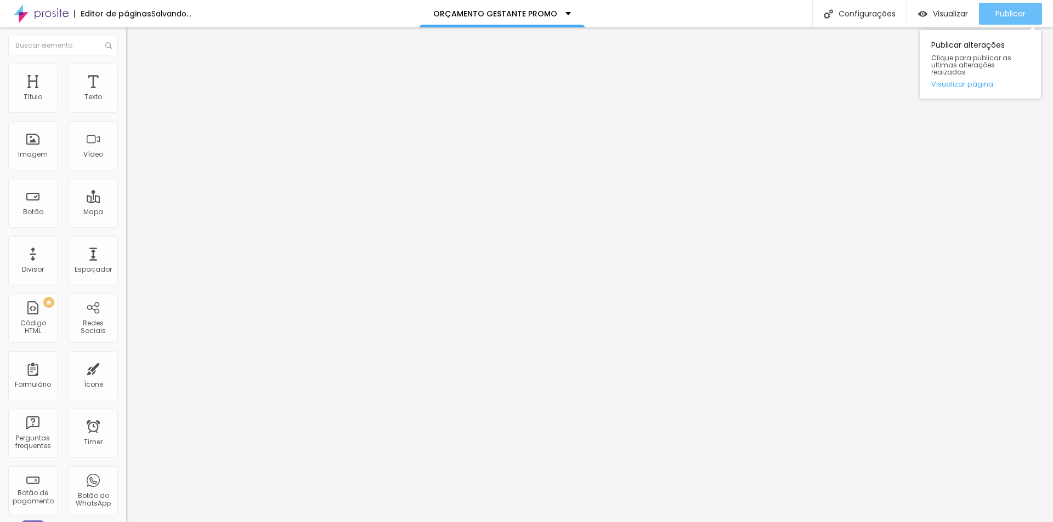
click at [1025, 15] on span "Publicar" at bounding box center [1010, 13] width 30 height 9
click at [998, 9] on span "Publicar" at bounding box center [1010, 13] width 30 height 9
click at [1004, 14] on span "Publicar" at bounding box center [1010, 13] width 30 height 9
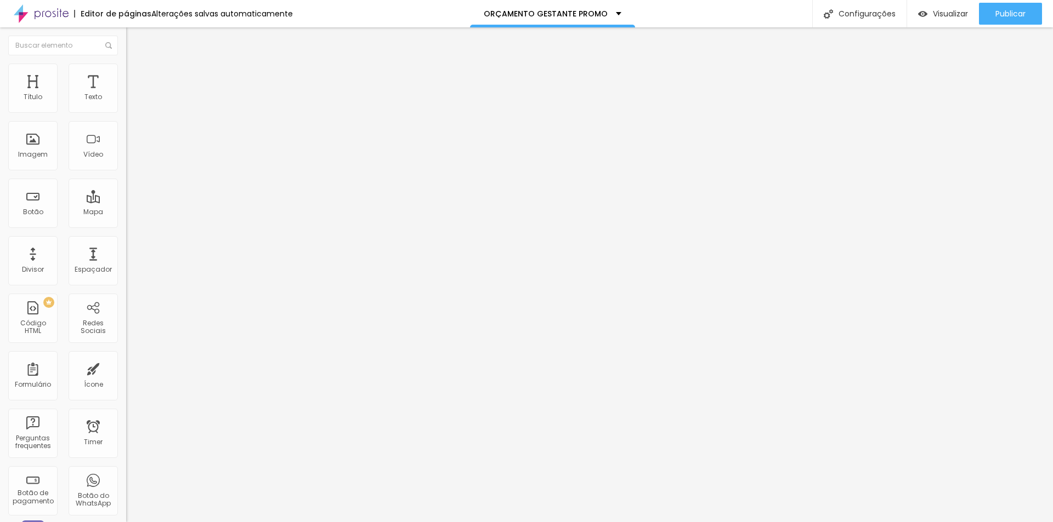
click at [136, 73] on span "Avançado" at bounding box center [154, 70] width 36 height 9
type input "9"
type input "0"
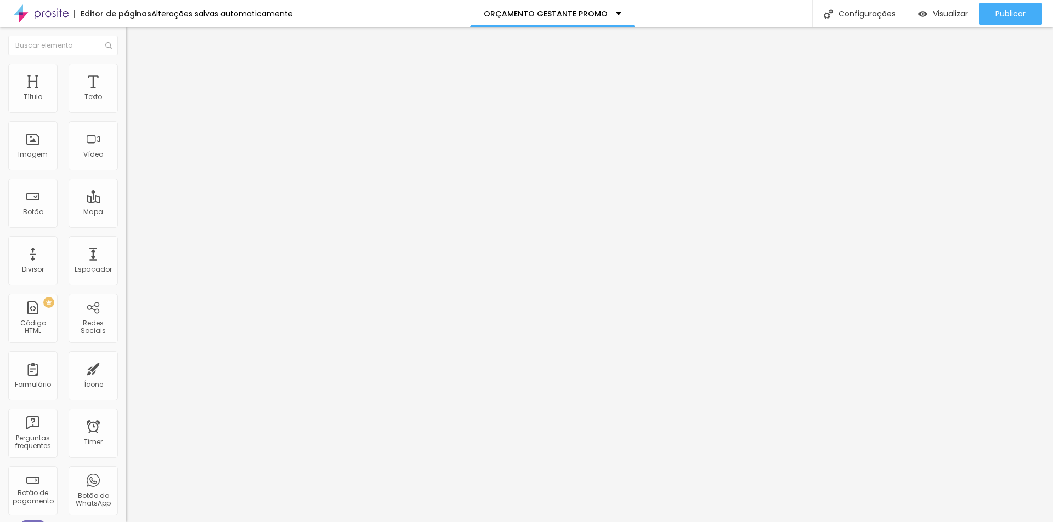
type input "1"
type input "16"
drag, startPoint x: 15, startPoint y: 132, endPoint x: 37, endPoint y: 141, distance: 24.0
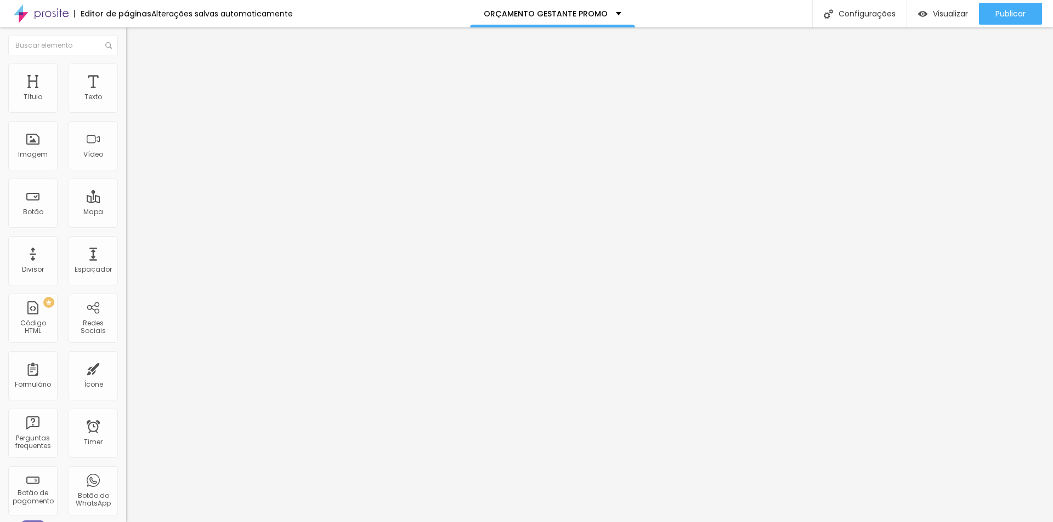
type input "16"
click at [126, 357] on input "range" at bounding box center [161, 361] width 71 height 9
type input "0"
drag, startPoint x: 31, startPoint y: 110, endPoint x: 0, endPoint y: 108, distance: 31.3
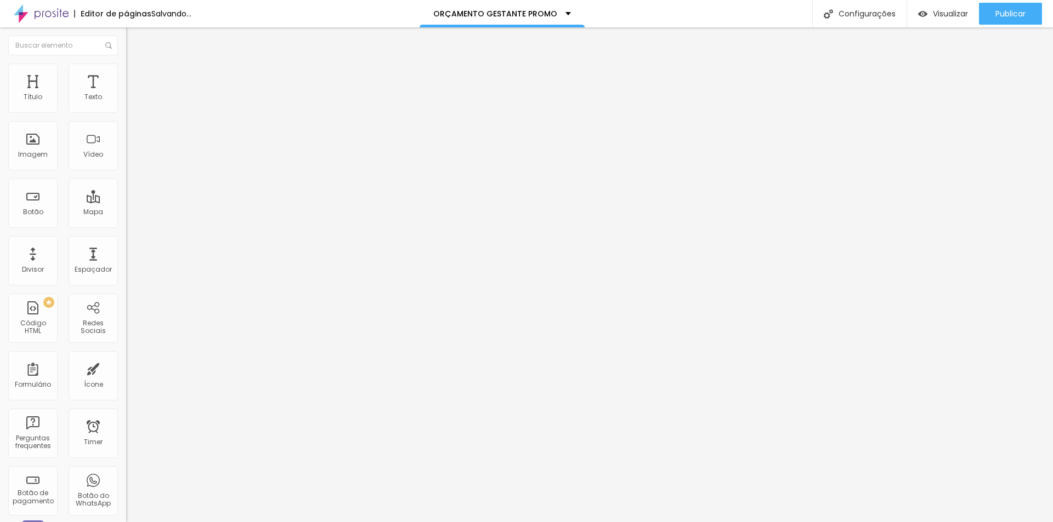
type input "0"
click at [126, 202] on input "range" at bounding box center [161, 206] width 71 height 9
type input "13"
type input "0"
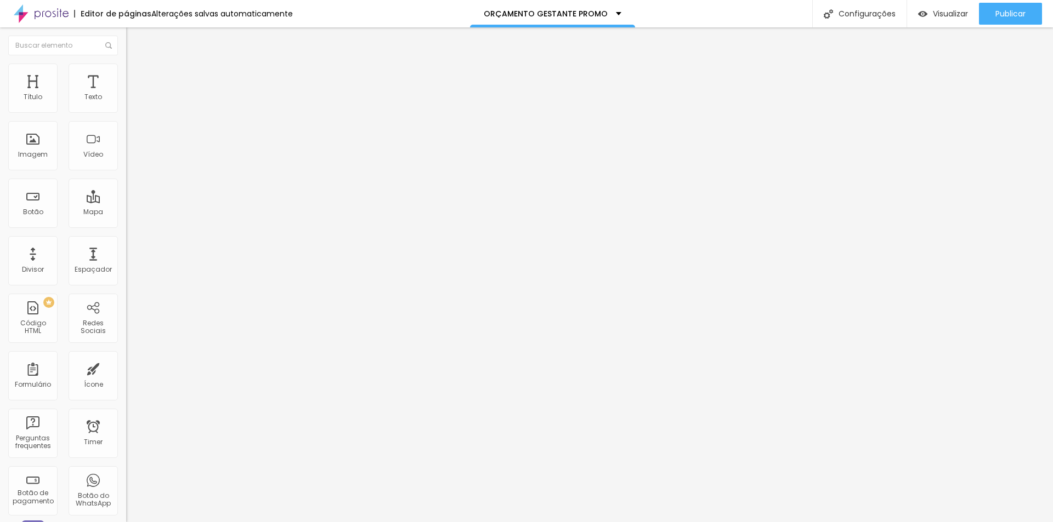
type input "0"
drag, startPoint x: 36, startPoint y: 130, endPoint x: 0, endPoint y: 130, distance: 35.6
type input "0"
click at [126, 357] on input "range" at bounding box center [161, 361] width 71 height 9
click at [1028, 17] on button "Publicar" at bounding box center [1010, 14] width 63 height 22
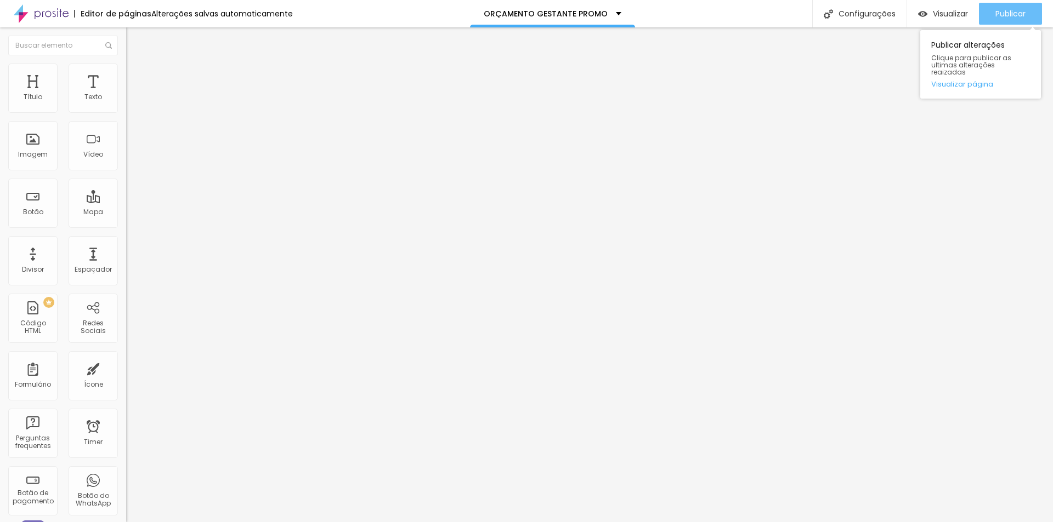
click at [1007, 4] on div "Publicar" at bounding box center [1010, 14] width 30 height 22
click at [136, 73] on span "Avançado" at bounding box center [154, 70] width 36 height 9
click at [126, 69] on ul "Estilo Avançado" at bounding box center [189, 64] width 126 height 22
click at [126, 64] on li "Estilo" at bounding box center [189, 58] width 126 height 11
click at [126, 105] on button "button" at bounding box center [133, 100] width 15 height 12
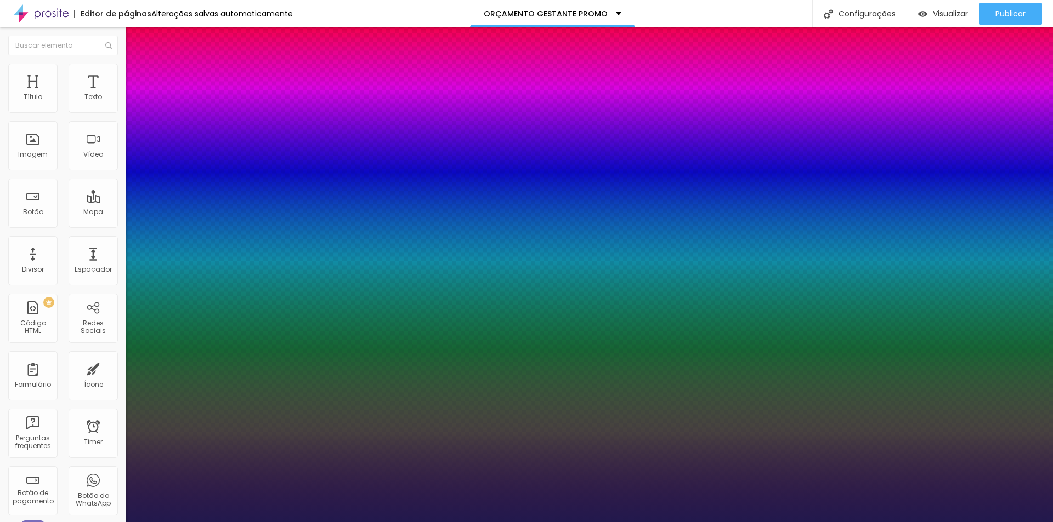
click at [60, 522] on div at bounding box center [526, 522] width 1053 height 0
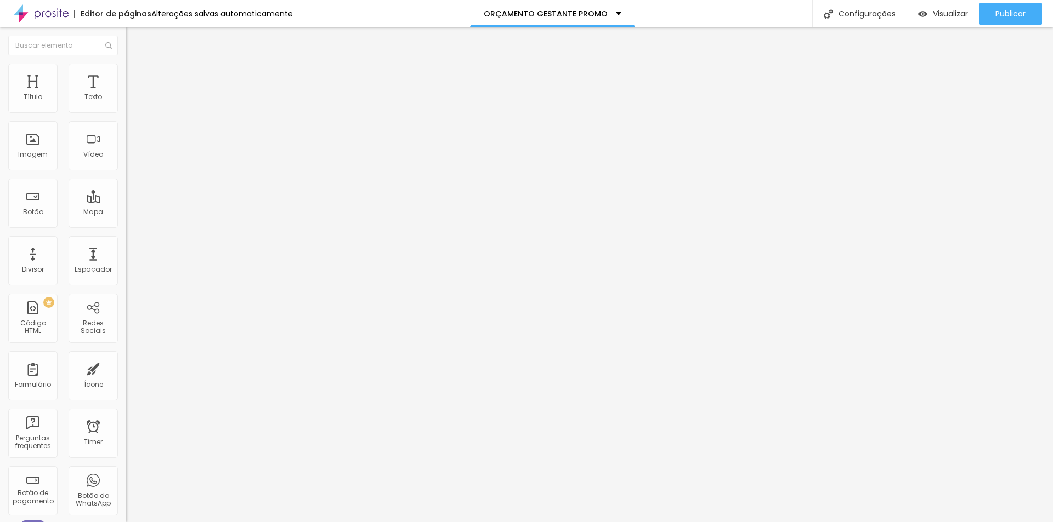
click at [126, 120] on span "DESATIVADO" at bounding box center [146, 114] width 40 height 9
click at [1014, 12] on span "Publicar" at bounding box center [1010, 13] width 30 height 9
click at [1007, 9] on span "Publicar" at bounding box center [1010, 13] width 30 height 9
click at [126, 77] on ul "Conteúdo Estilo Avançado" at bounding box center [189, 69] width 126 height 33
click at [126, 71] on li "Estilo" at bounding box center [189, 69] width 126 height 11
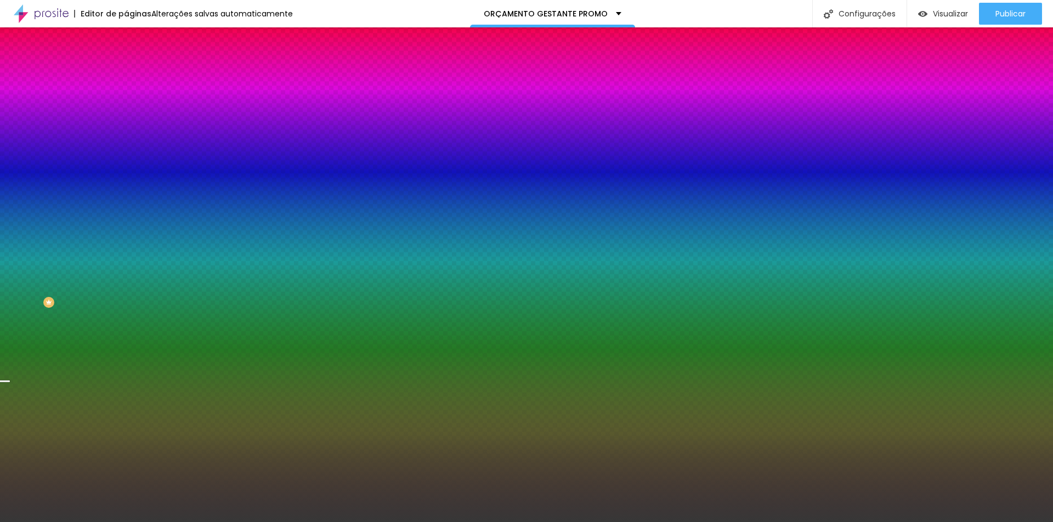
click at [126, 149] on div at bounding box center [189, 149] width 126 height 0
click at [115, 238] on div at bounding box center [526, 261] width 1053 height 522
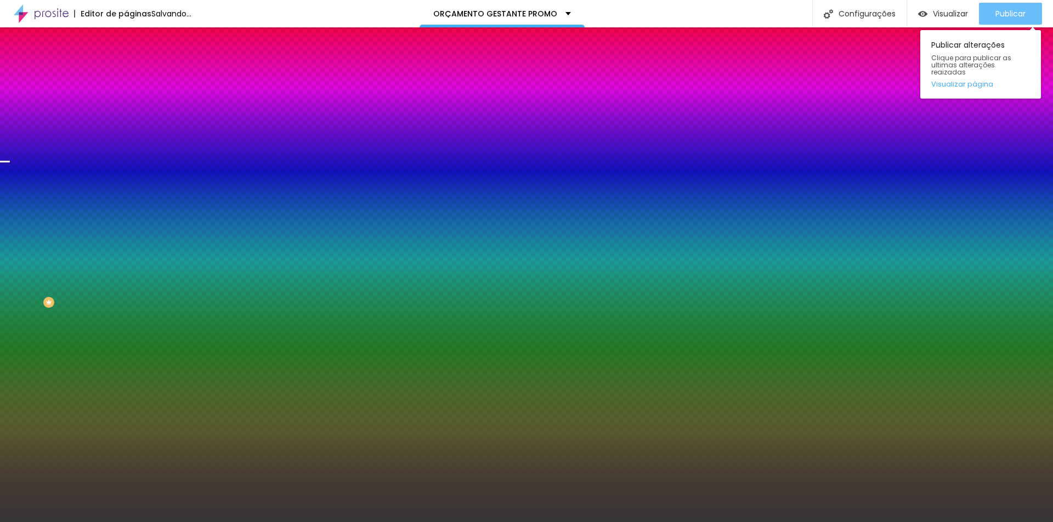
click at [1026, 9] on button "Publicar" at bounding box center [1010, 14] width 63 height 22
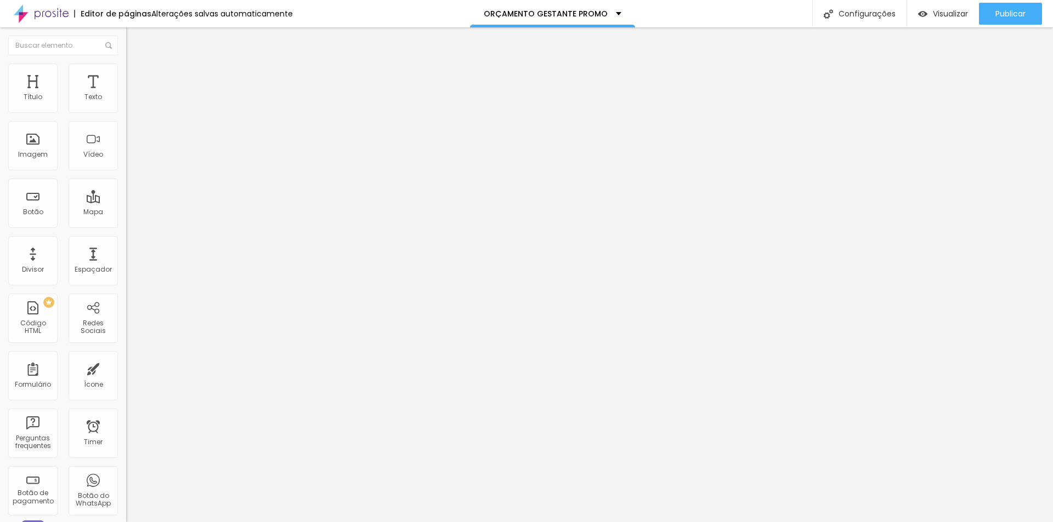
click at [126, 71] on img at bounding box center [131, 69] width 10 height 10
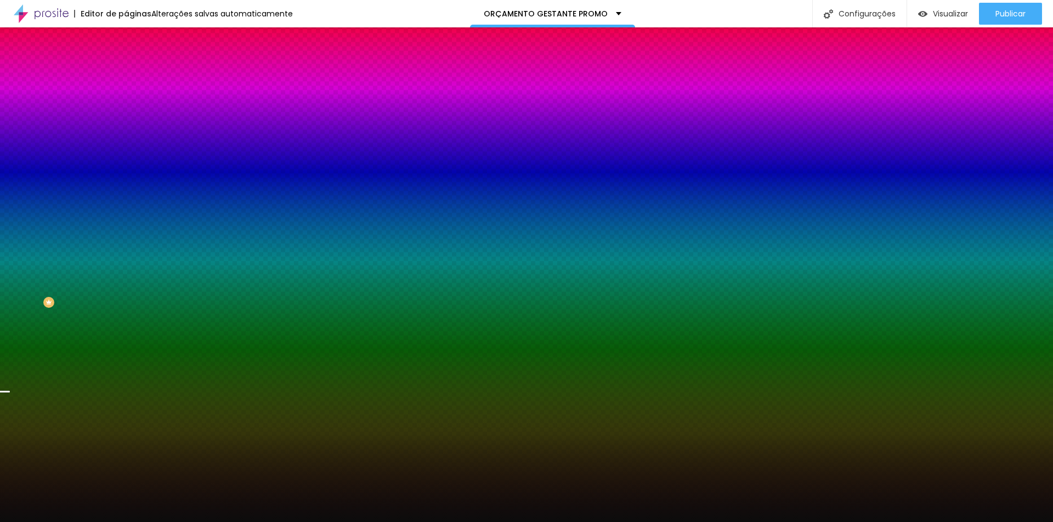
click at [126, 100] on div "Trocar imagem" at bounding box center [189, 96] width 126 height 8
click at [126, 101] on span "Trocar imagem" at bounding box center [156, 96] width 60 height 9
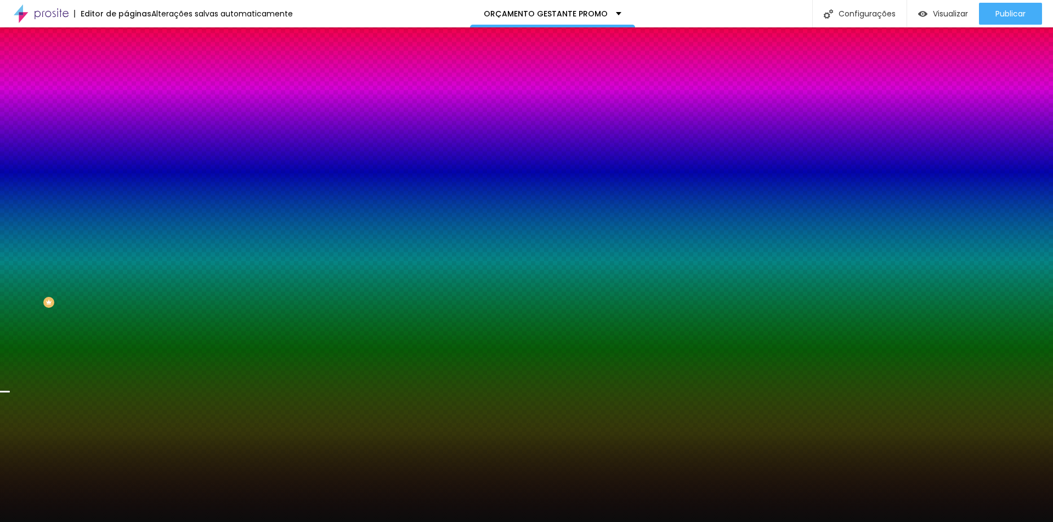
click at [126, 149] on div at bounding box center [189, 149] width 126 height 0
drag, startPoint x: 110, startPoint y: 260, endPoint x: 108, endPoint y: 249, distance: 11.7
click at [108, 249] on div at bounding box center [526, 261] width 1053 height 522
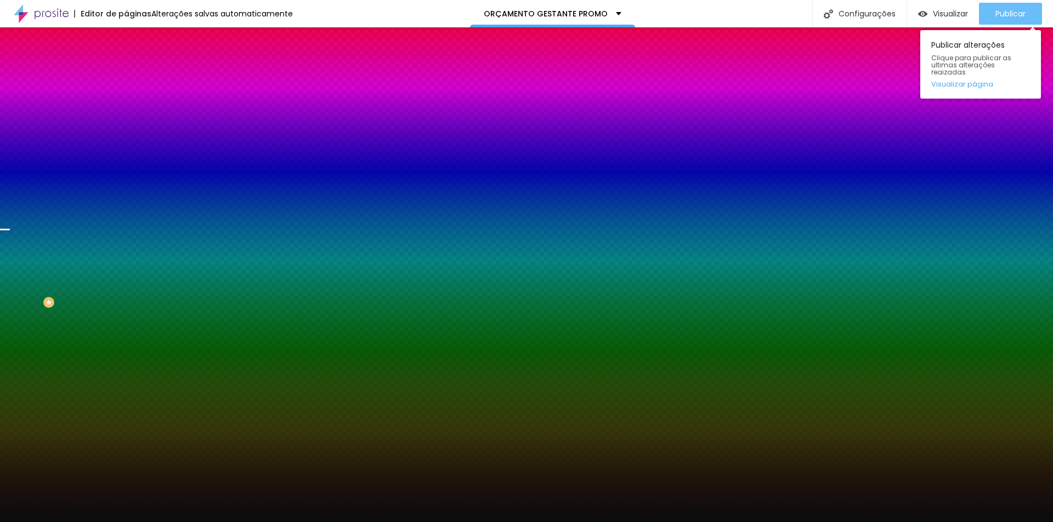
click at [1005, 9] on span "Publicar" at bounding box center [1010, 13] width 30 height 9
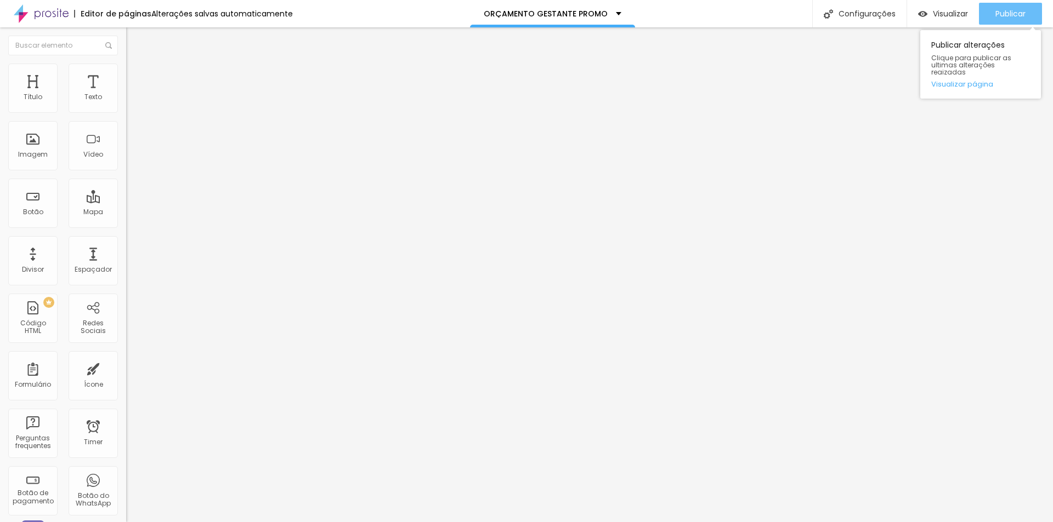
click at [1010, 15] on span "Publicar" at bounding box center [1010, 13] width 30 height 9
click at [1019, 11] on span "Publicar" at bounding box center [1010, 13] width 30 height 9
click at [126, 81] on ul "Conteúdo Estilo Avançado" at bounding box center [189, 69] width 126 height 33
drag, startPoint x: 58, startPoint y: 76, endPoint x: 60, endPoint y: 84, distance: 8.4
click at [136, 76] on span "Estilo" at bounding box center [144, 70] width 17 height 9
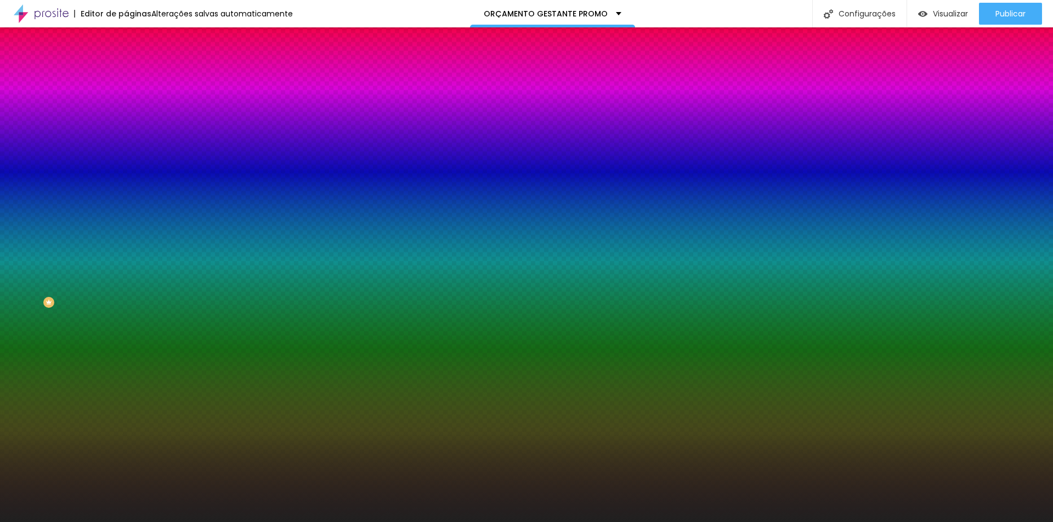
click at [126, 101] on span "Trocar imagem" at bounding box center [156, 96] width 60 height 9
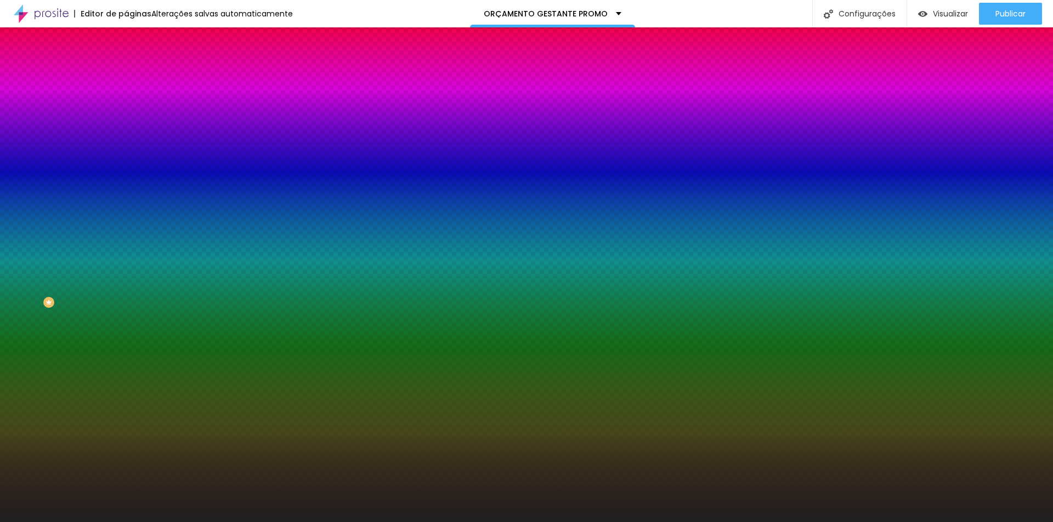
scroll to position [0, 0]
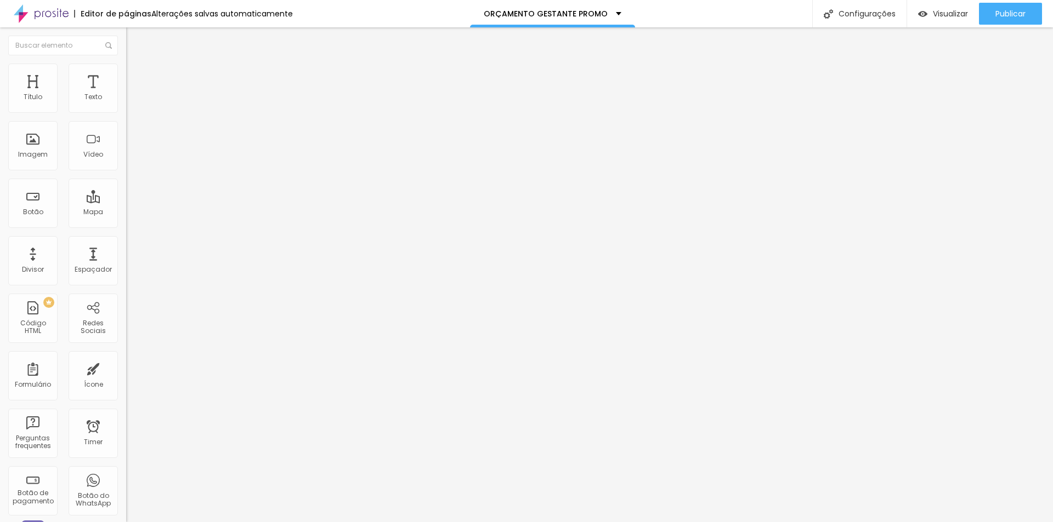
click at [126, 71] on li "Estilo" at bounding box center [189, 69] width 126 height 11
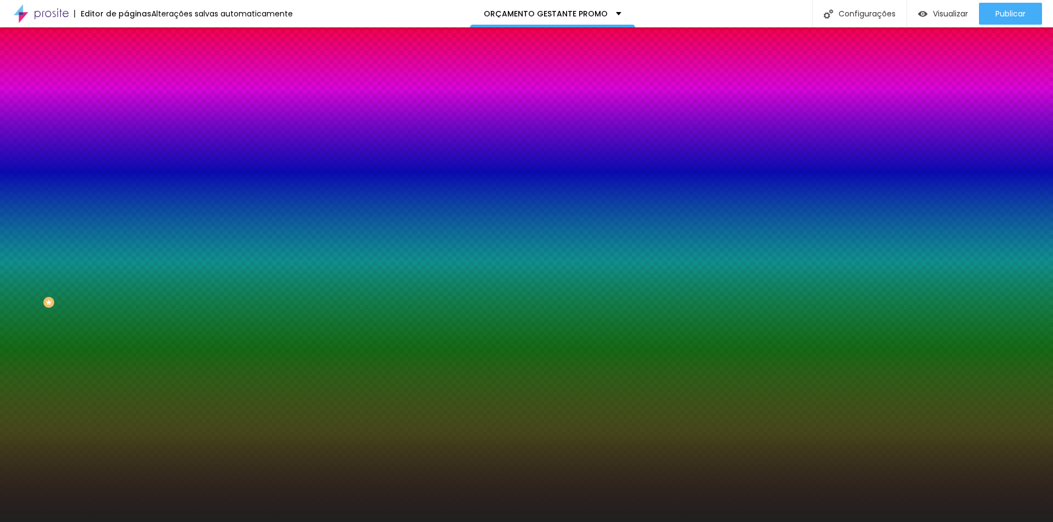
click at [126, 101] on span "Trocar imagem" at bounding box center [156, 96] width 60 height 9
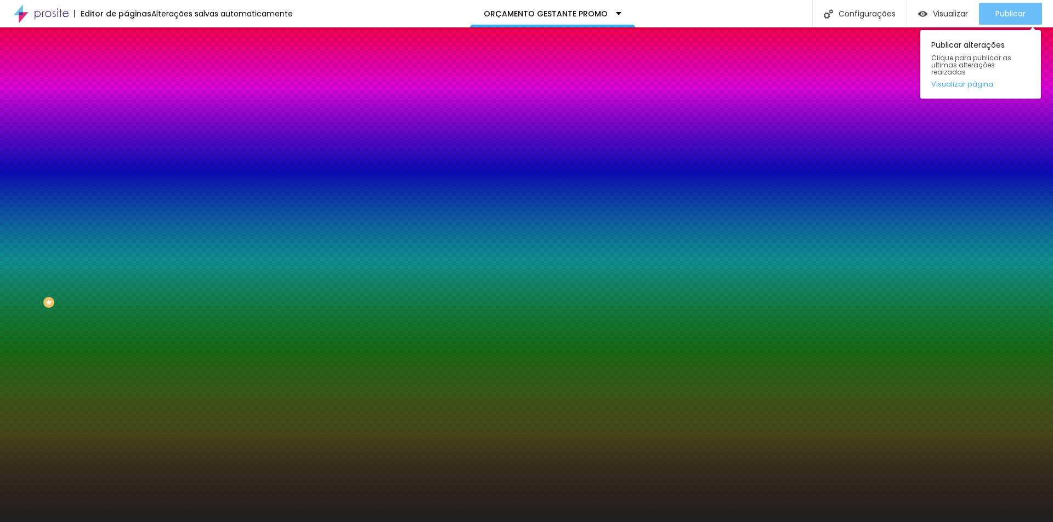
click at [1019, 16] on span "Publicar" at bounding box center [1010, 13] width 30 height 9
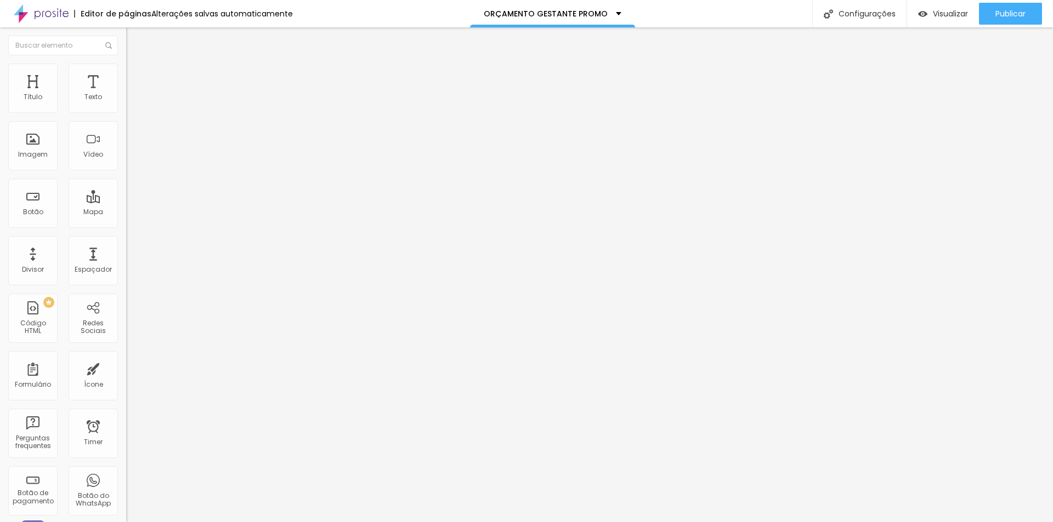
click at [126, 94] on span "Trocar imagem" at bounding box center [156, 89] width 60 height 9
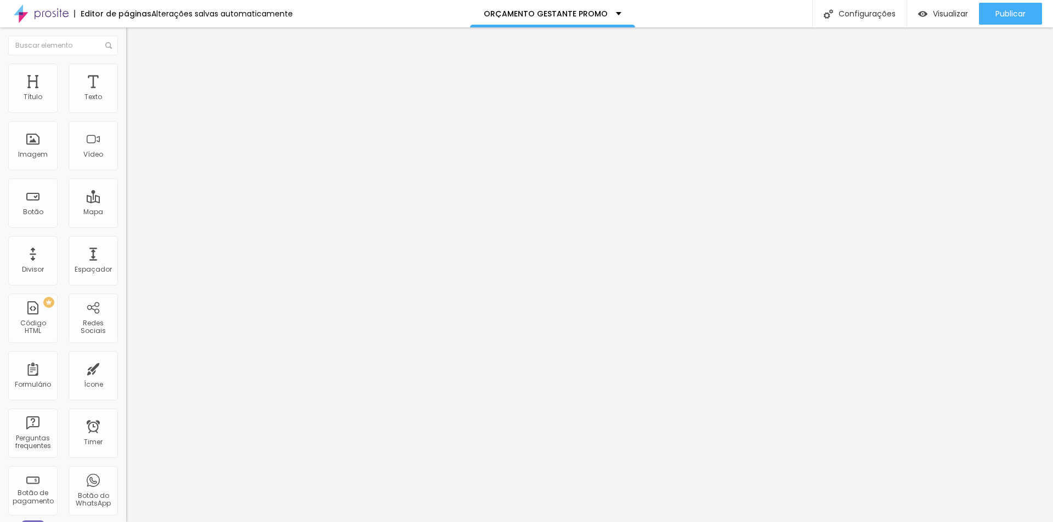
click at [136, 76] on span "Estilo" at bounding box center [144, 70] width 17 height 9
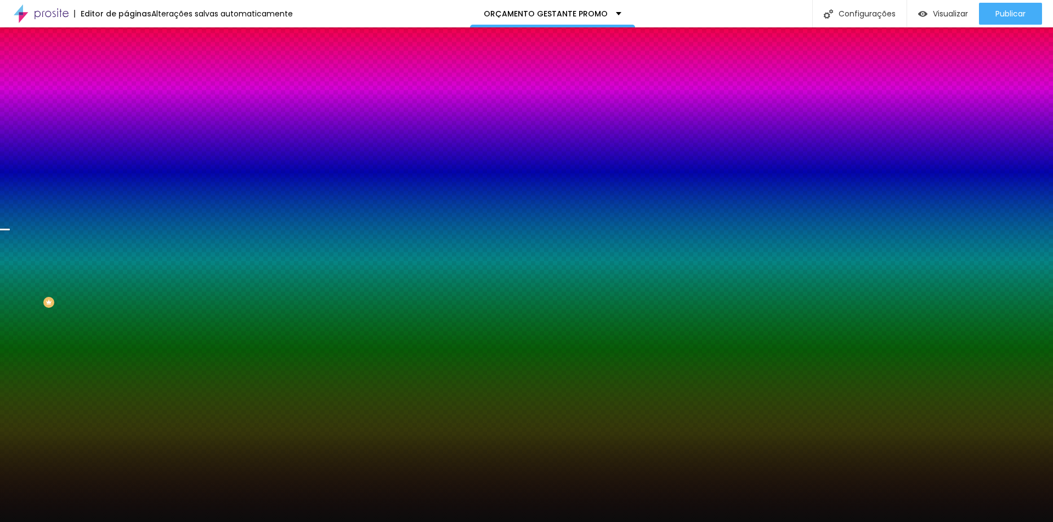
click at [126, 101] on span "Trocar imagem" at bounding box center [156, 96] width 60 height 9
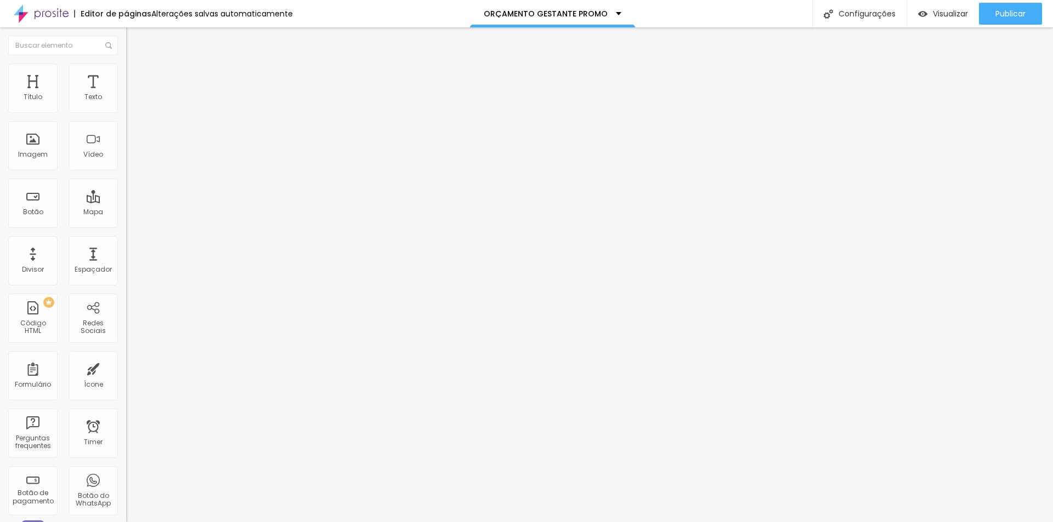
click at [126, 94] on span "Trocar imagem" at bounding box center [156, 89] width 60 height 9
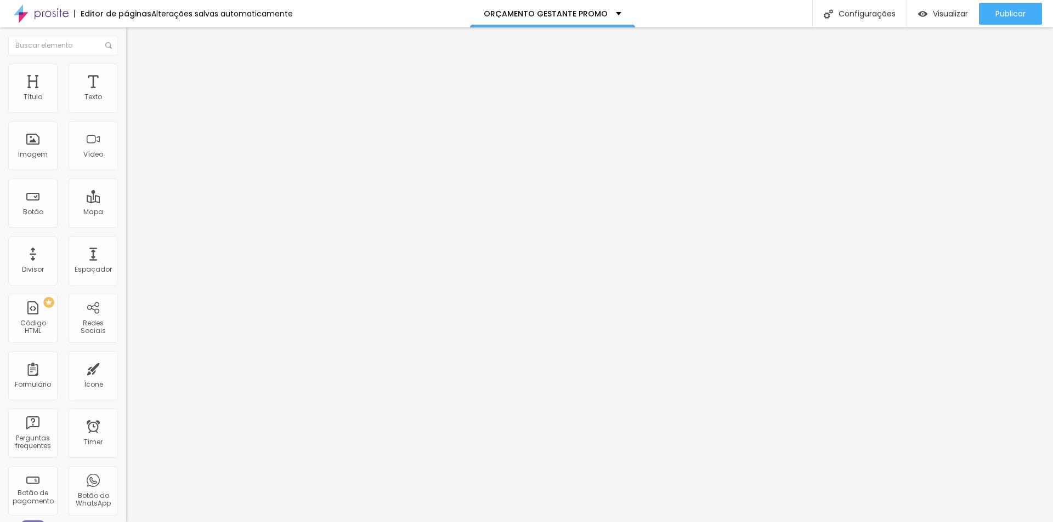
click at [126, 94] on span "Trocar imagem" at bounding box center [156, 89] width 60 height 9
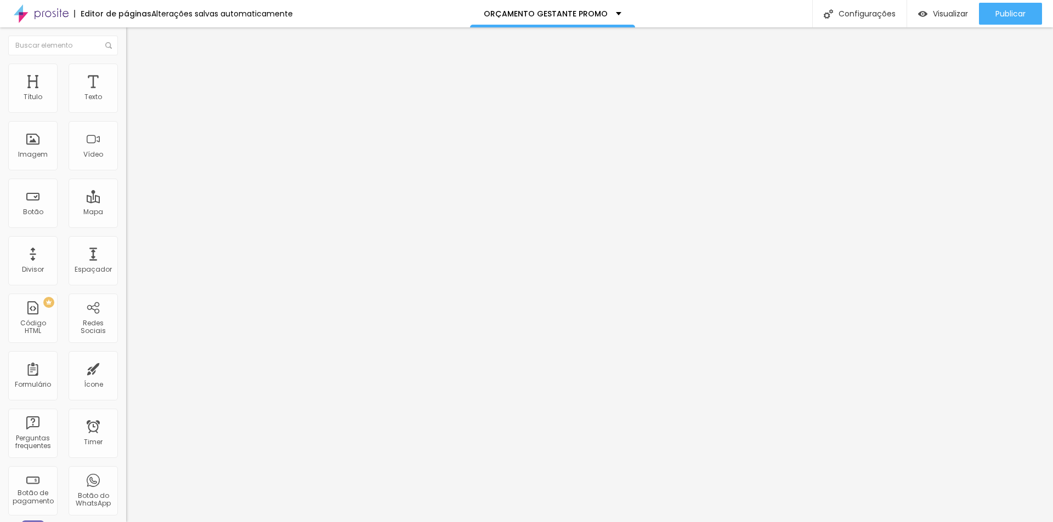
scroll to position [0, 0]
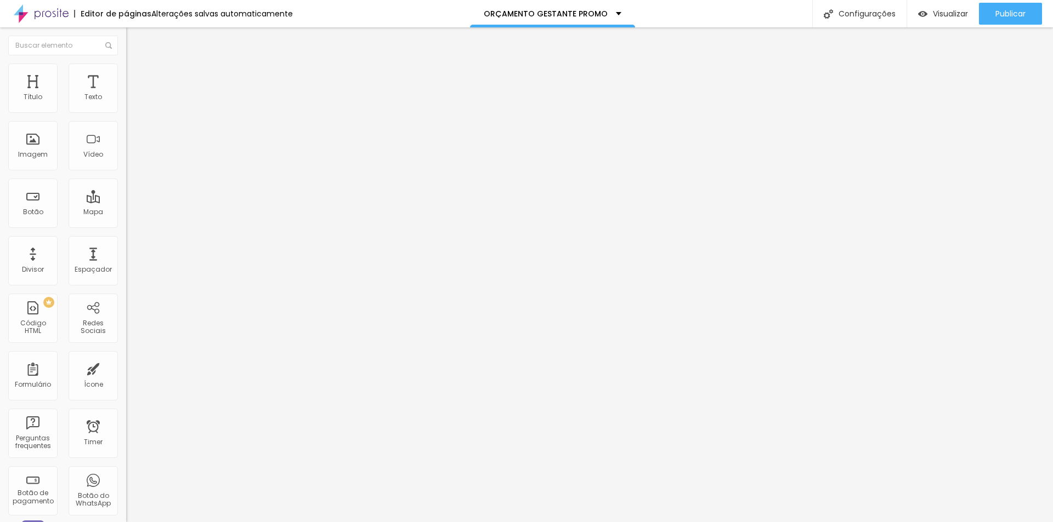
click at [126, 65] on li "Estilo" at bounding box center [189, 69] width 126 height 11
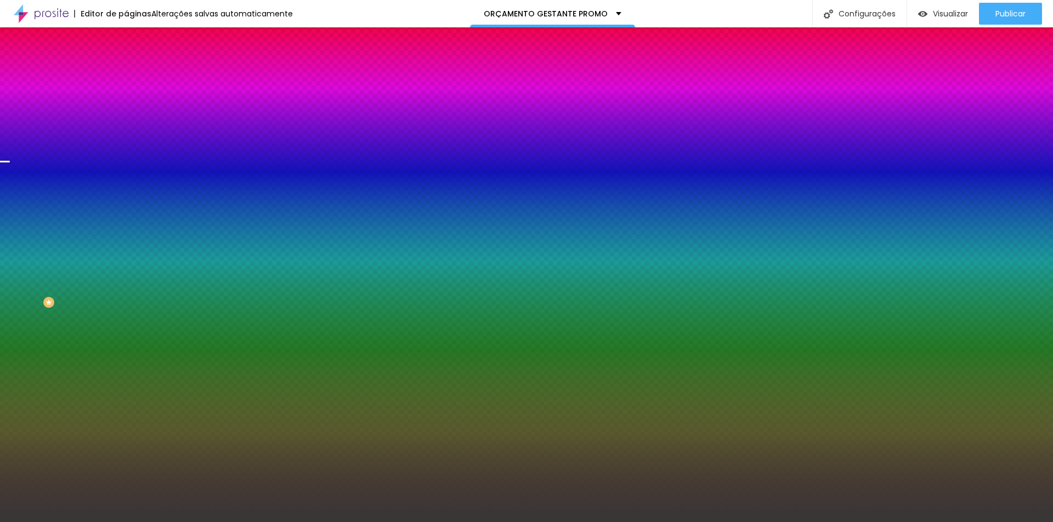
click at [126, 101] on span "Trocar imagem" at bounding box center [156, 96] width 60 height 9
click at [126, 100] on div "Trocar imagem" at bounding box center [189, 96] width 126 height 8
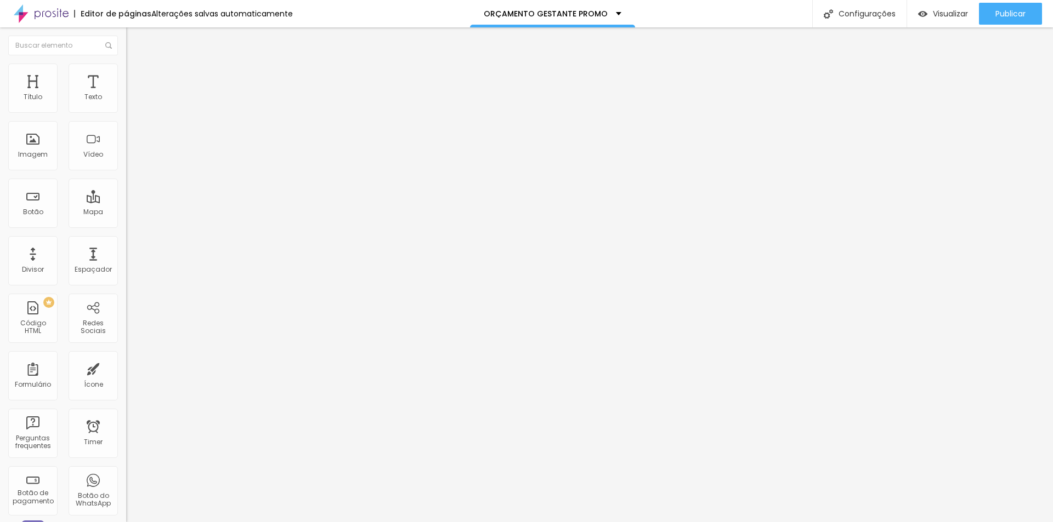
click at [126, 72] on li "Estilo" at bounding box center [189, 69] width 126 height 11
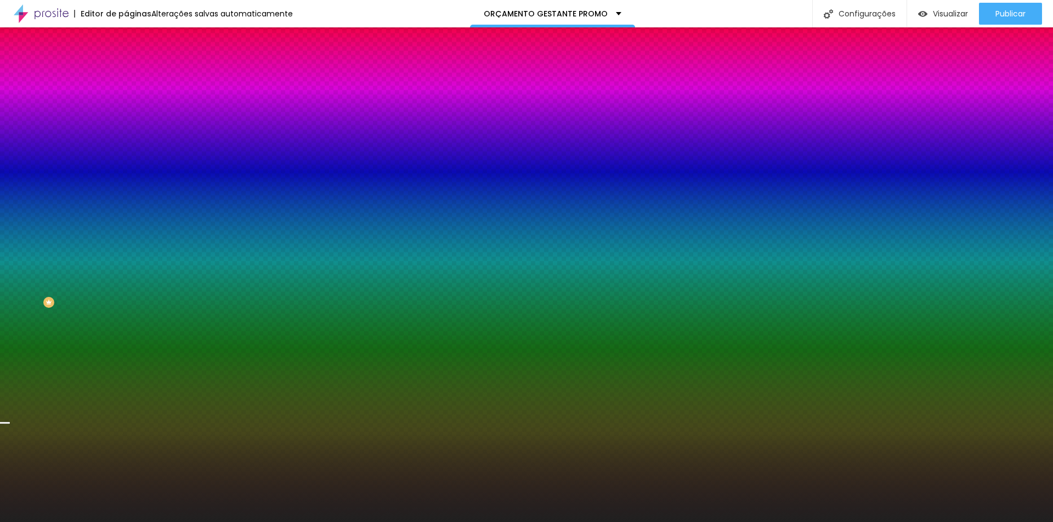
click at [126, 101] on span "Trocar imagem" at bounding box center [156, 96] width 60 height 9
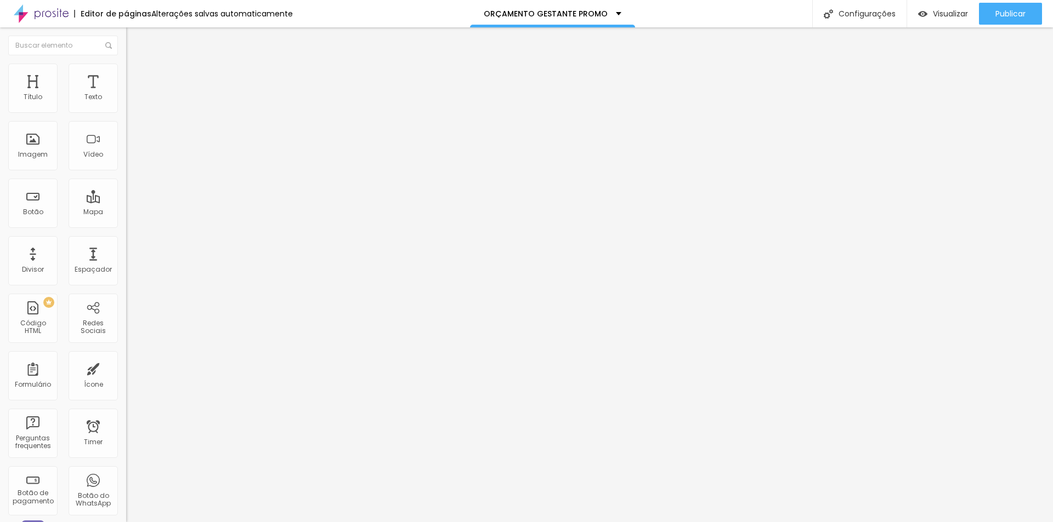
click at [126, 94] on span "Trocar imagem" at bounding box center [156, 89] width 60 height 9
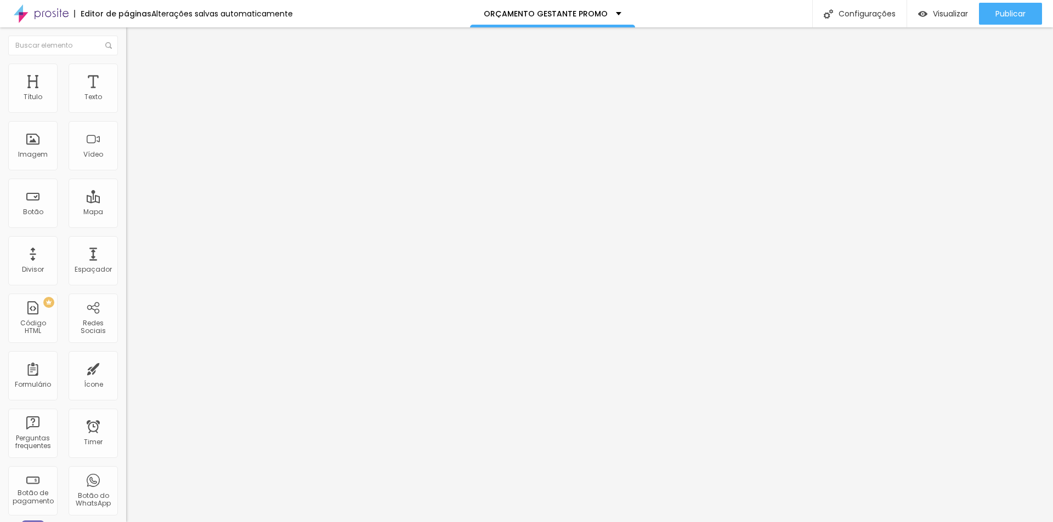
scroll to position [110, 0]
drag, startPoint x: 416, startPoint y: 344, endPoint x: 444, endPoint y: 348, distance: 27.8
click at [126, 75] on li "Estilo" at bounding box center [189, 69] width 126 height 11
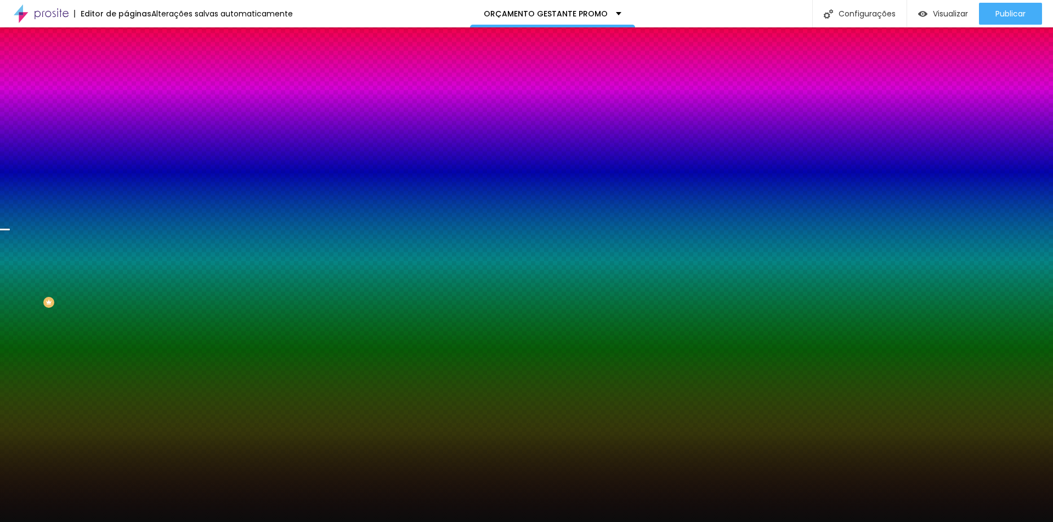
click at [126, 101] on span "Trocar imagem" at bounding box center [156, 96] width 60 height 9
click at [126, 149] on div at bounding box center [189, 149] width 126 height 0
drag, startPoint x: 111, startPoint y: 251, endPoint x: 113, endPoint y: 266, distance: 15.4
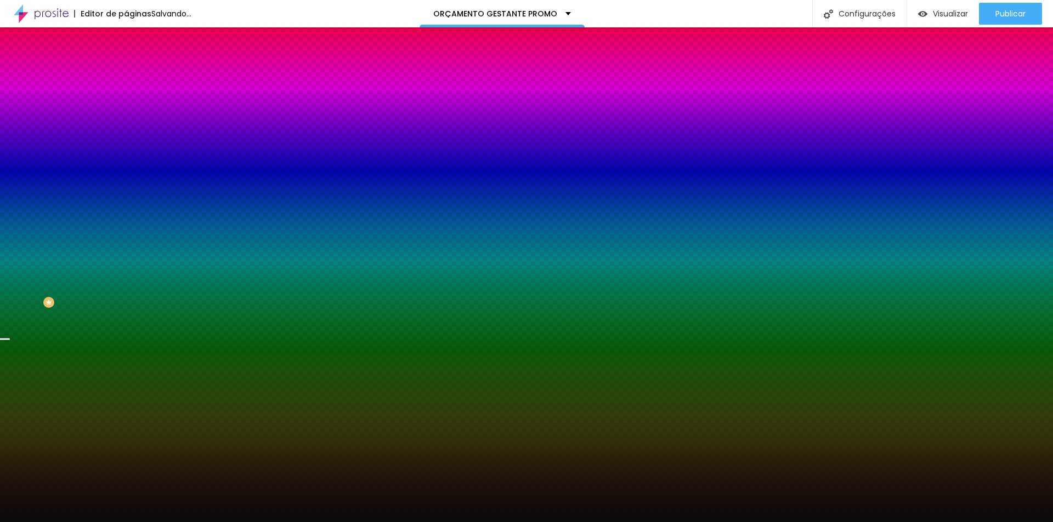
click at [11, 339] on div at bounding box center [5, 340] width 11 height 2
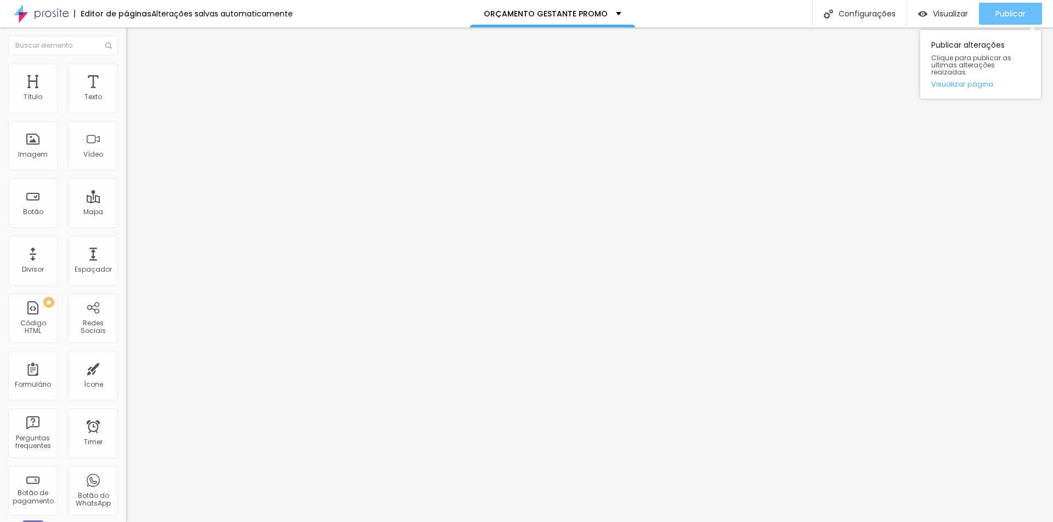
click at [1015, 3] on div "Publicar" at bounding box center [1010, 14] width 30 height 22
click at [134, 42] on img "button" at bounding box center [138, 40] width 9 height 9
click at [1012, 13] on span "Publicar" at bounding box center [1010, 13] width 30 height 9
click at [126, 75] on li "Avançado" at bounding box center [189, 80] width 126 height 11
click at [126, 73] on li "Estilo" at bounding box center [189, 69] width 126 height 11
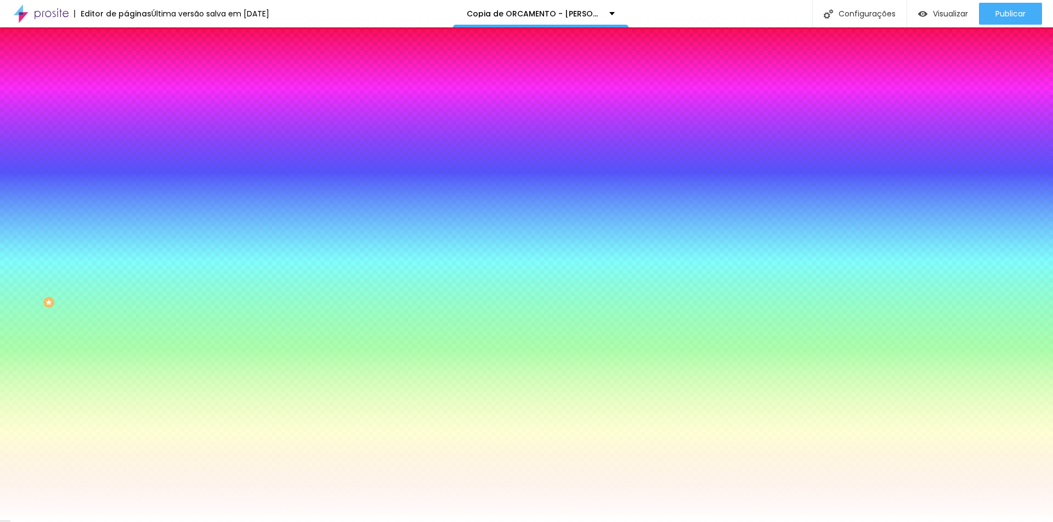
click at [136, 65] on span "Conteúdo" at bounding box center [153, 59] width 34 height 9
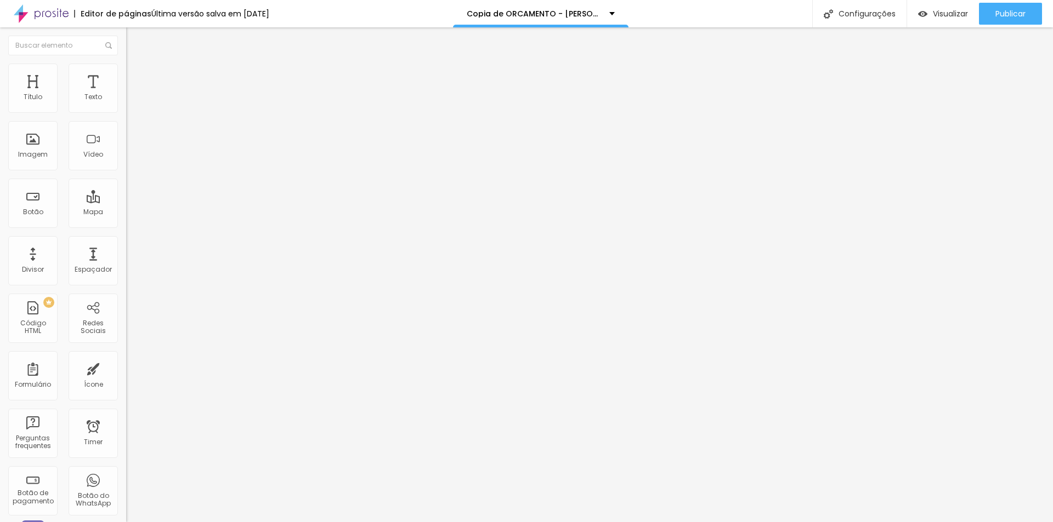
click at [126, 100] on span "Completo" at bounding box center [142, 94] width 33 height 9
click at [126, 70] on li "Estilo" at bounding box center [189, 69] width 126 height 11
click at [136, 77] on span "Avançado" at bounding box center [154, 81] width 36 height 9
